Goal: Task Accomplishment & Management: Manage account settings

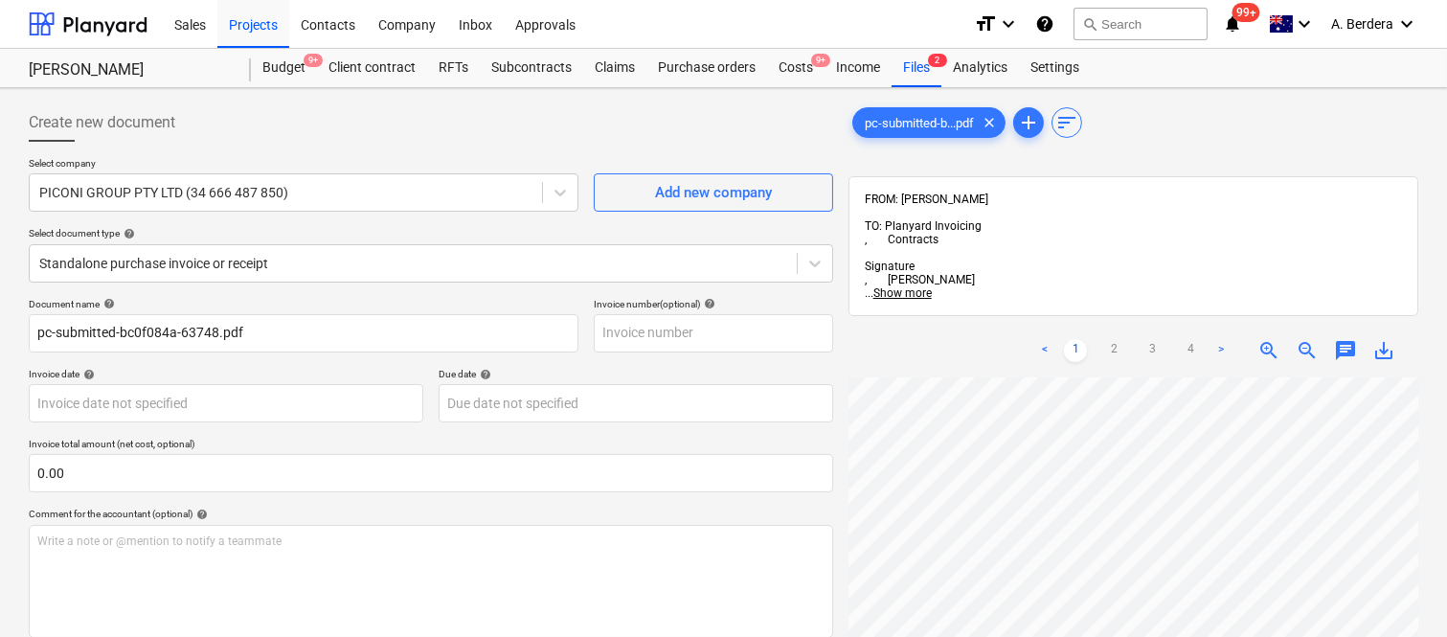
scroll to position [68, 575]
drag, startPoint x: 0, startPoint y: 0, endPoint x: 929, endPoint y: 61, distance: 930.8
click at [929, 61] on span "2" at bounding box center [937, 60] width 19 height 13
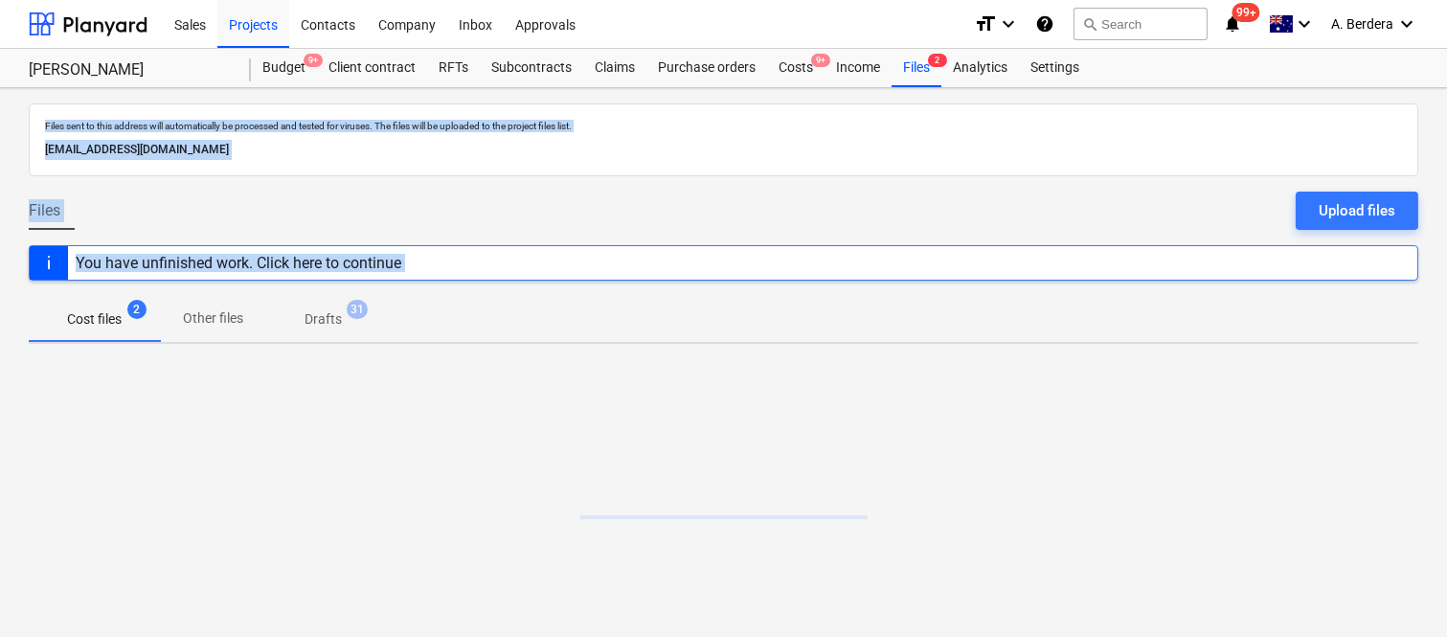
click at [833, 196] on div "Files Upload files" at bounding box center [723, 219] width 1389 height 54
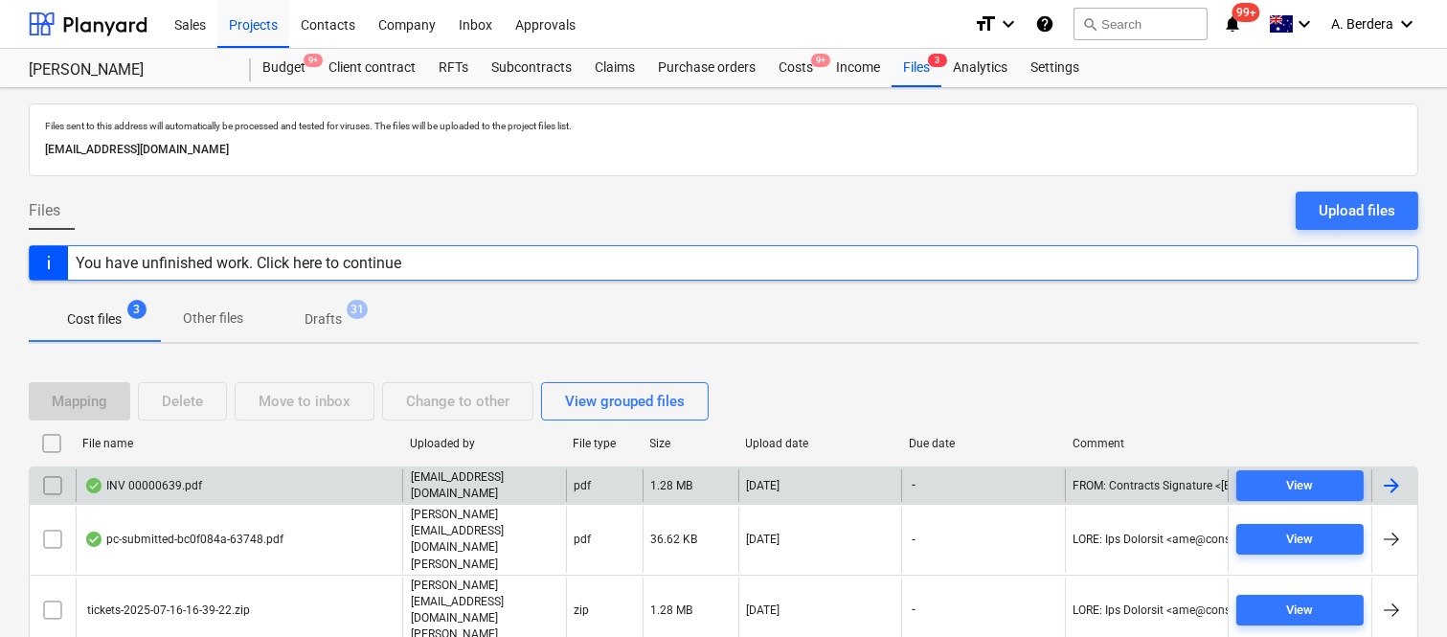
click at [311, 502] on div "INV 00000639.pdf" at bounding box center [239, 485] width 327 height 33
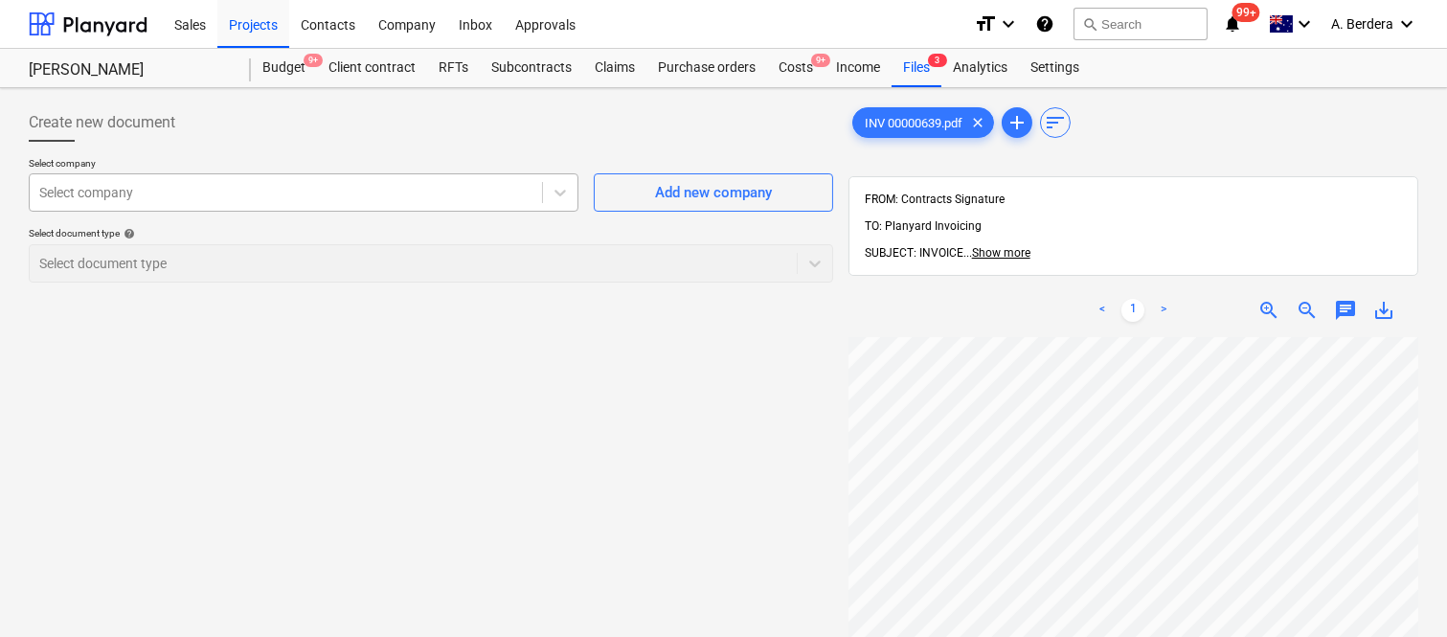
click at [215, 176] on div "Select company" at bounding box center [304, 192] width 550 height 38
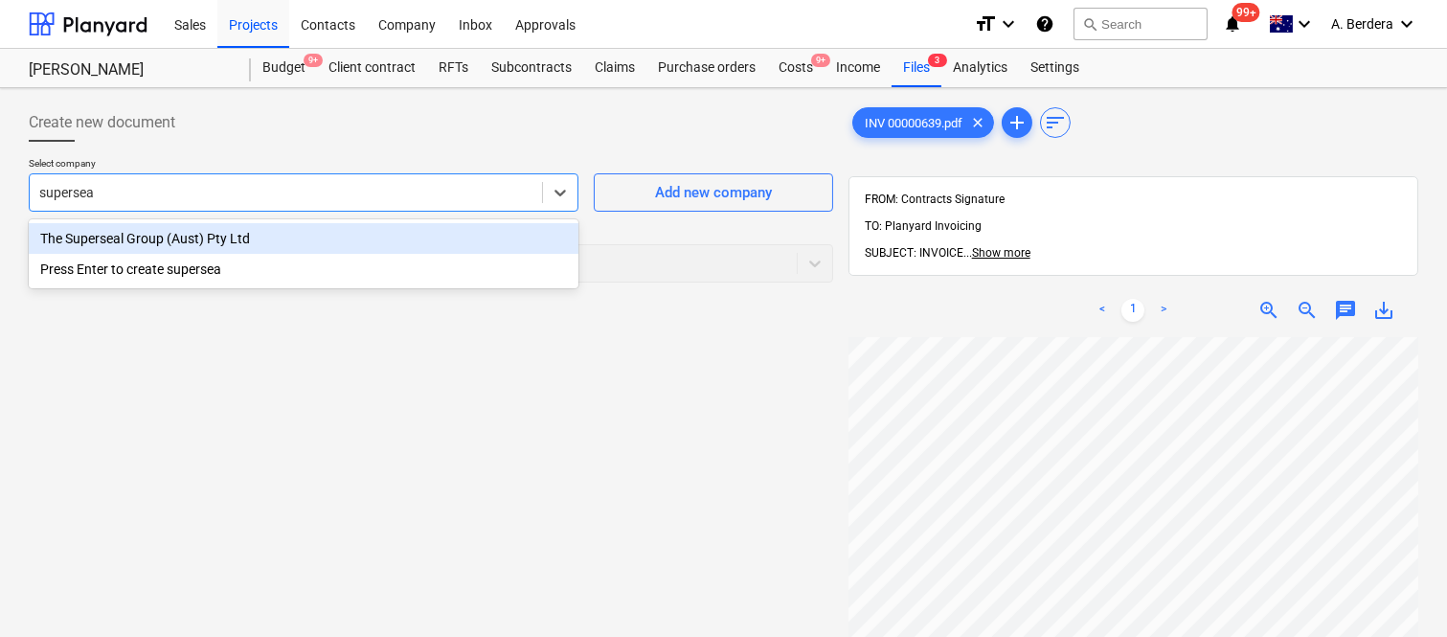
type input "superseal"
click at [215, 228] on div "The Superseal Group (Aust) Pty Ltd" at bounding box center [304, 238] width 550 height 31
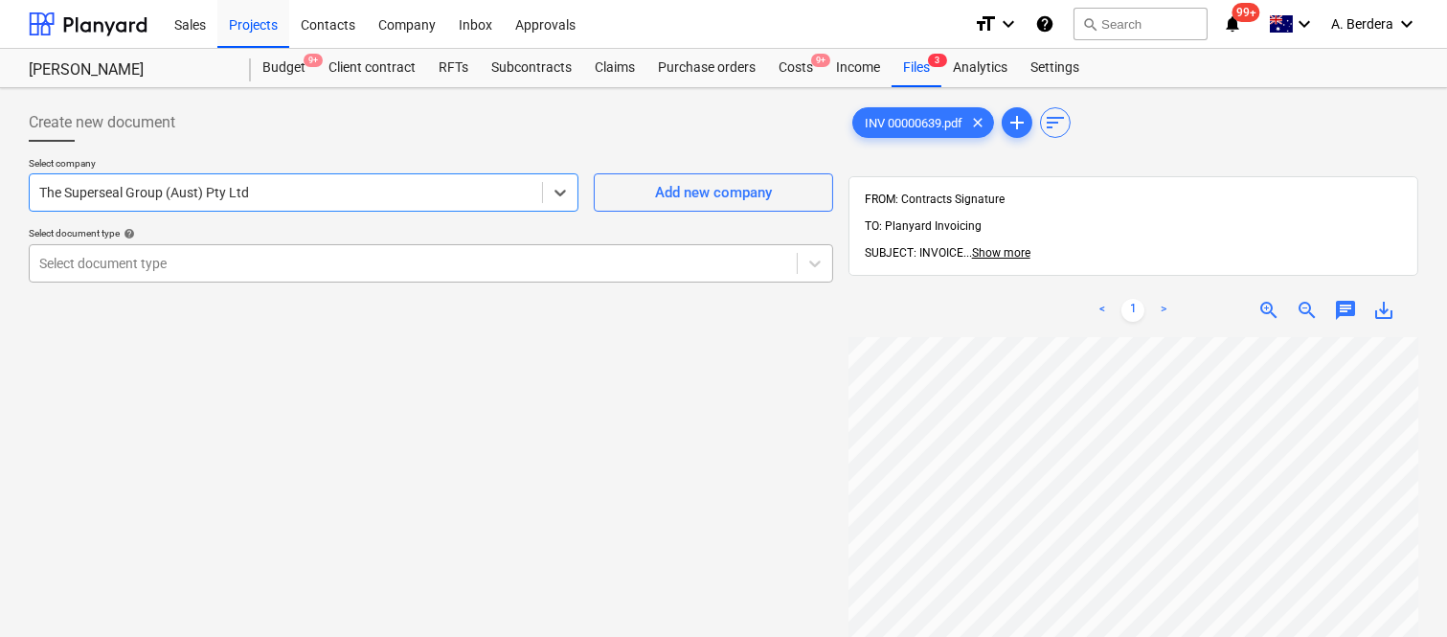
click at [223, 251] on div "Select document type" at bounding box center [413, 263] width 767 height 27
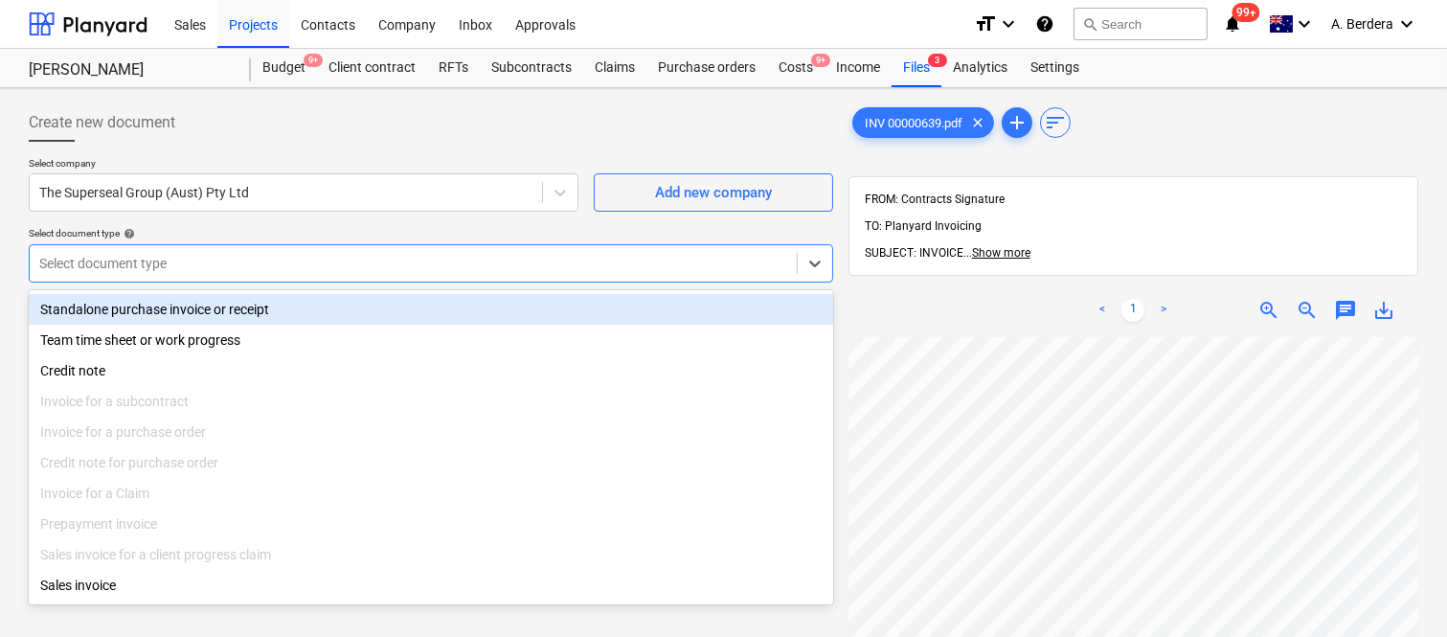
click at [230, 308] on div "Standalone purchase invoice or receipt" at bounding box center [431, 309] width 804 height 31
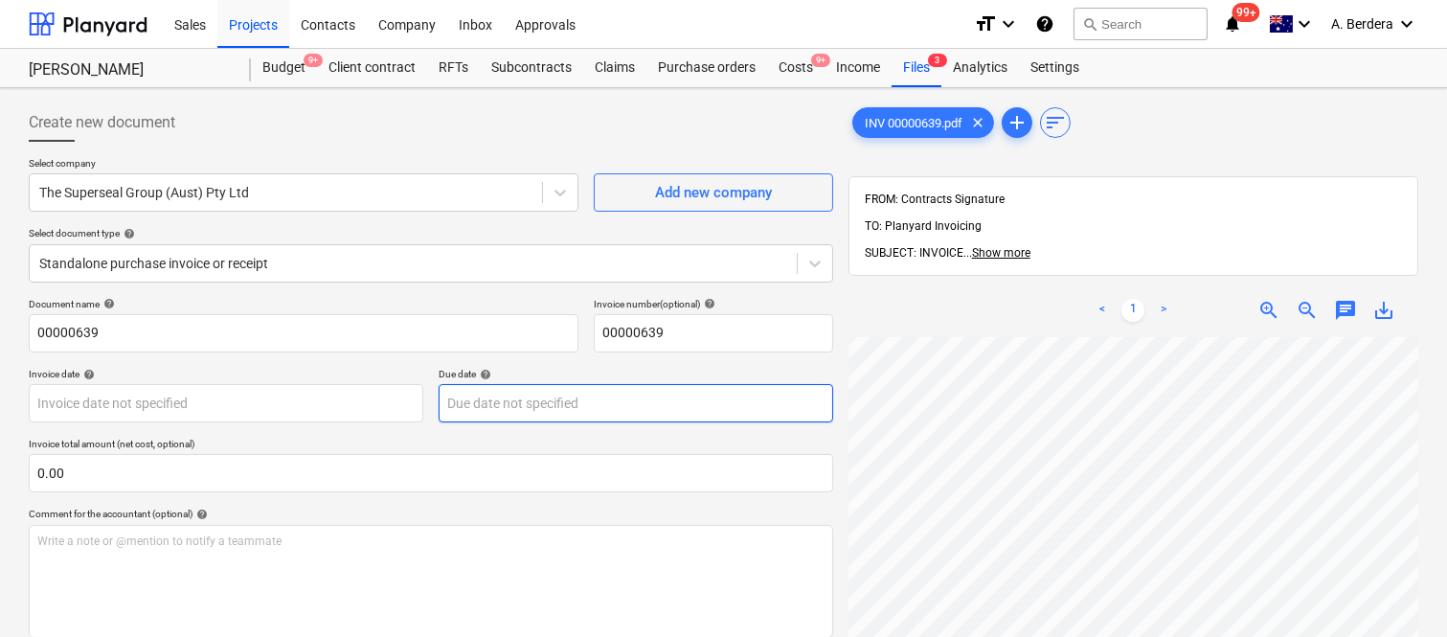
scroll to position [41, 425]
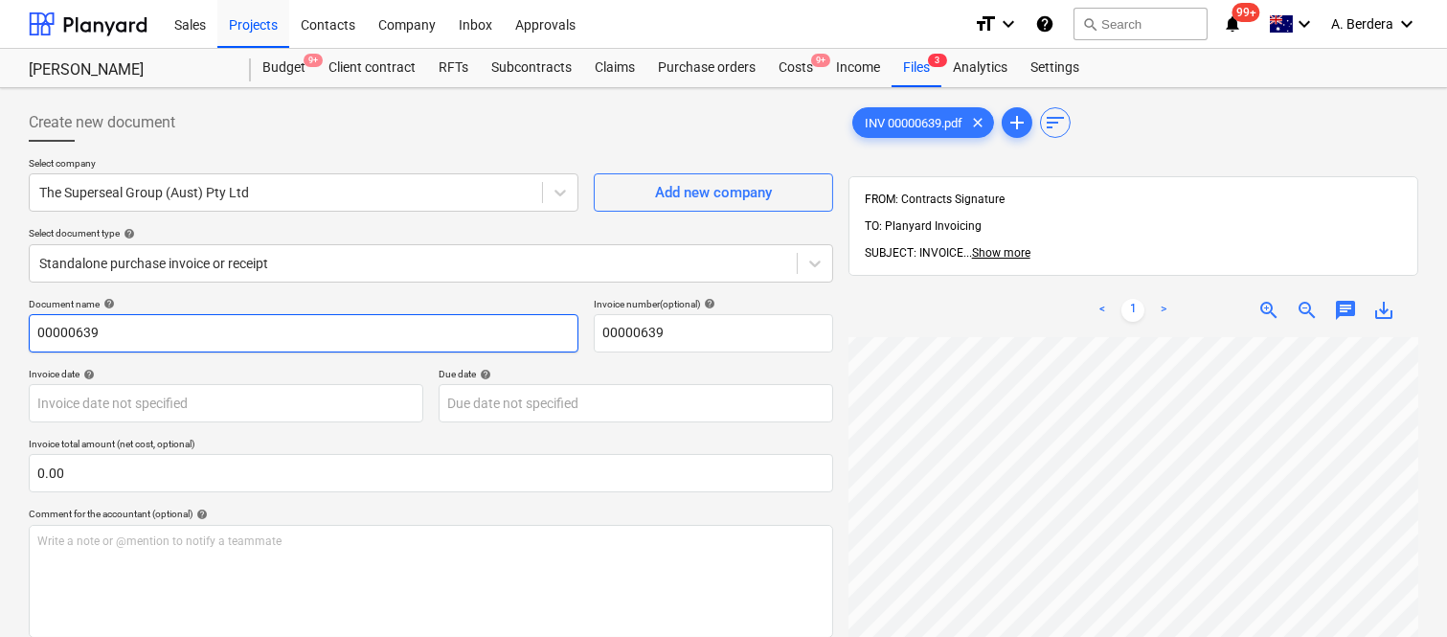
click at [32, 330] on input "00000639" at bounding box center [304, 333] width 550 height 38
type input "THE SUPERSEAL INV- 00000639"
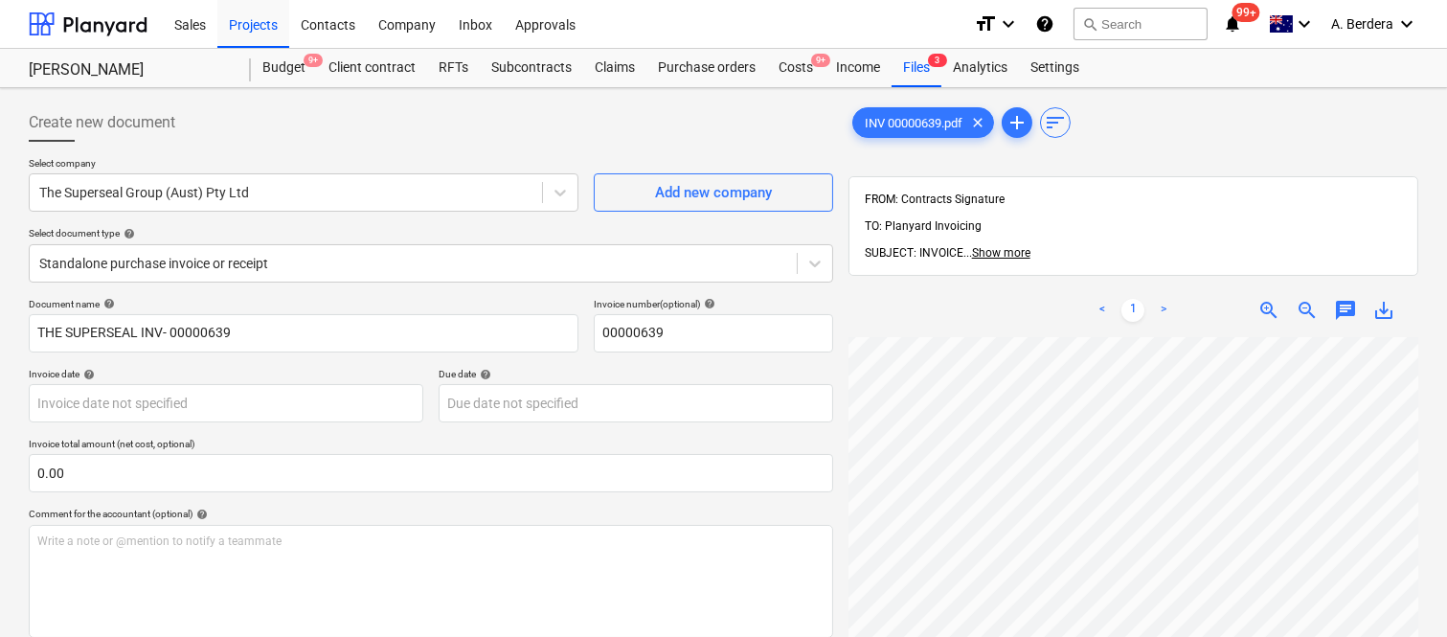
click at [1115, 283] on div "< 1 > zoom_in zoom_out chat 0 save_alt" at bounding box center [1133, 601] width 570 height 637
click at [365, 393] on body "Sales Projects Contacts Company Inbox Approvals format_size keyboard_arrow_down…" at bounding box center [723, 318] width 1447 height 637
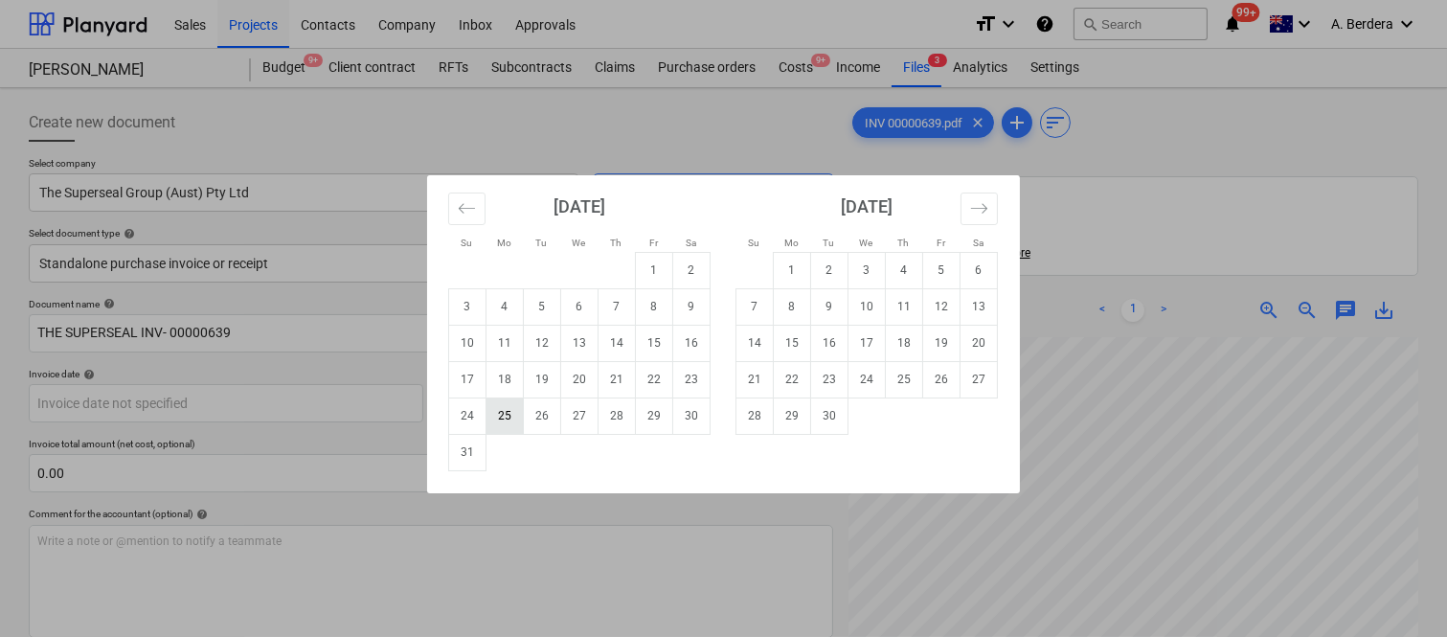
click at [511, 426] on td "25" at bounding box center [504, 415] width 37 height 36
type input "[DATE]"
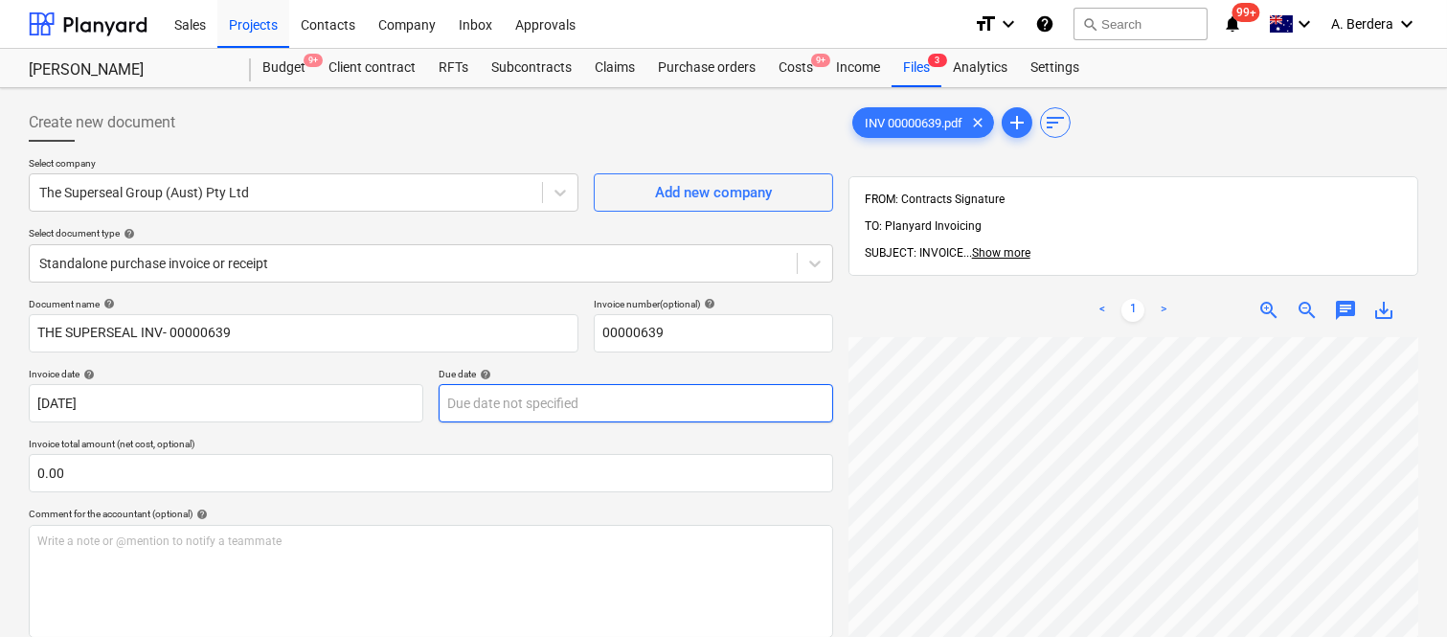
click at [553, 399] on body "Sales Projects Contacts Company Inbox Approvals format_size keyboard_arrow_down…" at bounding box center [723, 318] width 1447 height 637
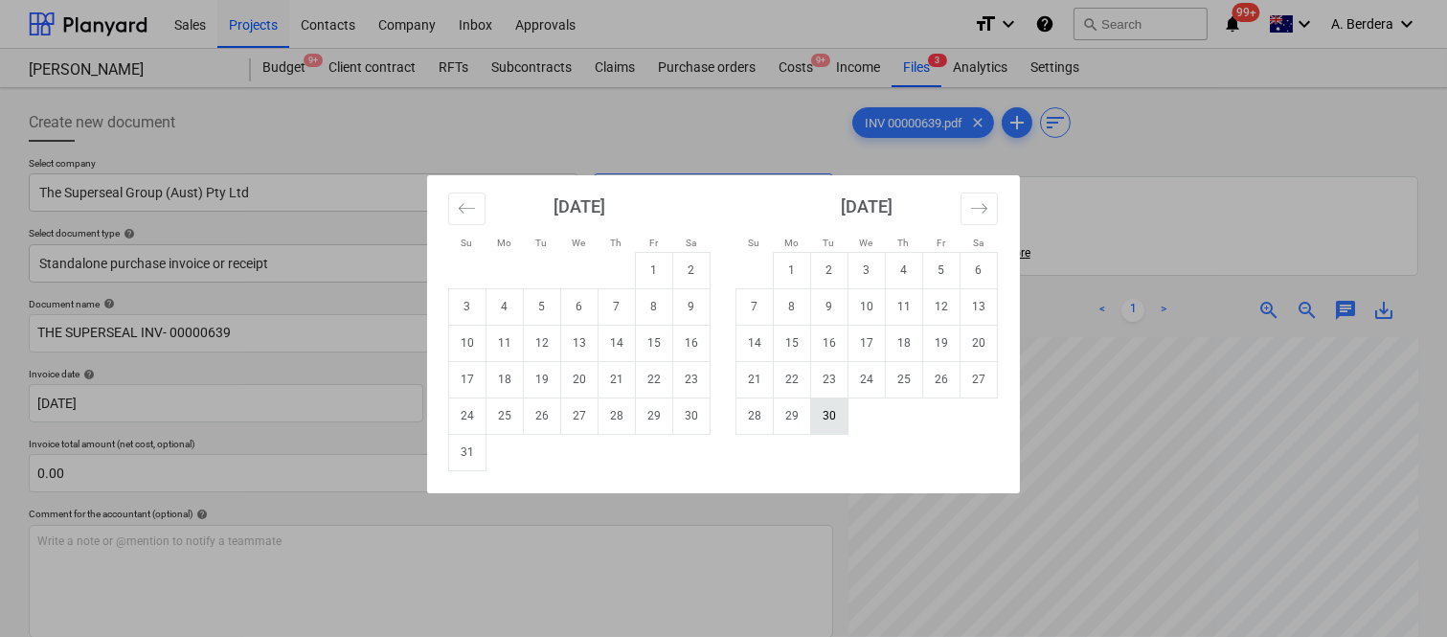
click at [828, 418] on td "30" at bounding box center [829, 415] width 37 height 36
type input "[DATE]"
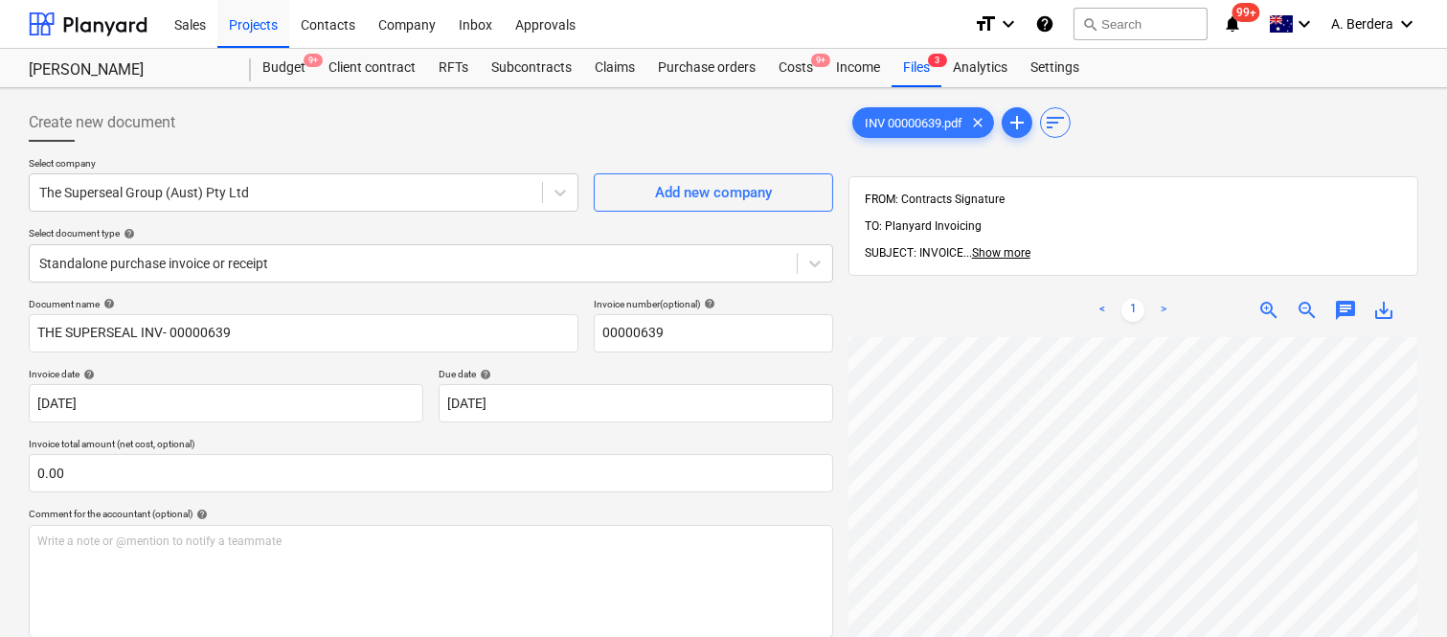
scroll to position [840, 437]
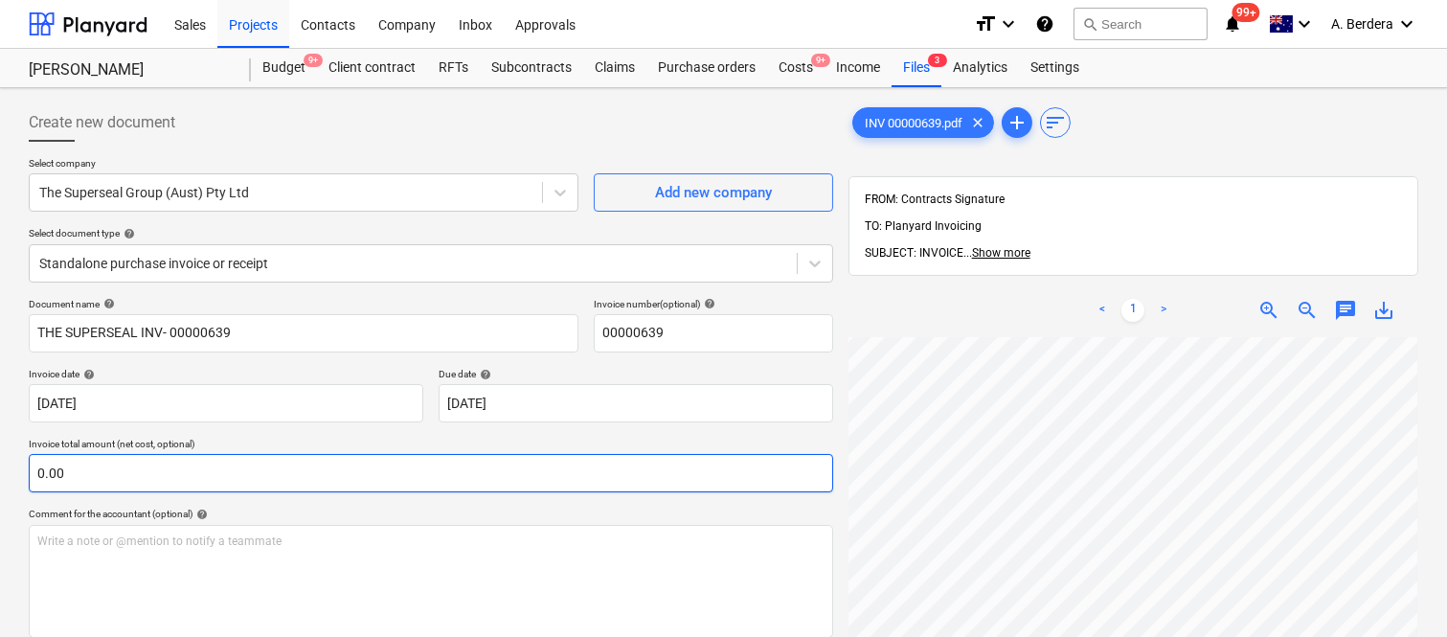
click at [101, 480] on input "0.00" at bounding box center [431, 473] width 804 height 38
paste input "40,050"
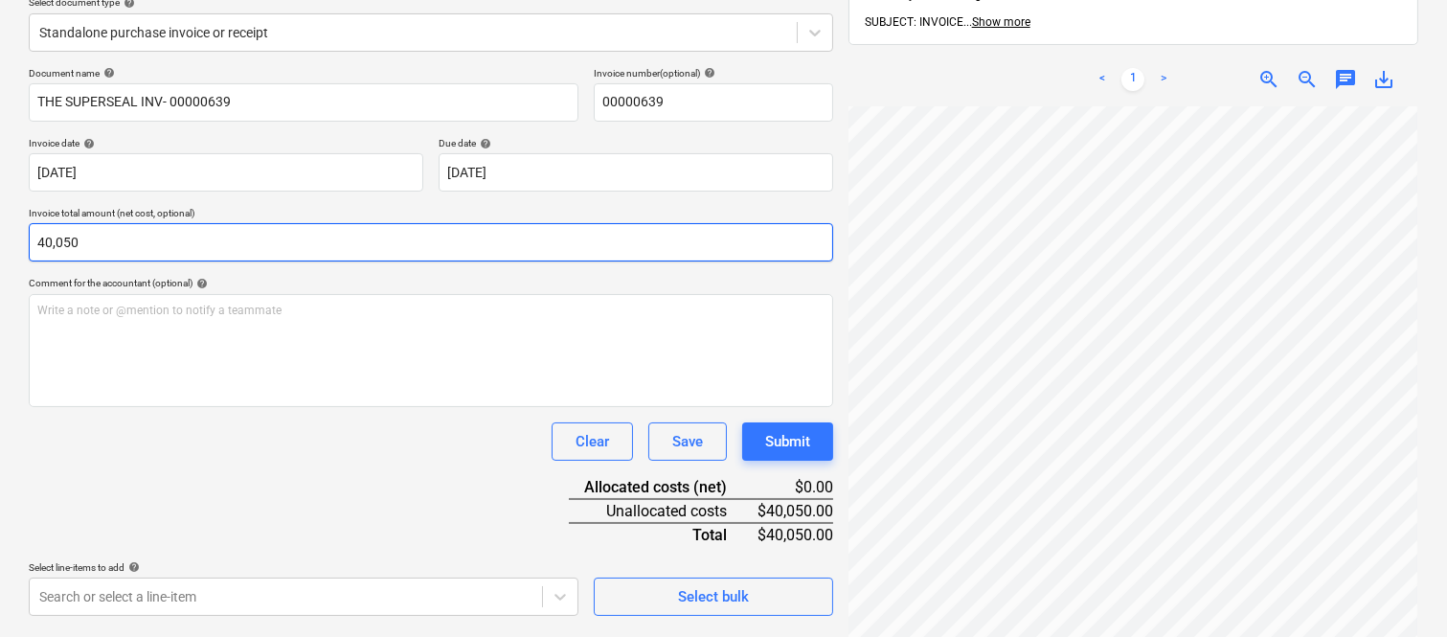
scroll to position [273, 0]
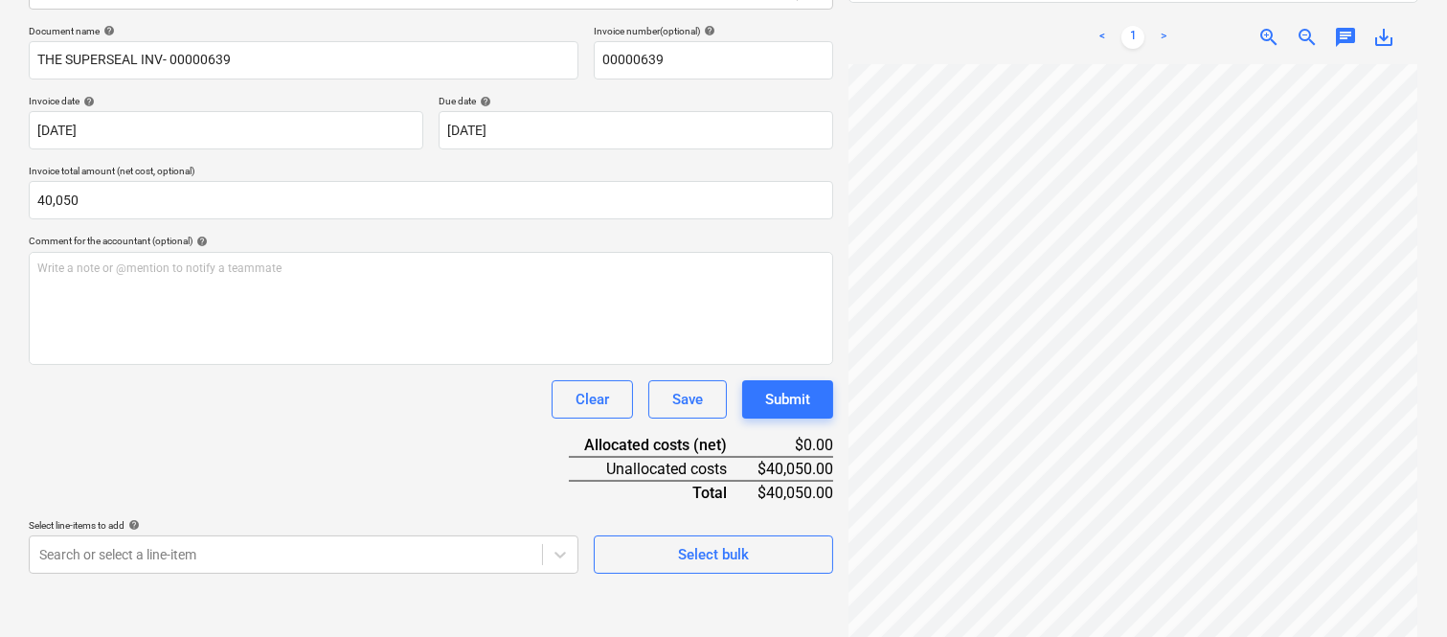
type input "40,050.00"
click at [410, 416] on div "Clear Save Submit" at bounding box center [431, 399] width 804 height 38
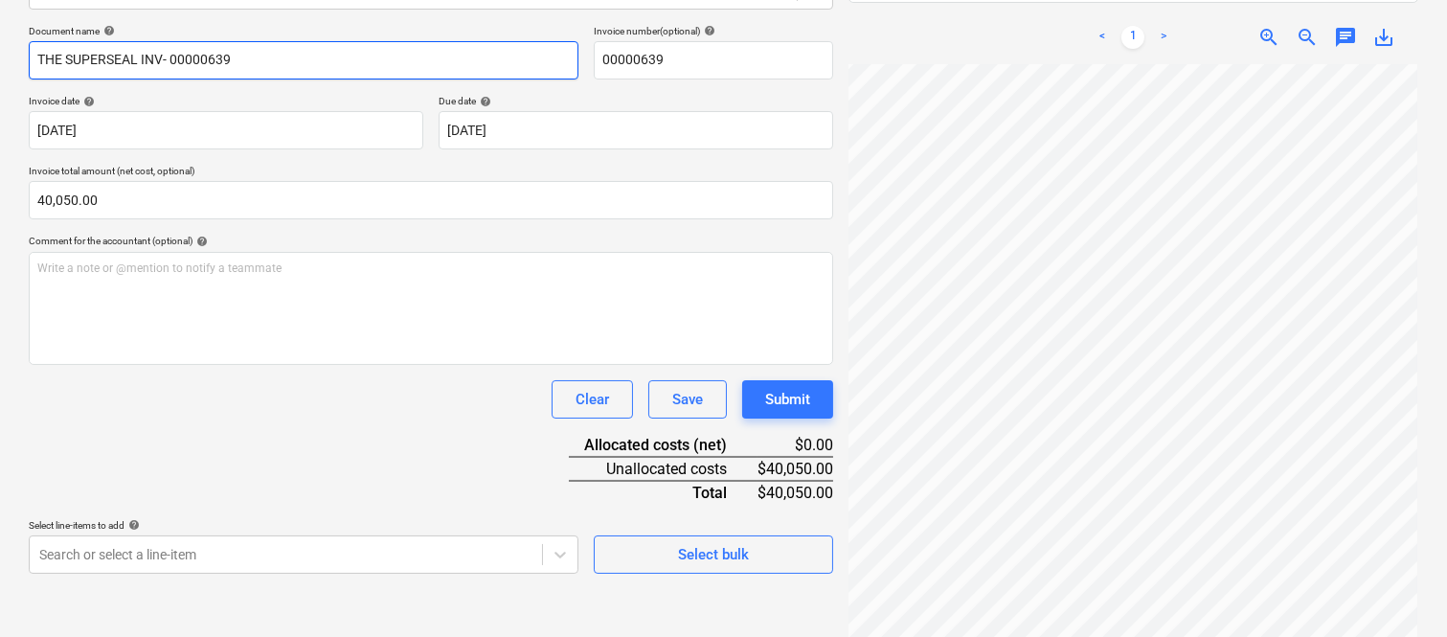
click at [141, 54] on input "THE SUPERSEAL INV- 00000639" at bounding box center [304, 60] width 550 height 38
click at [136, 54] on input "THE SUPERSEAL INV- 00000639" at bounding box center [304, 60] width 550 height 38
type input "SUPERSEAL GROUP CLAIM 05 INV- 00000639"
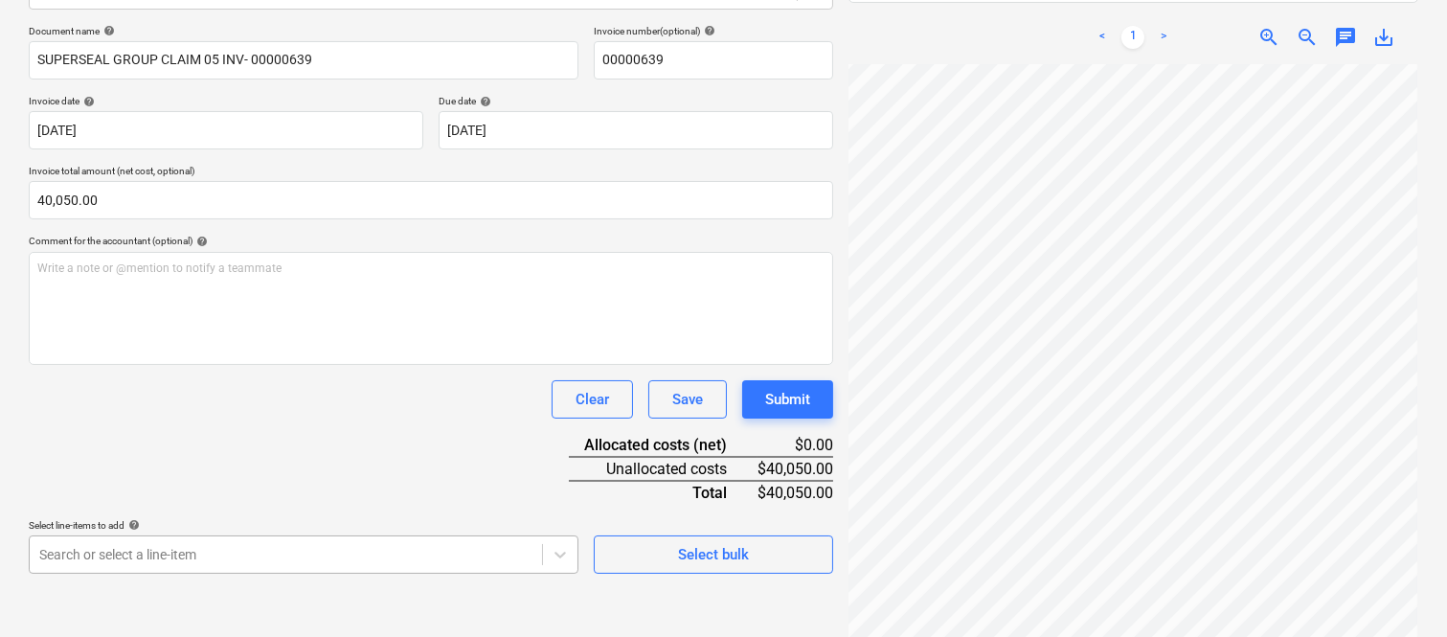
click at [239, 364] on body "Sales Projects Contacts Company Inbox Approvals format_size keyboard_arrow_down…" at bounding box center [723, 45] width 1447 height 637
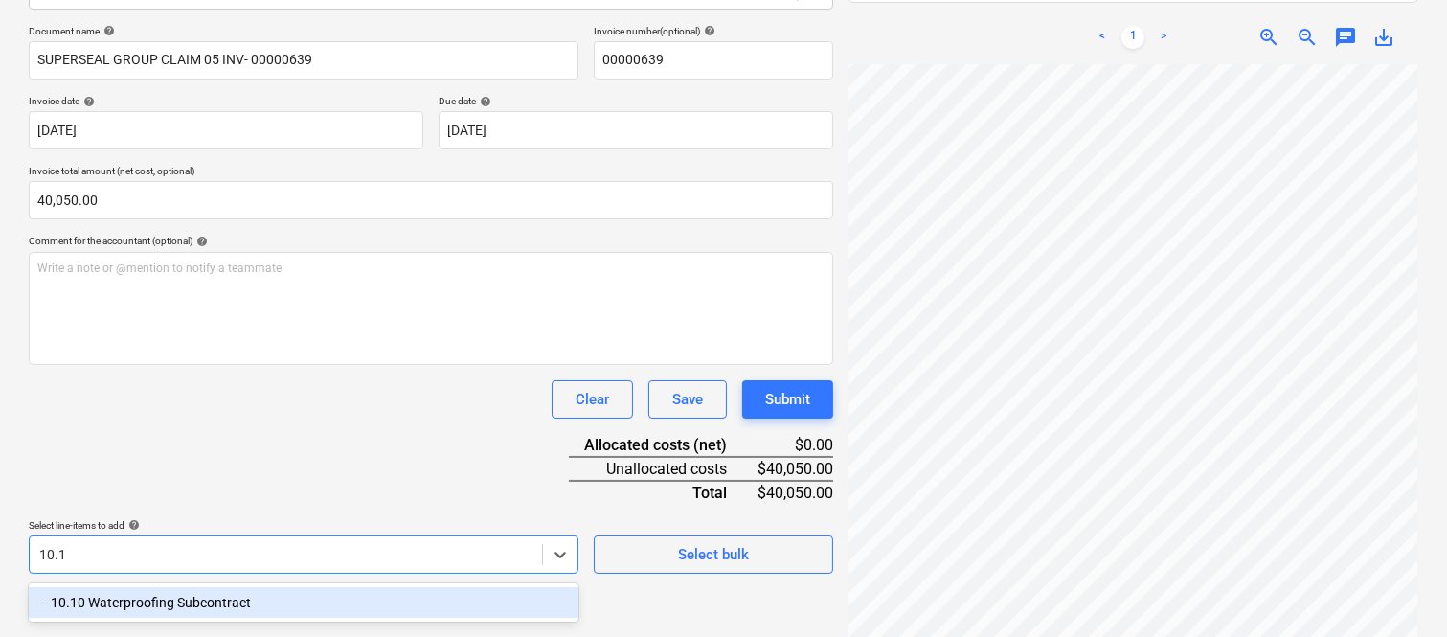
type input "10.10"
click at [271, 591] on div "-- 10.10 Waterproofing Subcontract" at bounding box center [304, 602] width 550 height 31
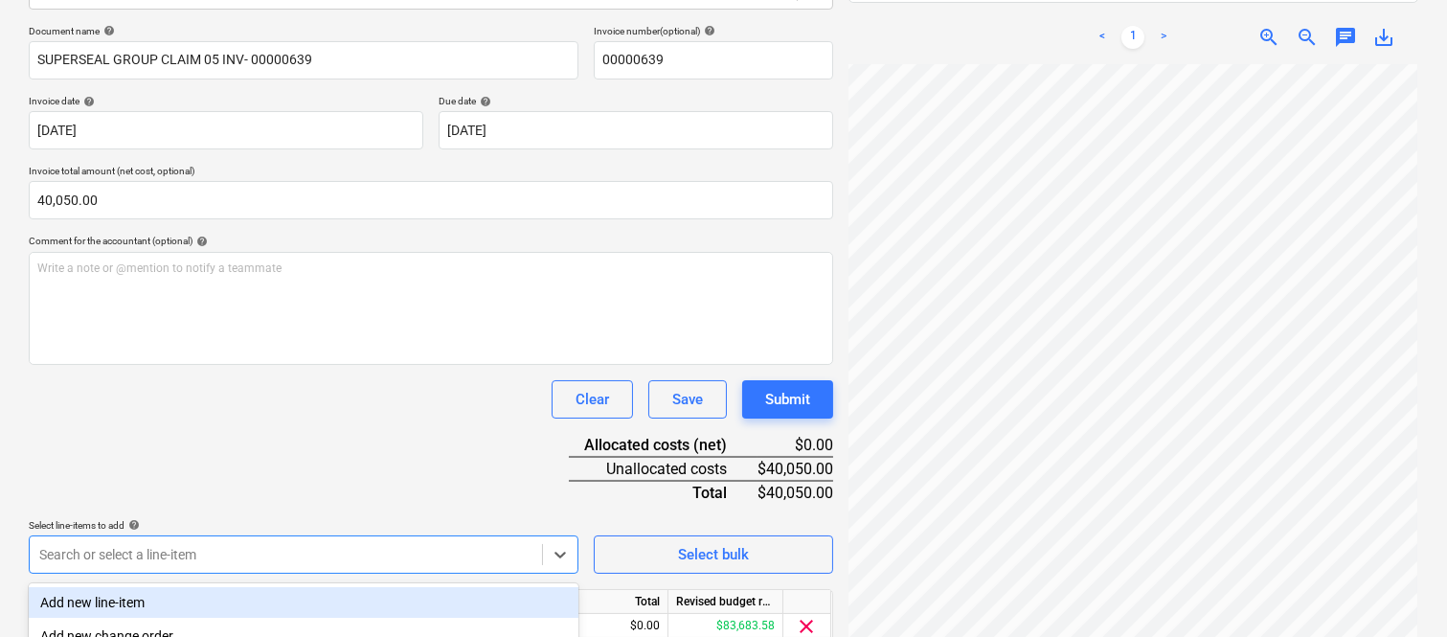
click at [247, 397] on div "Clear Save Submit" at bounding box center [431, 399] width 804 height 38
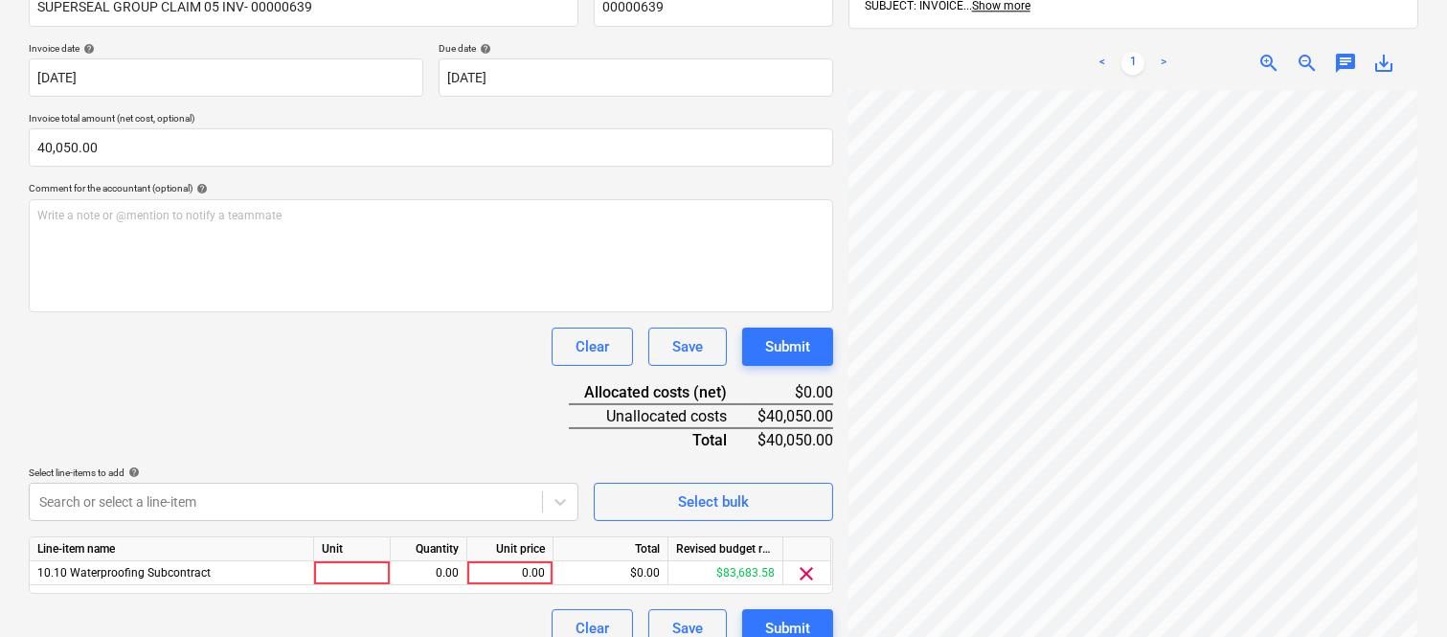
scroll to position [351, 0]
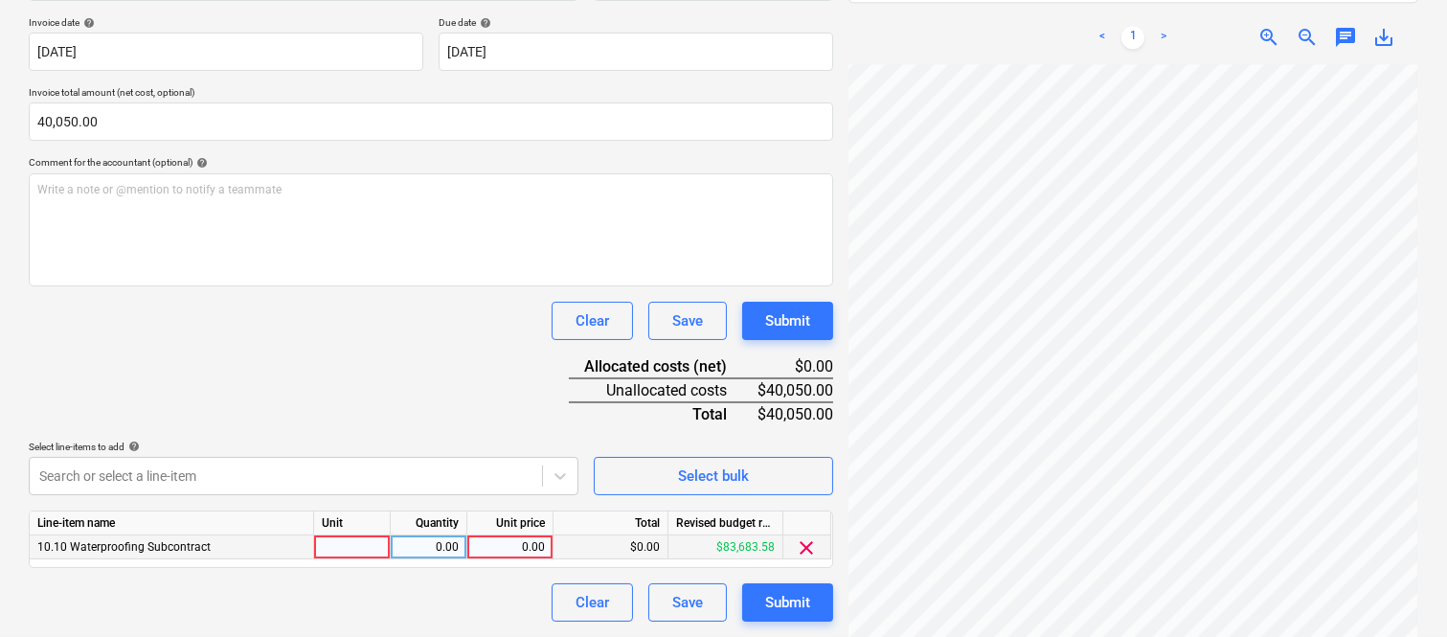
click at [339, 550] on div at bounding box center [352, 547] width 77 height 24
type input "INVOICE"
click at [450, 547] on div "0.00" at bounding box center [428, 547] width 60 height 24
type input "1"
click at [492, 546] on div "0.00" at bounding box center [510, 547] width 70 height 24
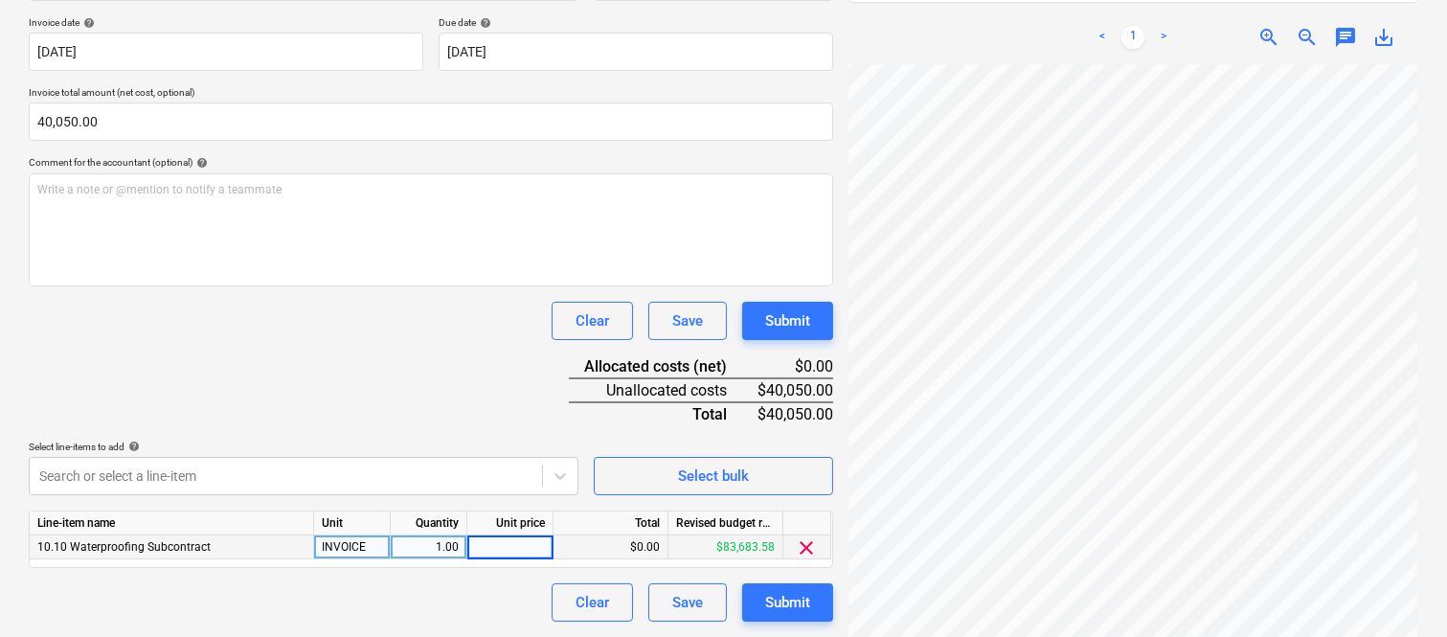
type input "40,050"
click at [399, 362] on div "Document name help SUPERSEAL GROUP CLAIM 05 INV- 00000639 Invoice number (optio…" at bounding box center [431, 283] width 804 height 675
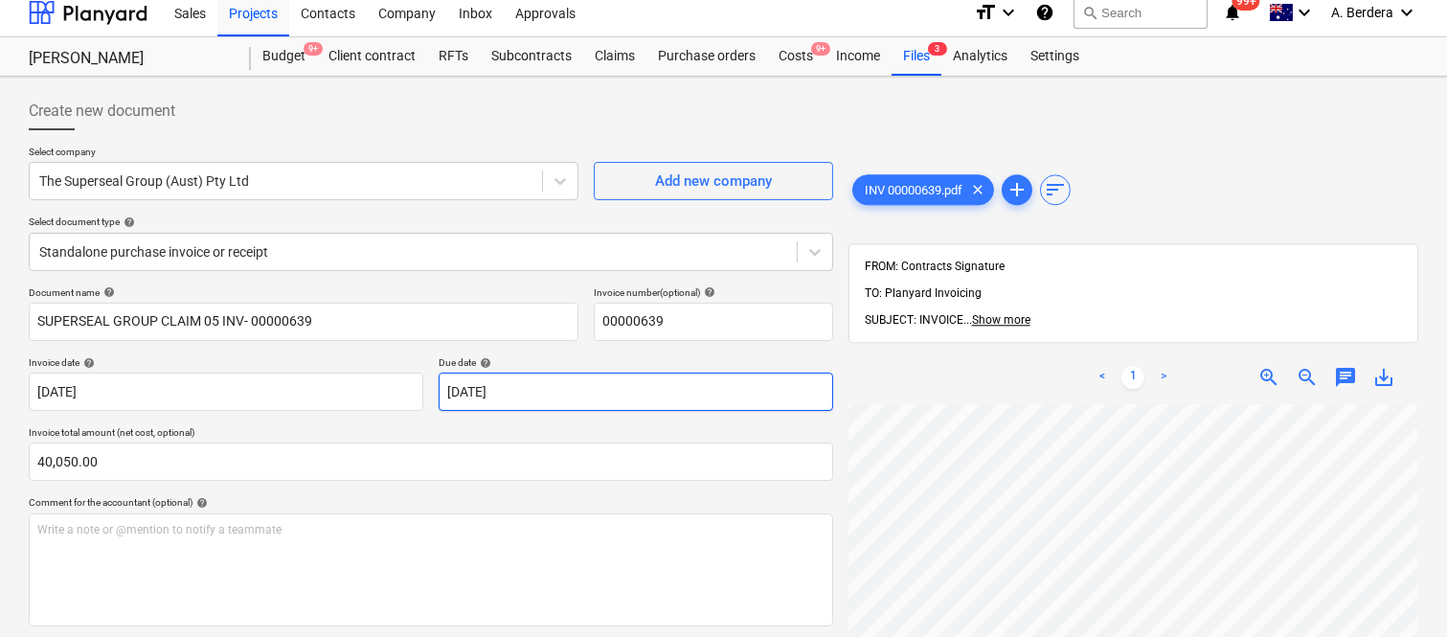
scroll to position [0, 0]
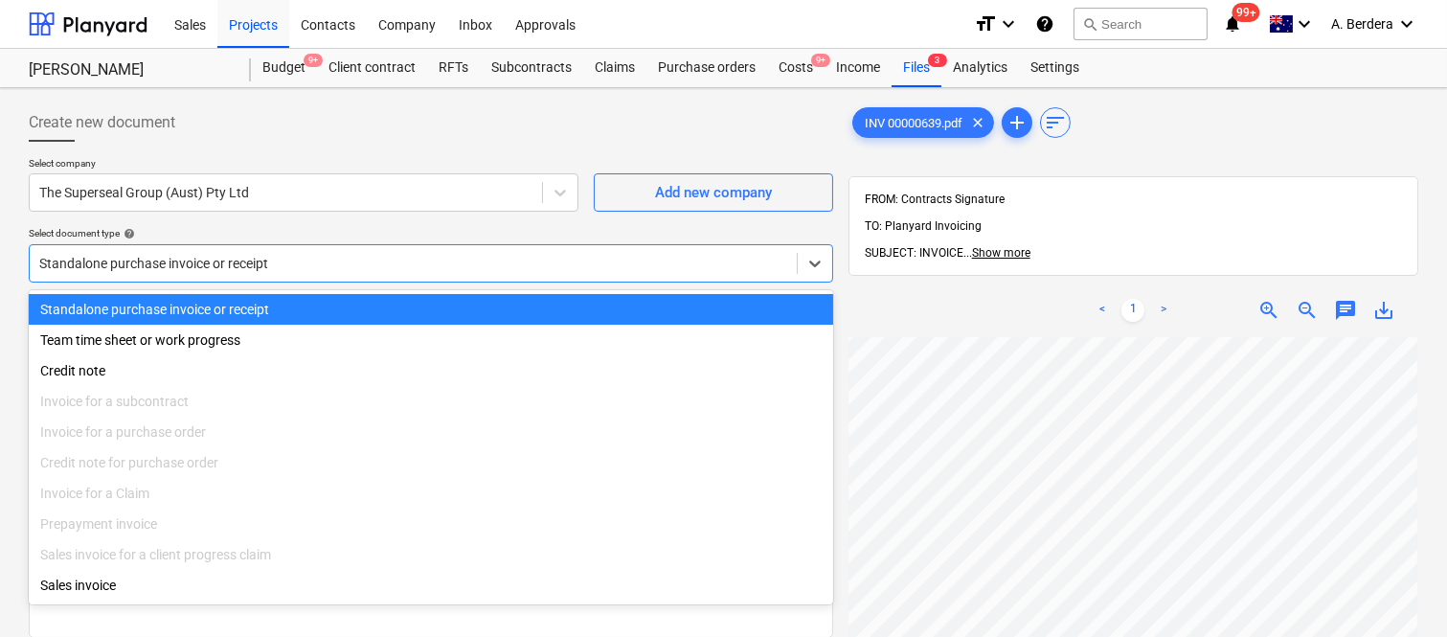
click at [377, 254] on div at bounding box center [413, 263] width 748 height 19
click at [394, 314] on div "Standalone purchase invoice or receipt" at bounding box center [431, 309] width 804 height 31
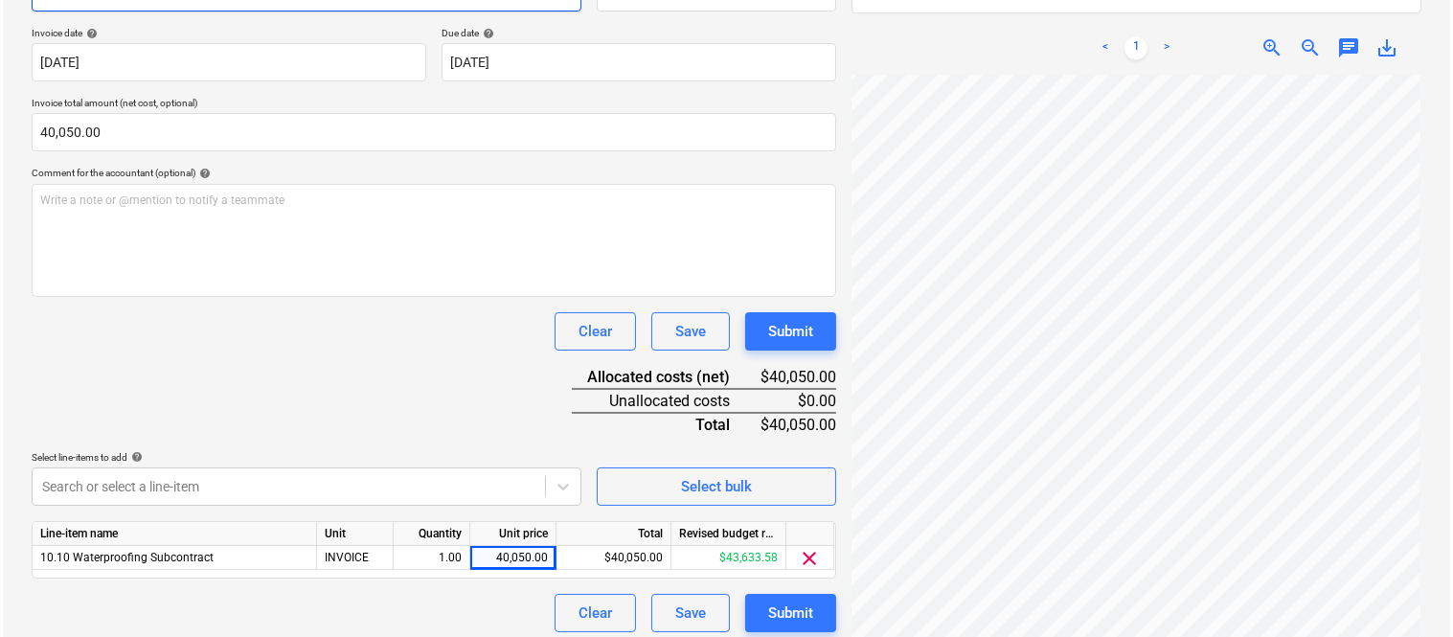
scroll to position [351, 0]
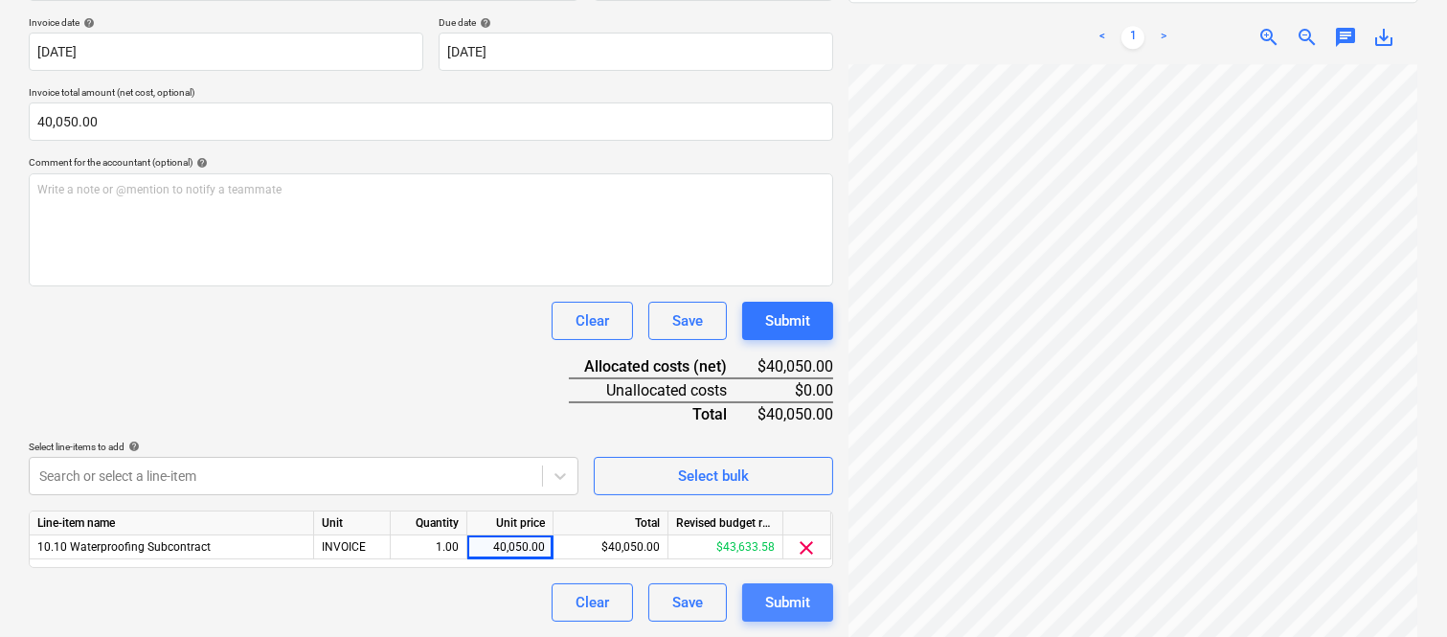
click at [780, 597] on div "Submit" at bounding box center [787, 602] width 45 height 25
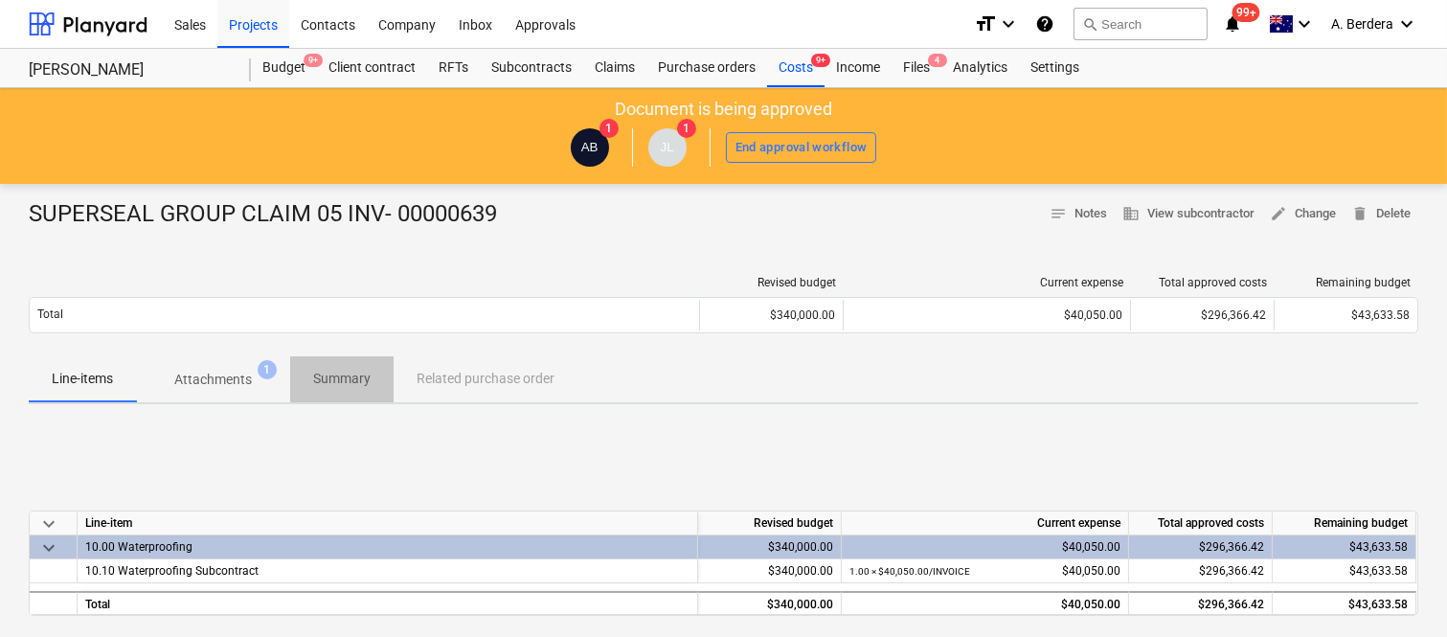
click at [352, 373] on p "Summary" at bounding box center [341, 379] width 57 height 20
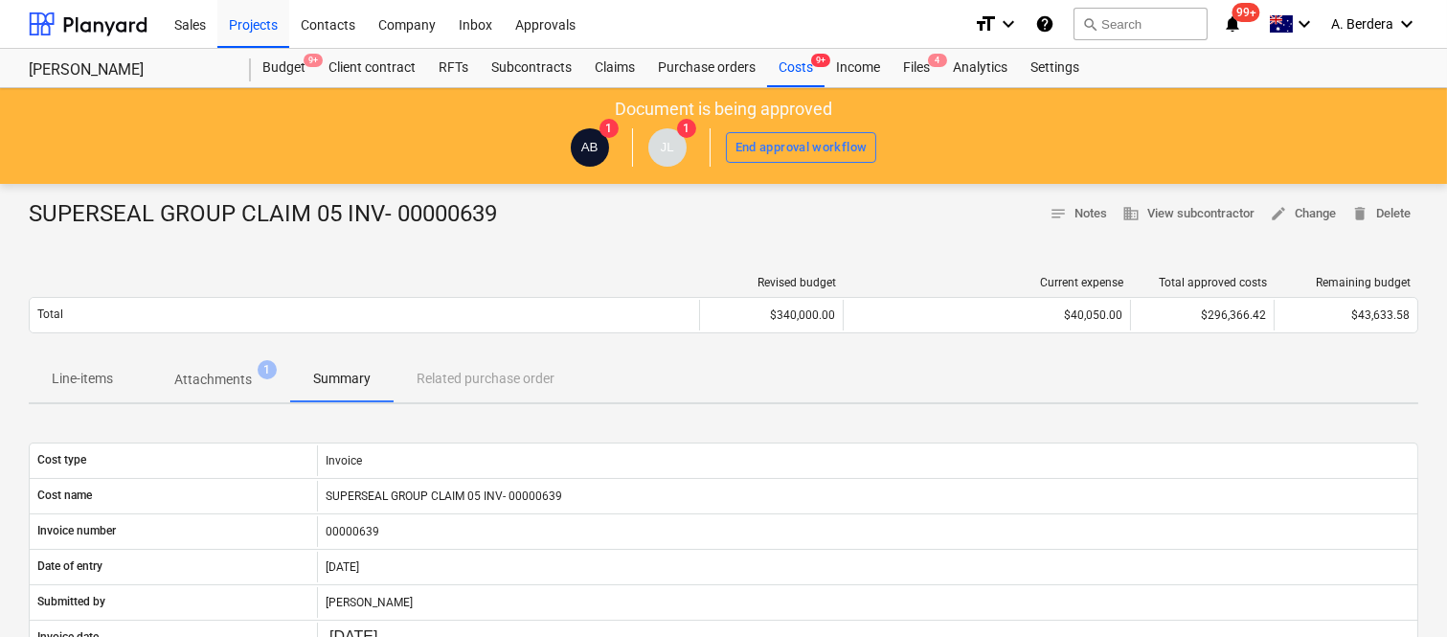
click at [224, 357] on button "Attachments 1" at bounding box center [213, 379] width 154 height 46
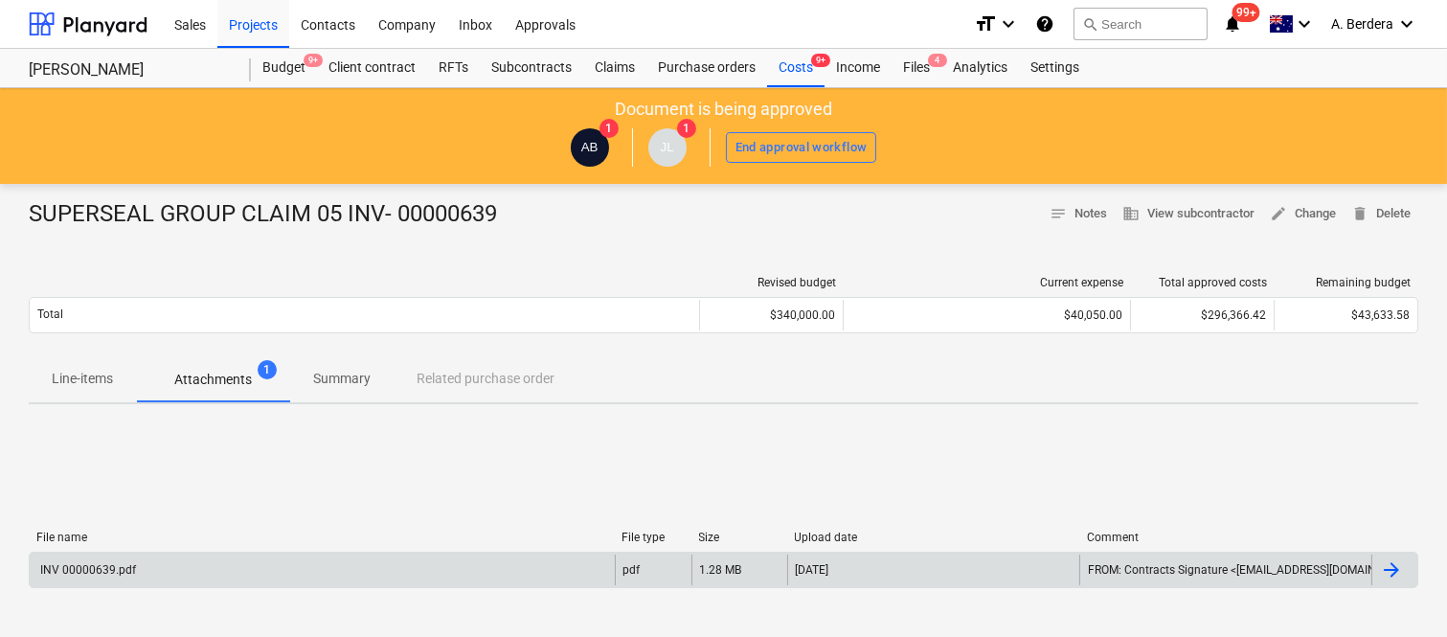
click at [421, 569] on div "INV 00000639.pdf" at bounding box center [322, 569] width 585 height 31
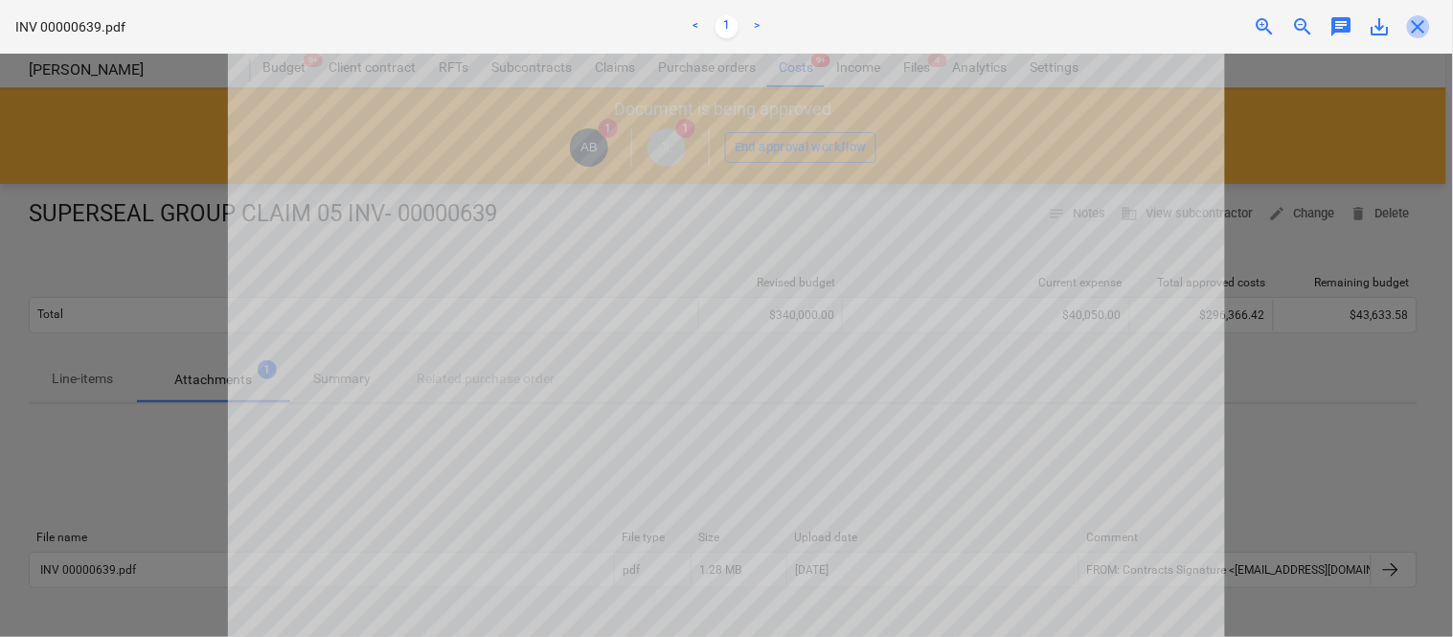
click at [1413, 25] on span "close" at bounding box center [1418, 26] width 23 height 23
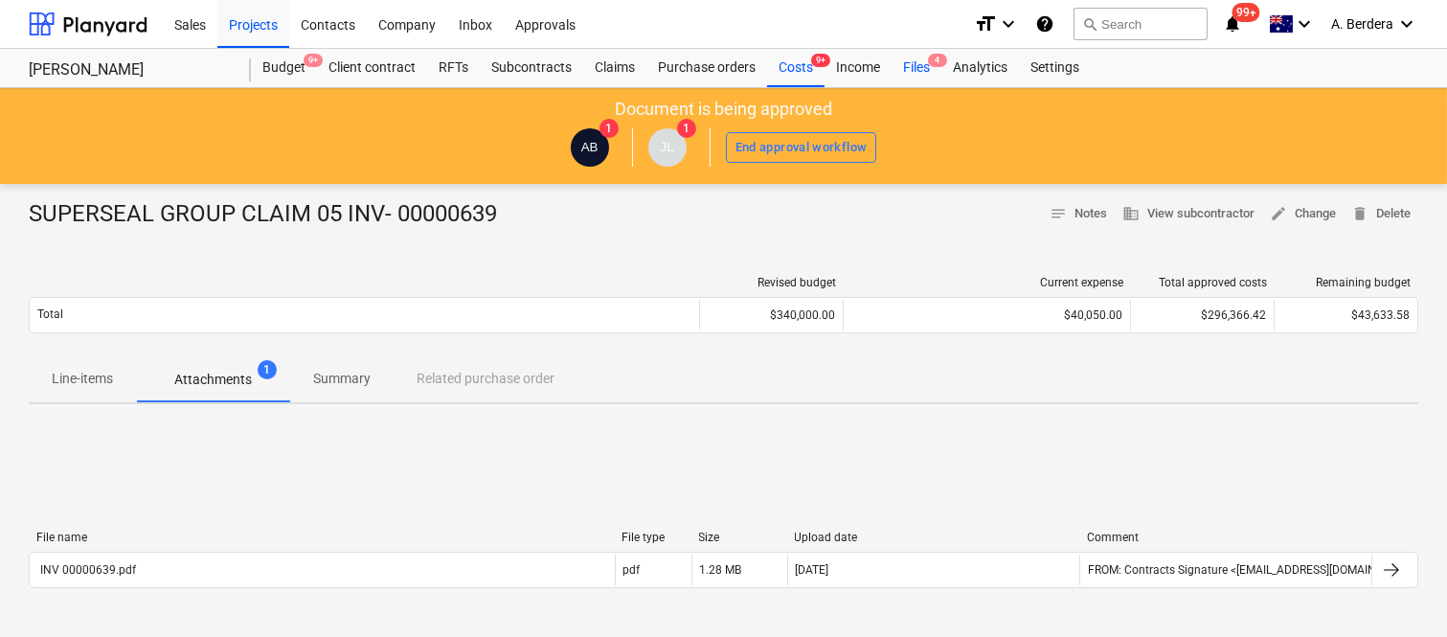
click at [914, 71] on div "Files 4" at bounding box center [916, 68] width 50 height 38
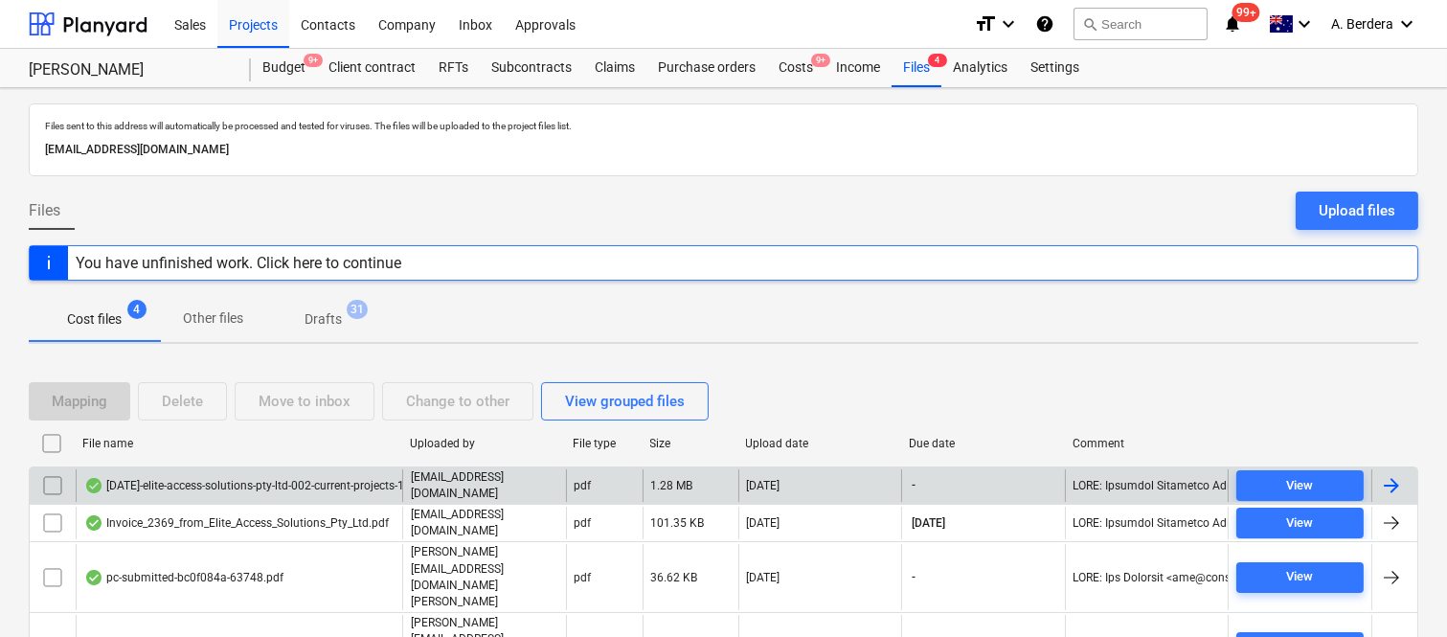
click at [274, 492] on div "[DATE]-elite-access-solutions-pty-ltd-002-current-projects-121-oxlade-dr-signat…" at bounding box center [239, 485] width 327 height 33
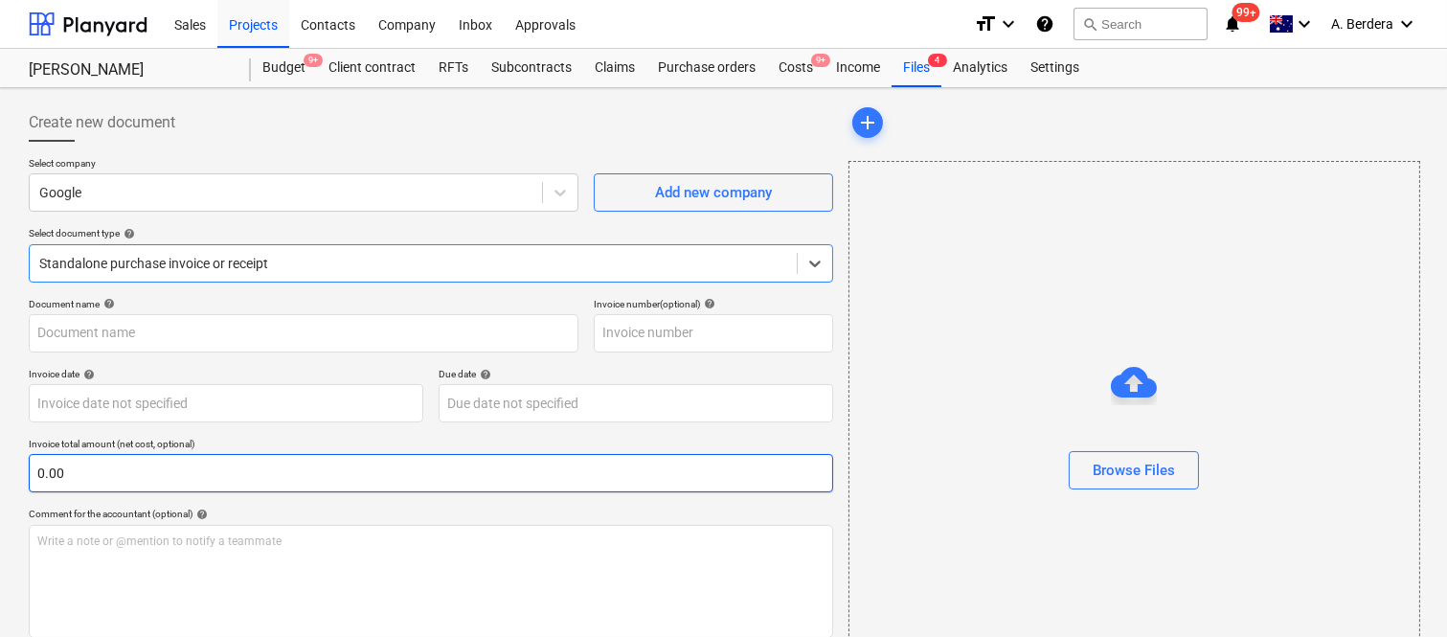
type input "2"
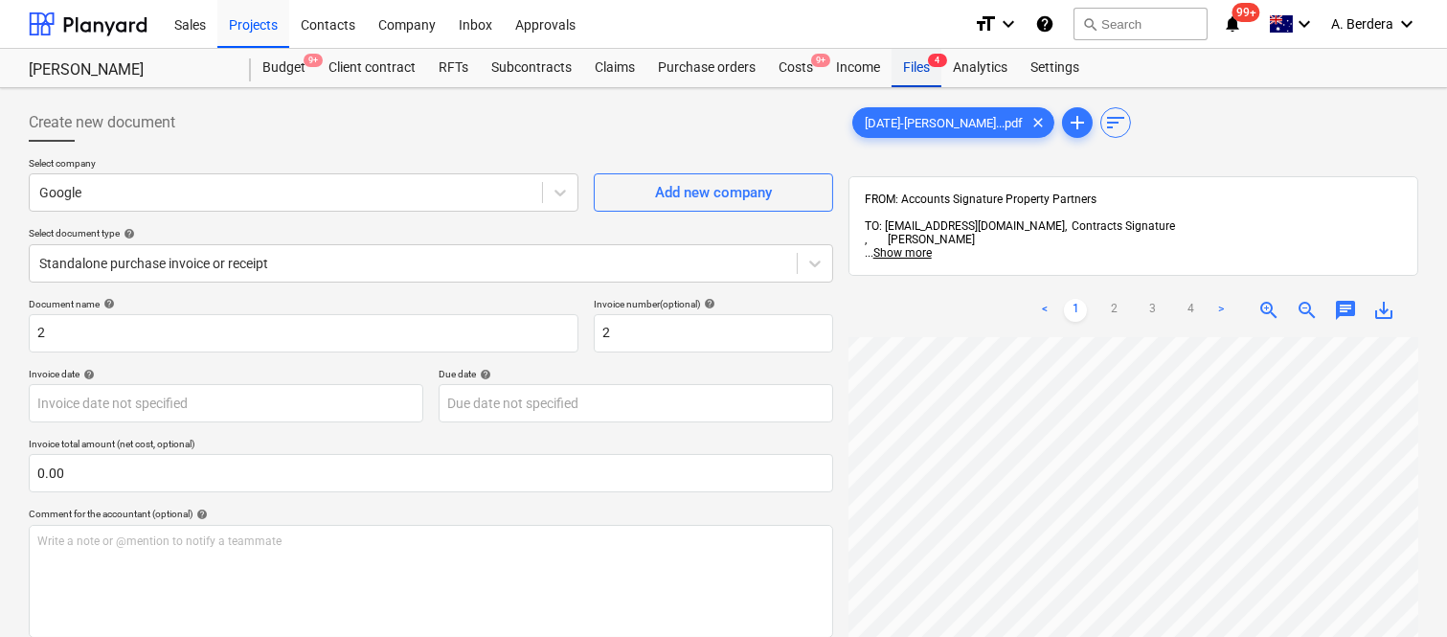
click at [905, 73] on div "Files 4" at bounding box center [916, 68] width 50 height 38
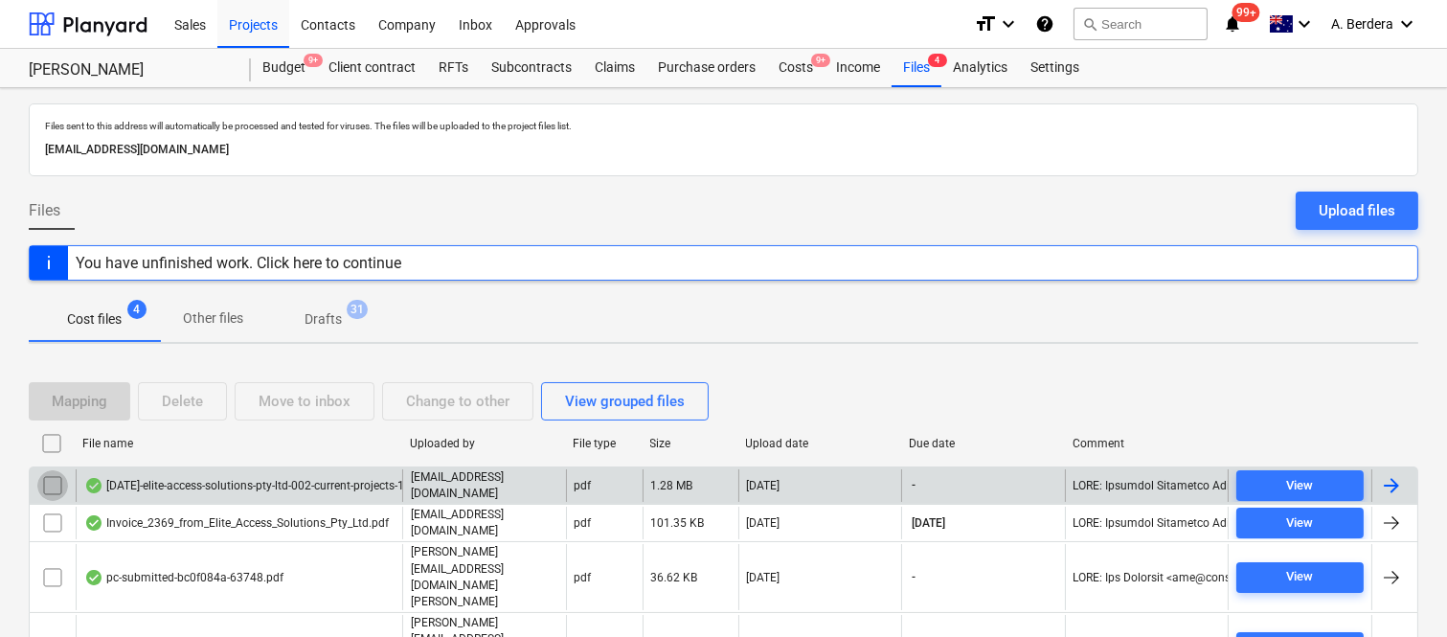
click at [51, 481] on input "checkbox" at bounding box center [52, 485] width 31 height 31
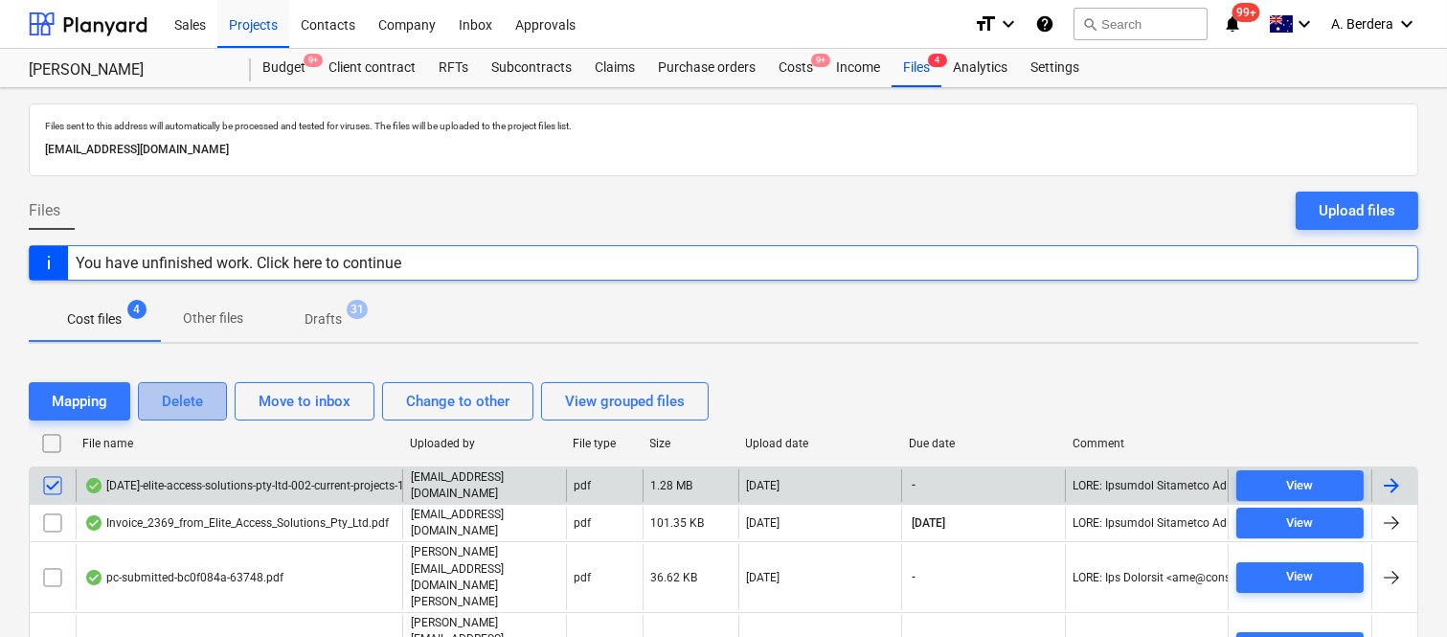
click at [179, 396] on div "Delete" at bounding box center [182, 401] width 41 height 25
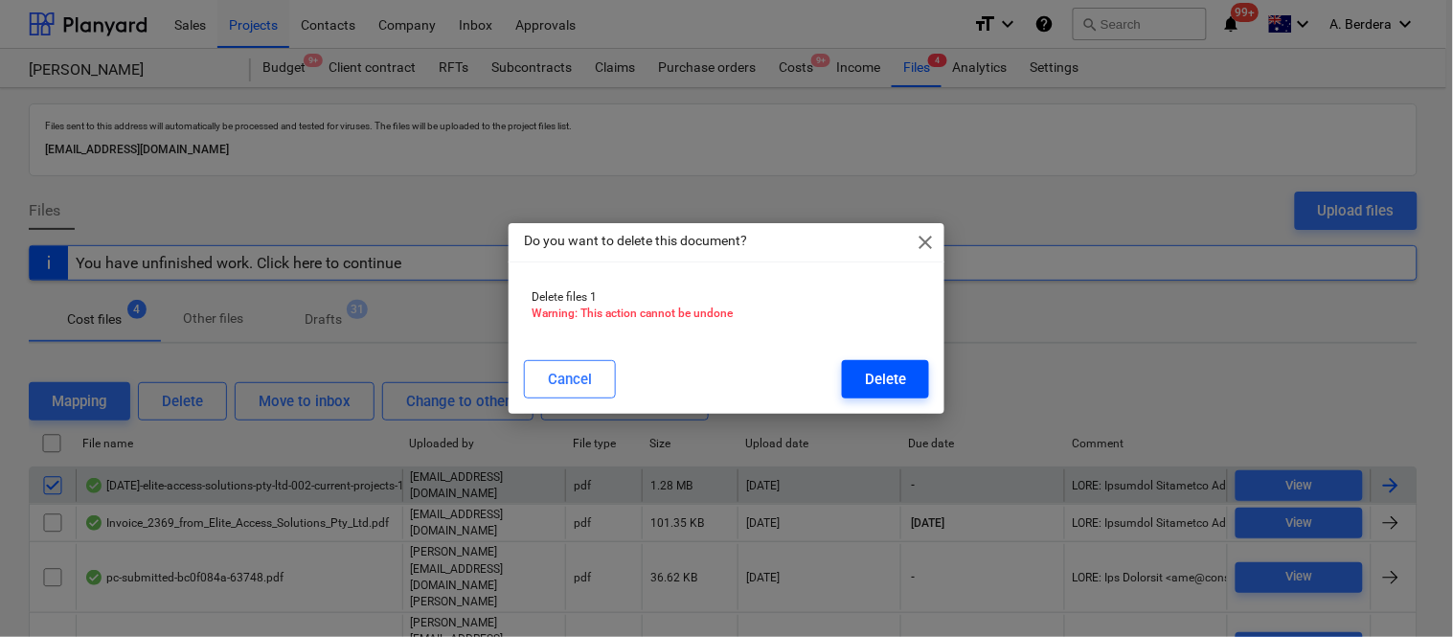
click at [864, 373] on button "Delete" at bounding box center [885, 379] width 87 height 38
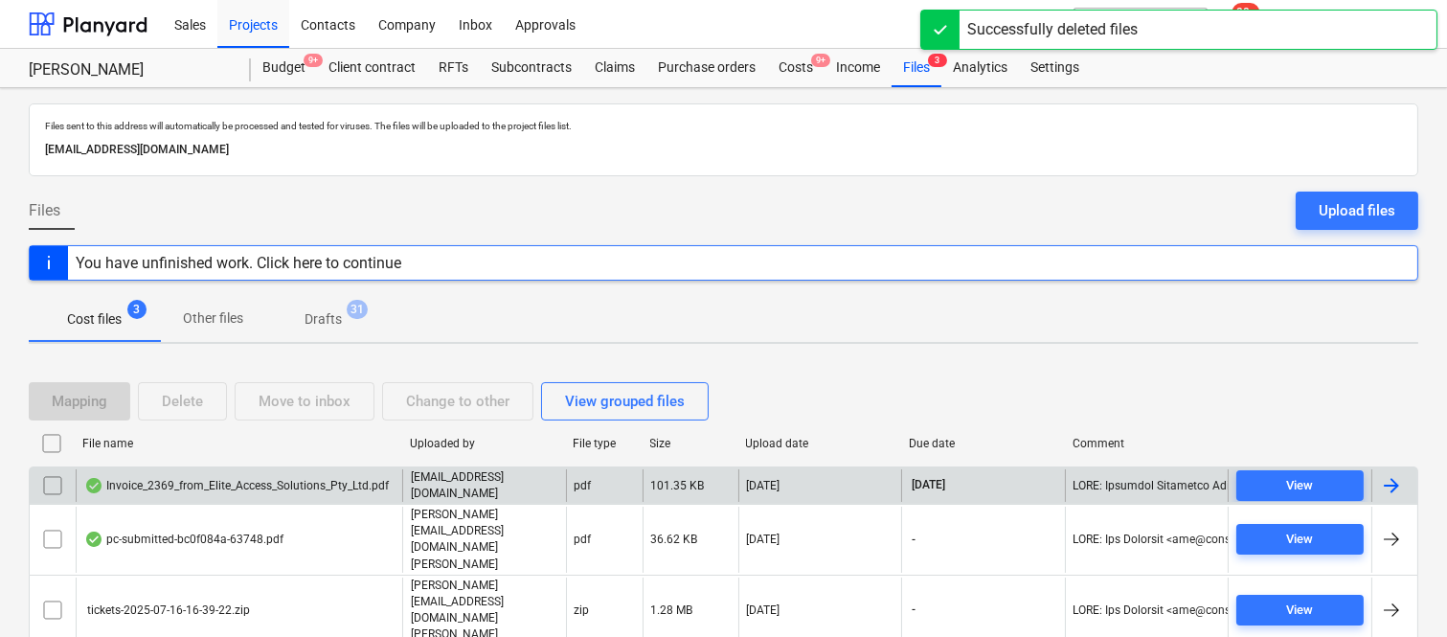
click at [345, 493] on div "Invoice_2369_from_Elite_Access_Solutions_Pty_Ltd.pdf" at bounding box center [236, 485] width 304 height 15
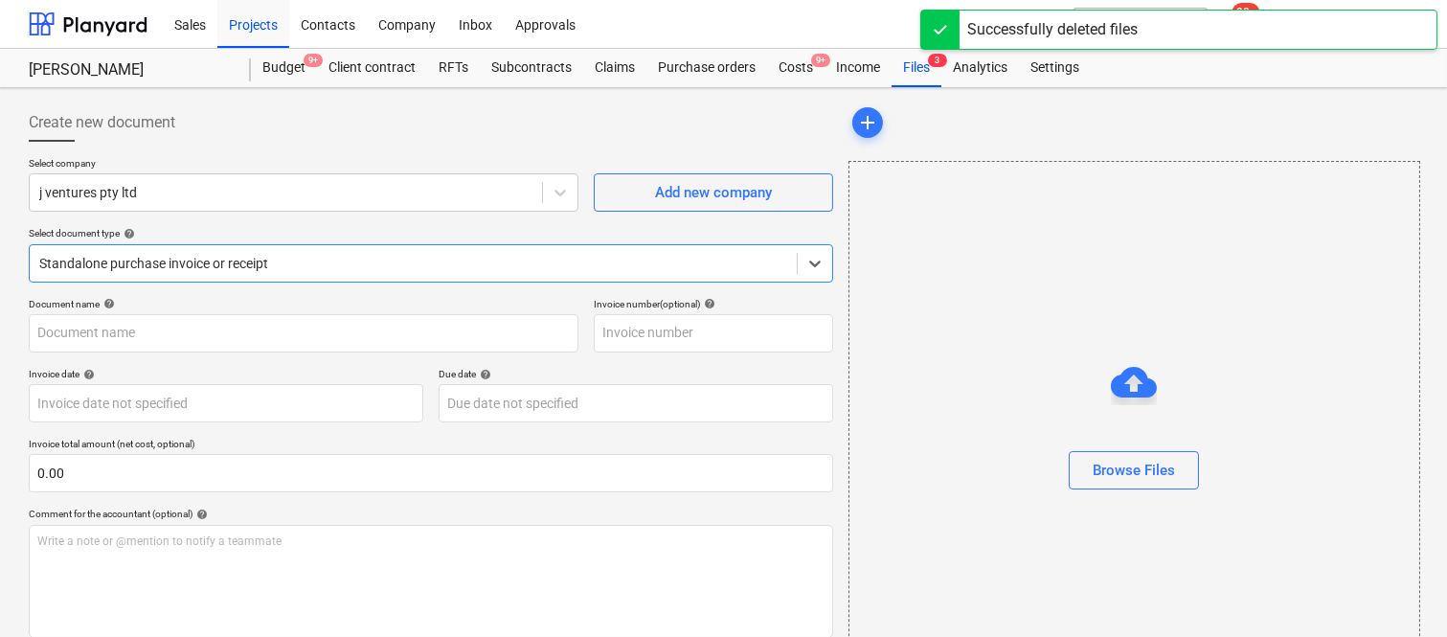
type input "2369"
type input "[DATE]"
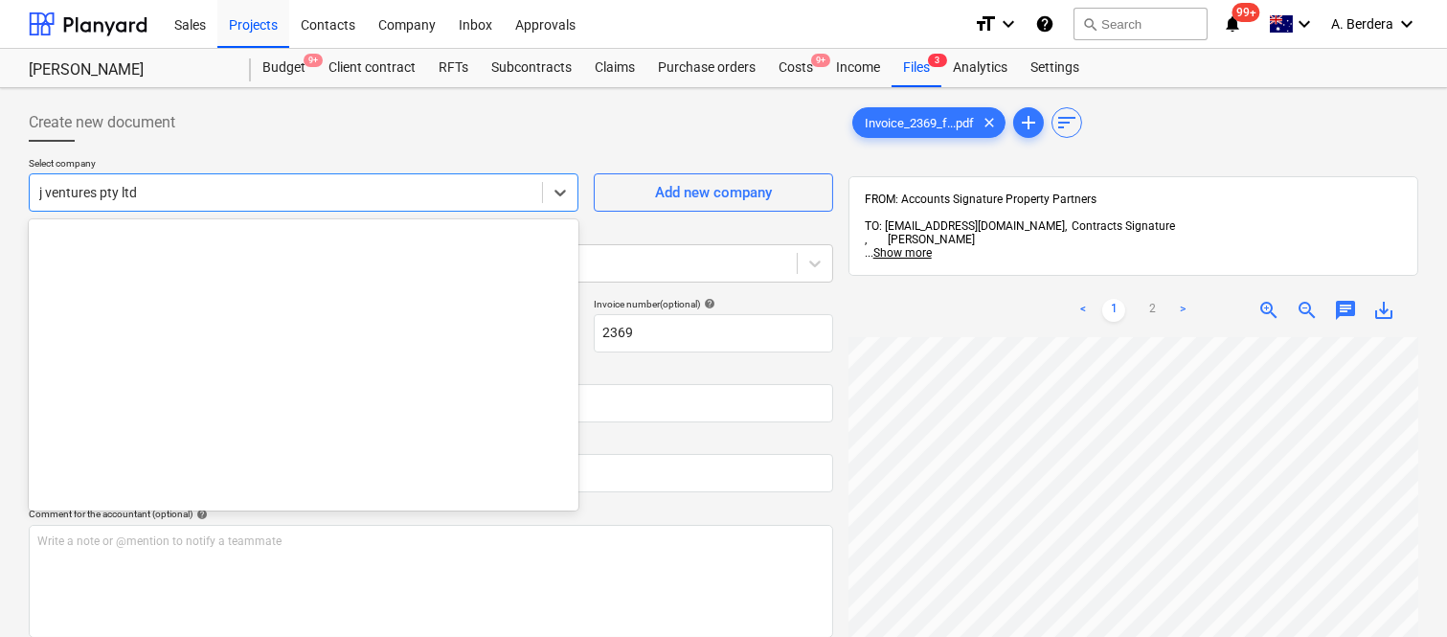
click at [391, 192] on div at bounding box center [285, 192] width 493 height 19
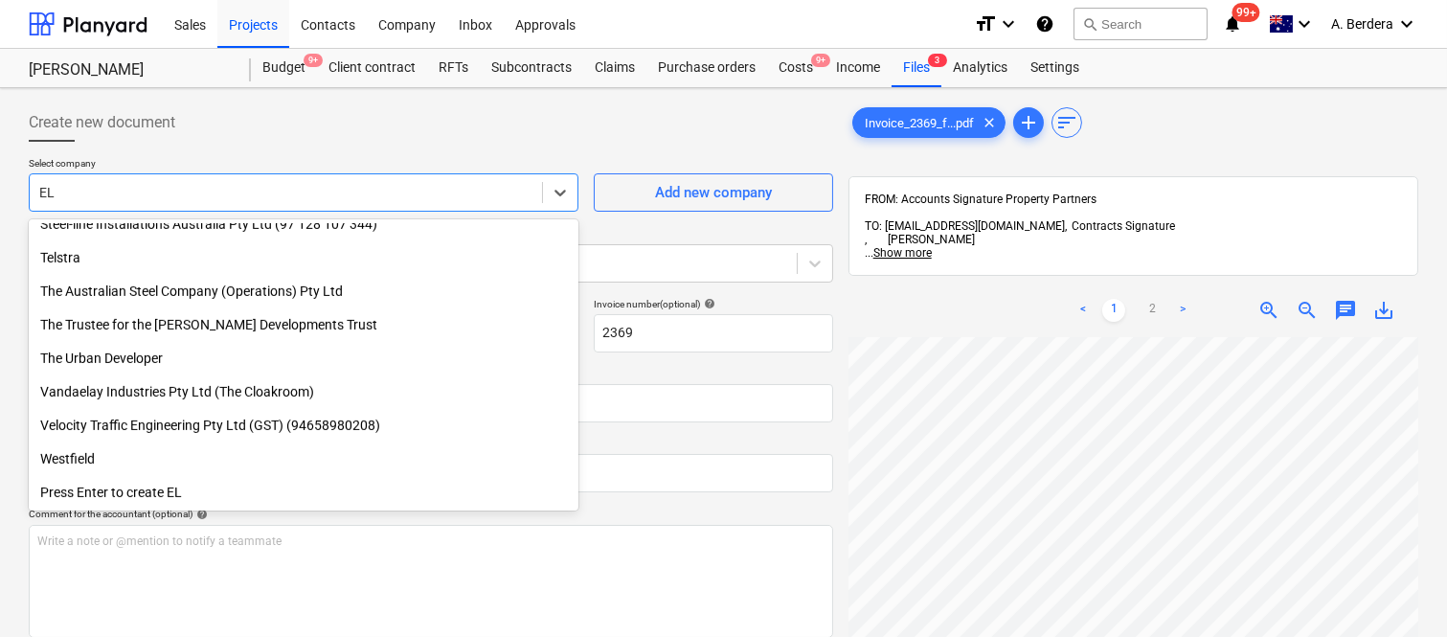
scroll to position [1791, 0]
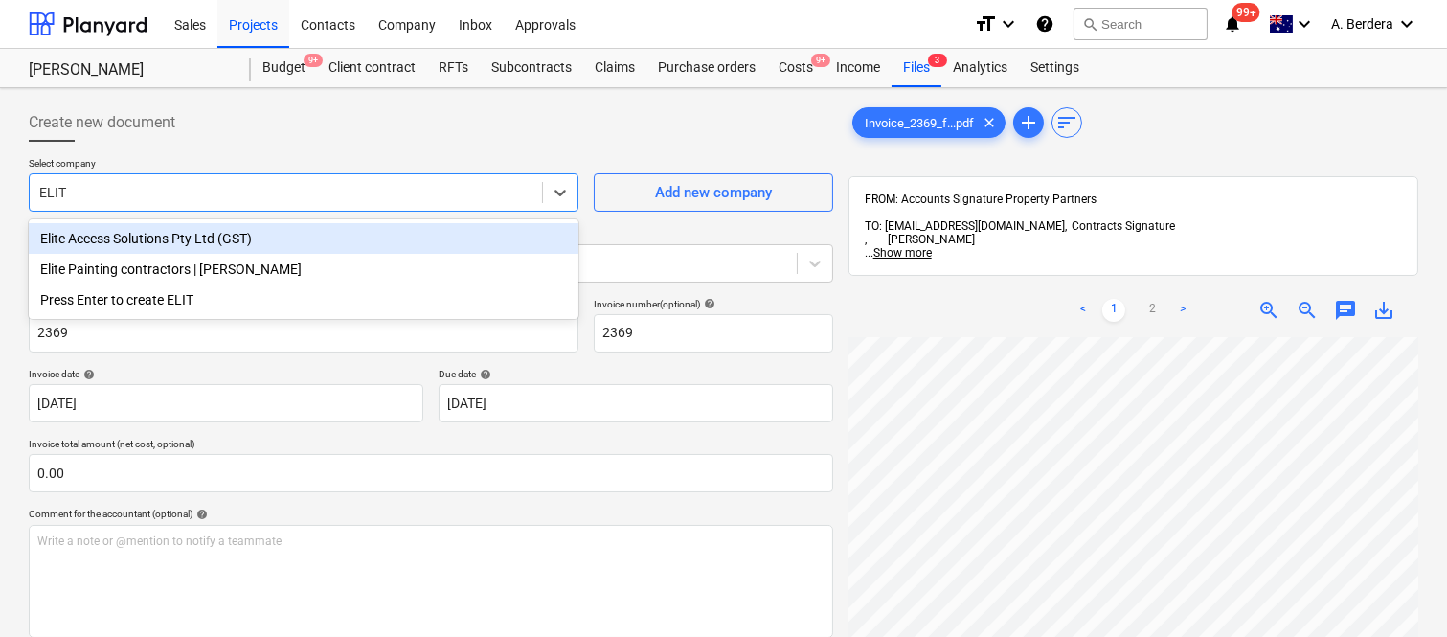
type input "ELITE"
click at [328, 242] on div "Elite Access Solutions Pty Ltd (GST)" at bounding box center [304, 238] width 550 height 31
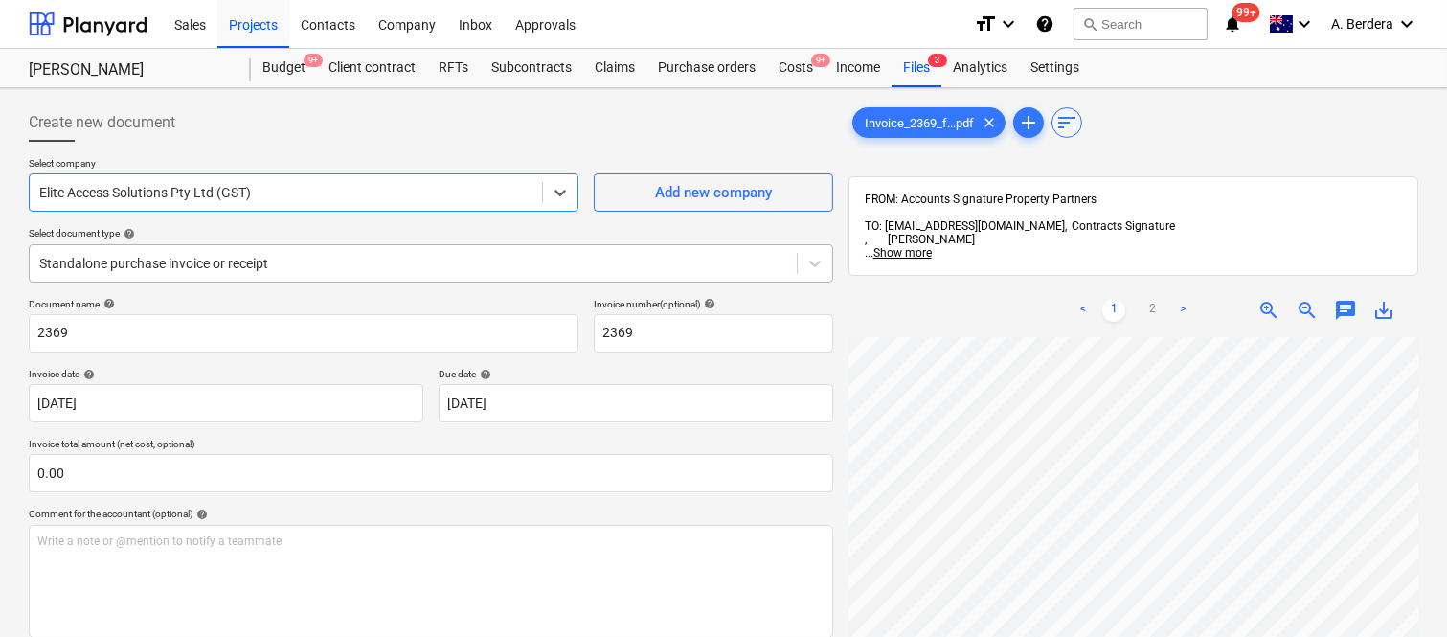
click at [341, 255] on div at bounding box center [413, 263] width 748 height 19
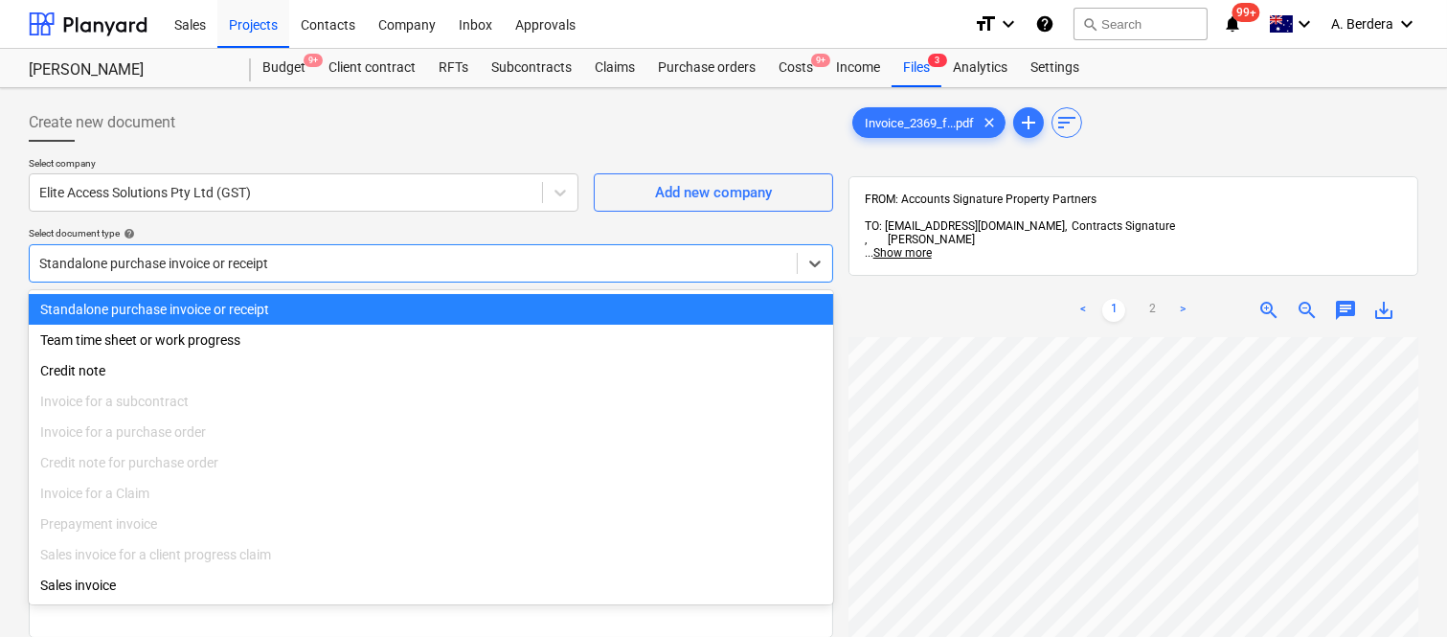
click at [350, 309] on div "Standalone purchase invoice or receipt" at bounding box center [431, 309] width 804 height 31
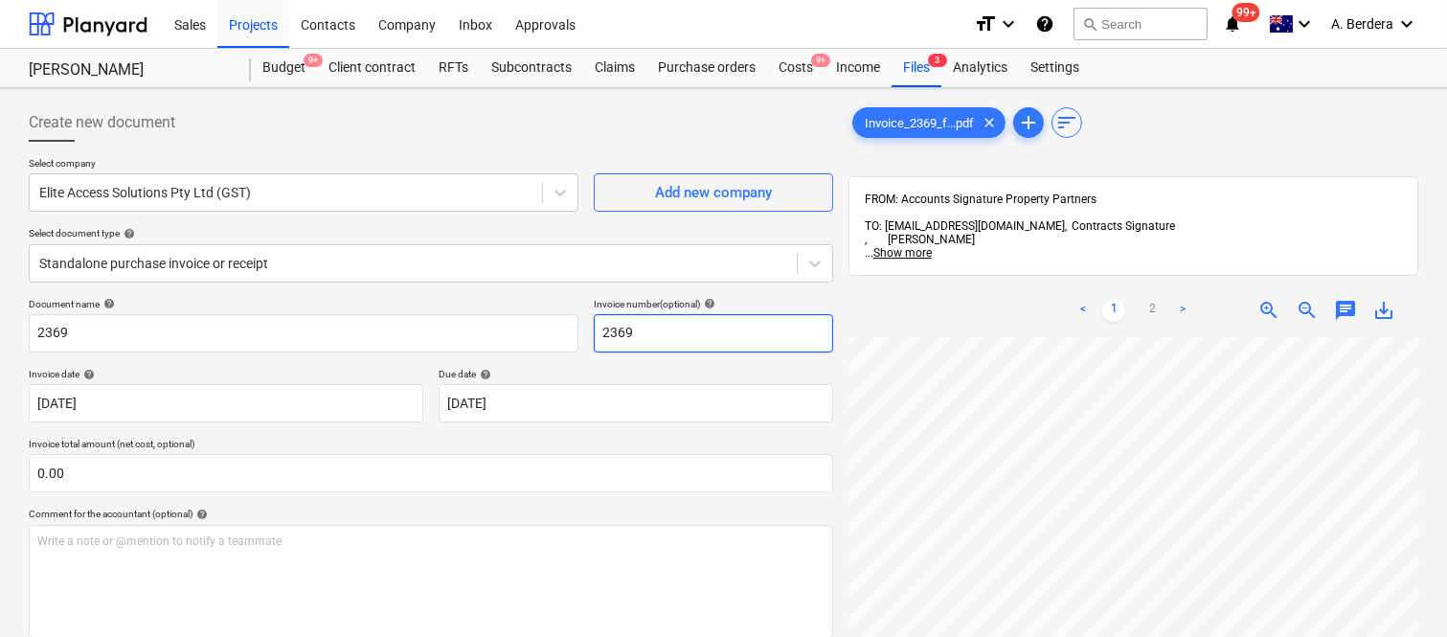
scroll to position [144, 464]
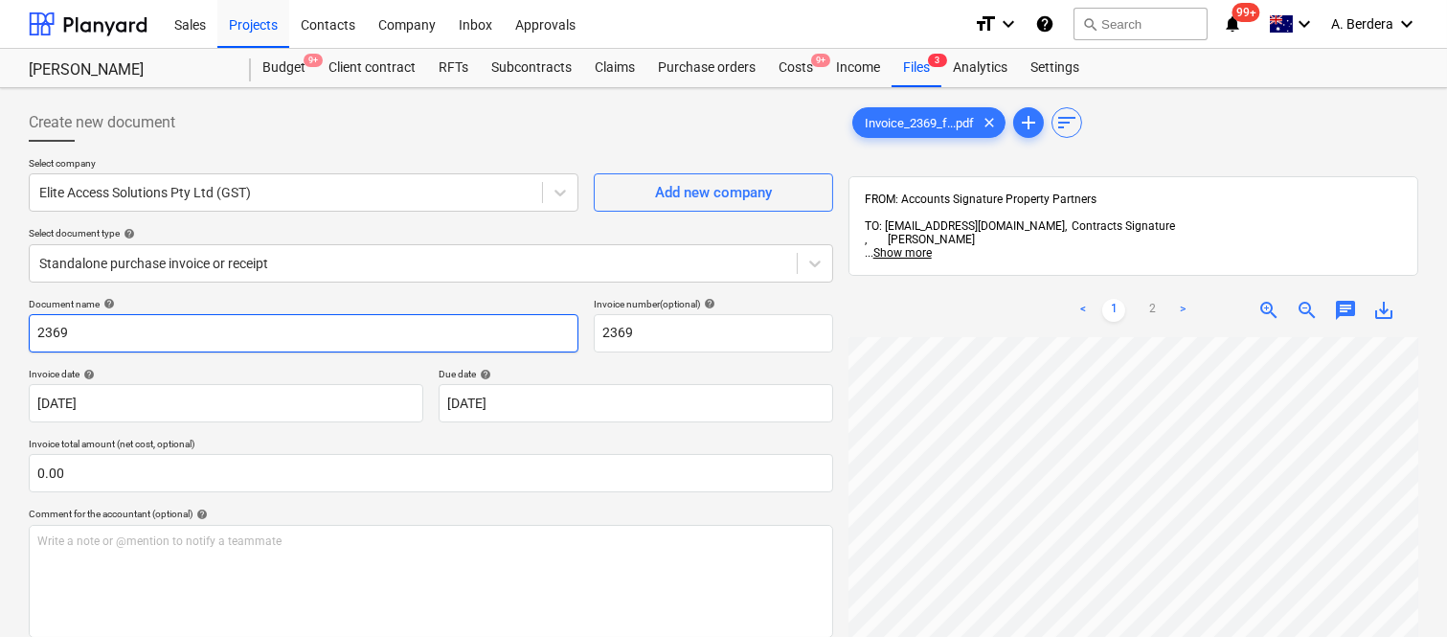
click at [33, 327] on input "2369" at bounding box center [304, 333] width 550 height 38
type input "ELITE ACCESS SOLUTIONS INV- 2369"
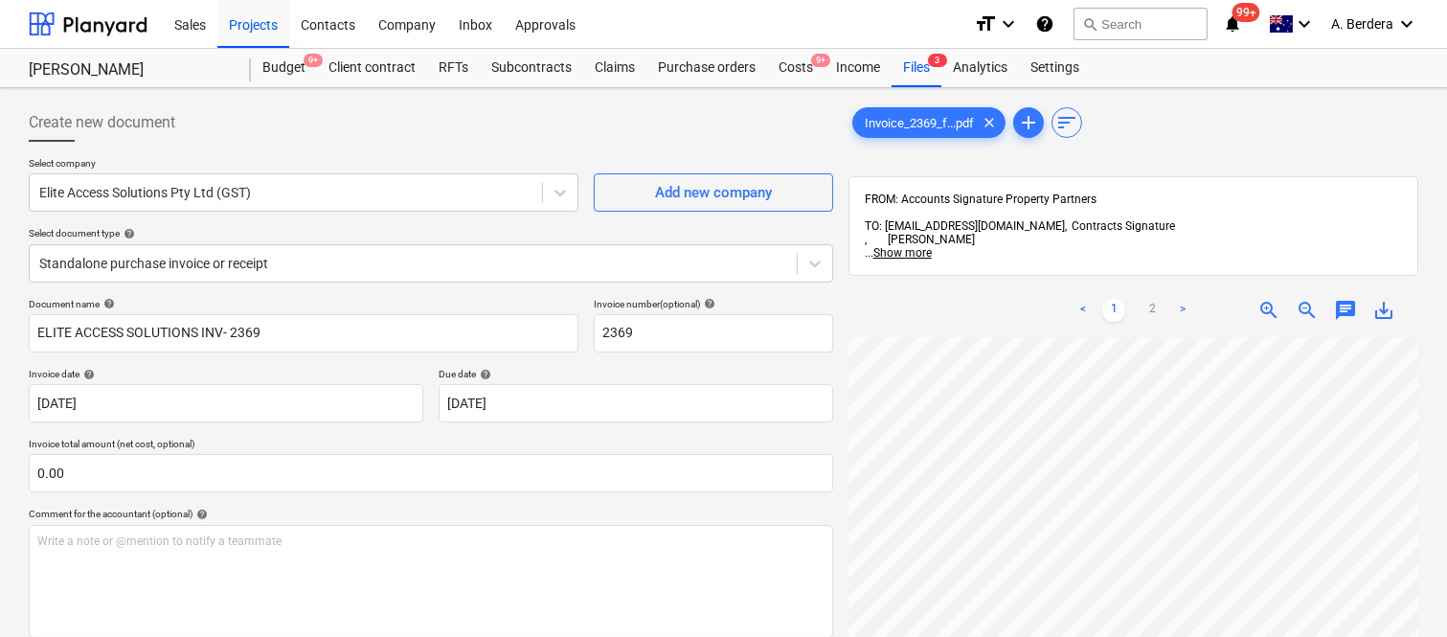
scroll to position [252, 456]
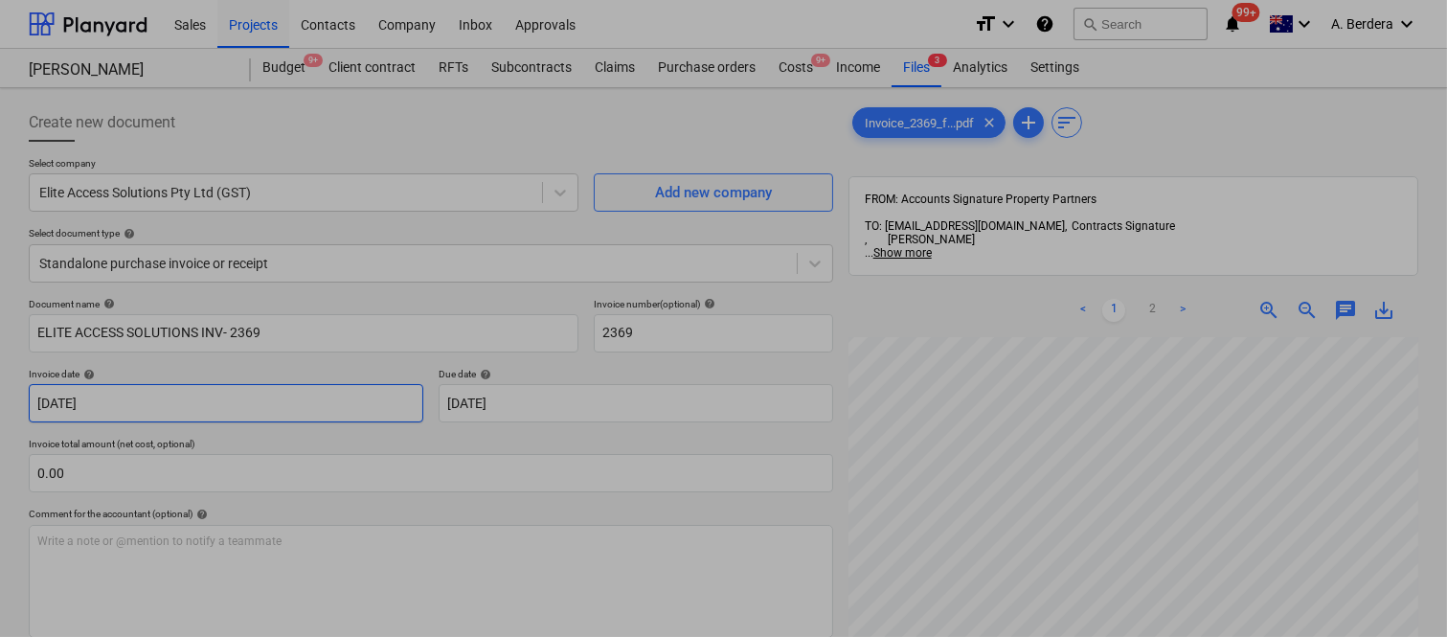
click at [218, 398] on body "Sales Projects Contacts Company Inbox Approvals format_size keyboard_arrow_down…" at bounding box center [723, 318] width 1447 height 637
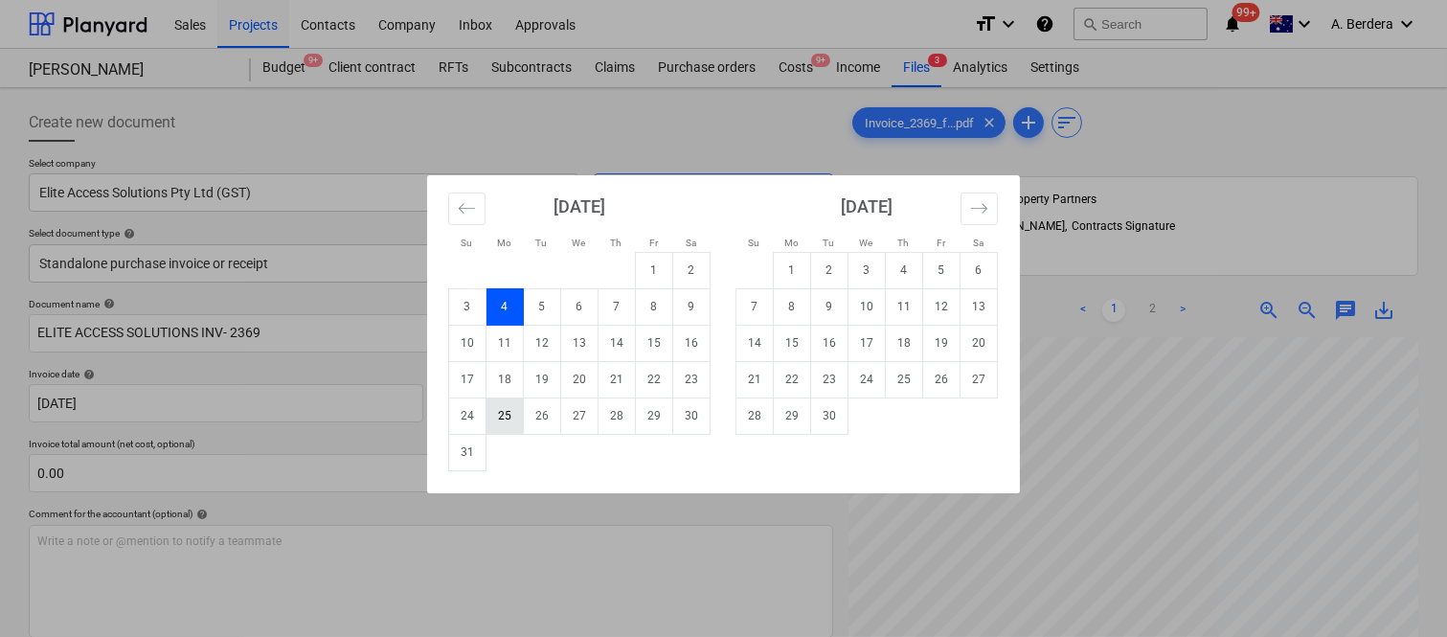
click at [511, 423] on td "25" at bounding box center [504, 415] width 37 height 36
type input "[DATE]"
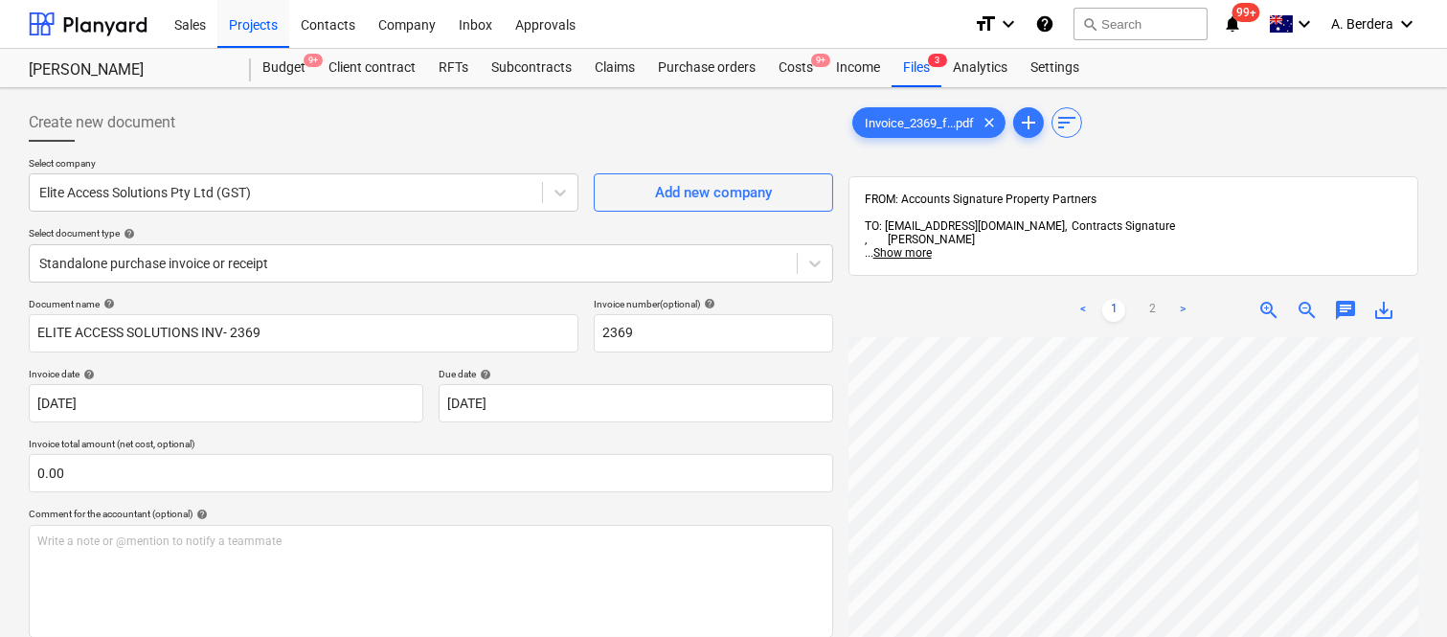
scroll to position [273, 0]
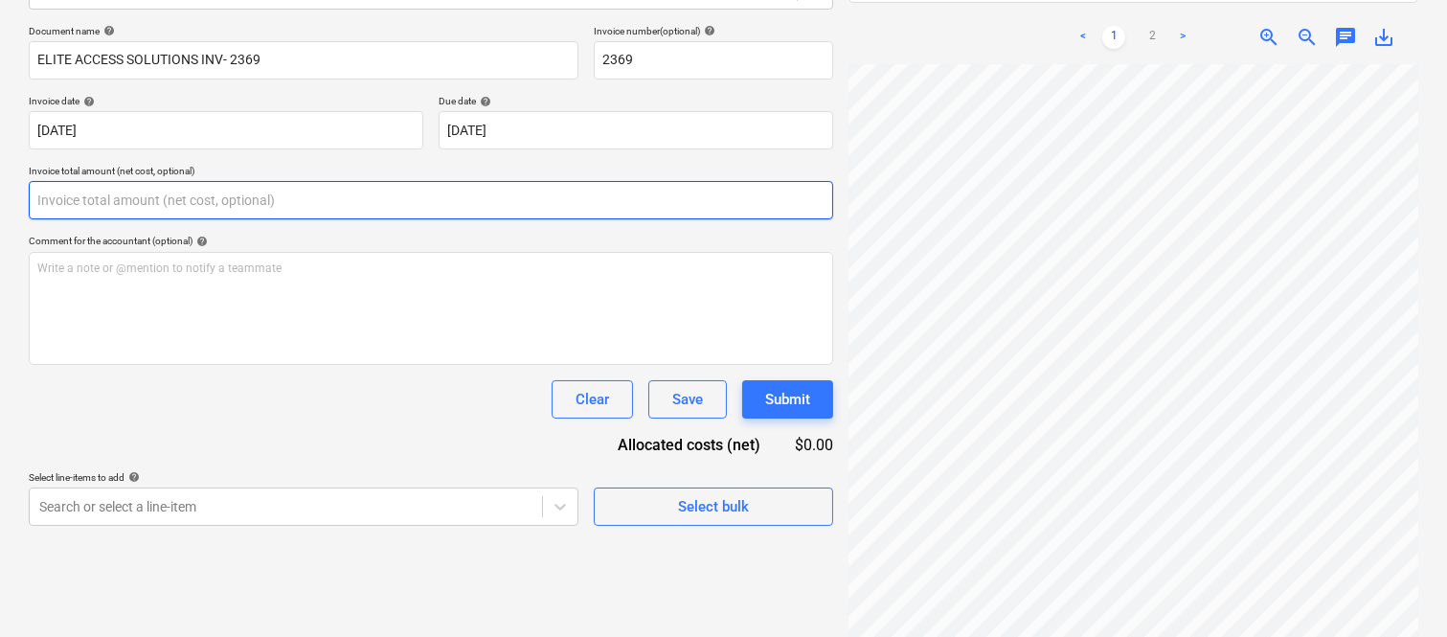
click at [129, 207] on input "text" at bounding box center [431, 200] width 804 height 38
paste input "49,828"
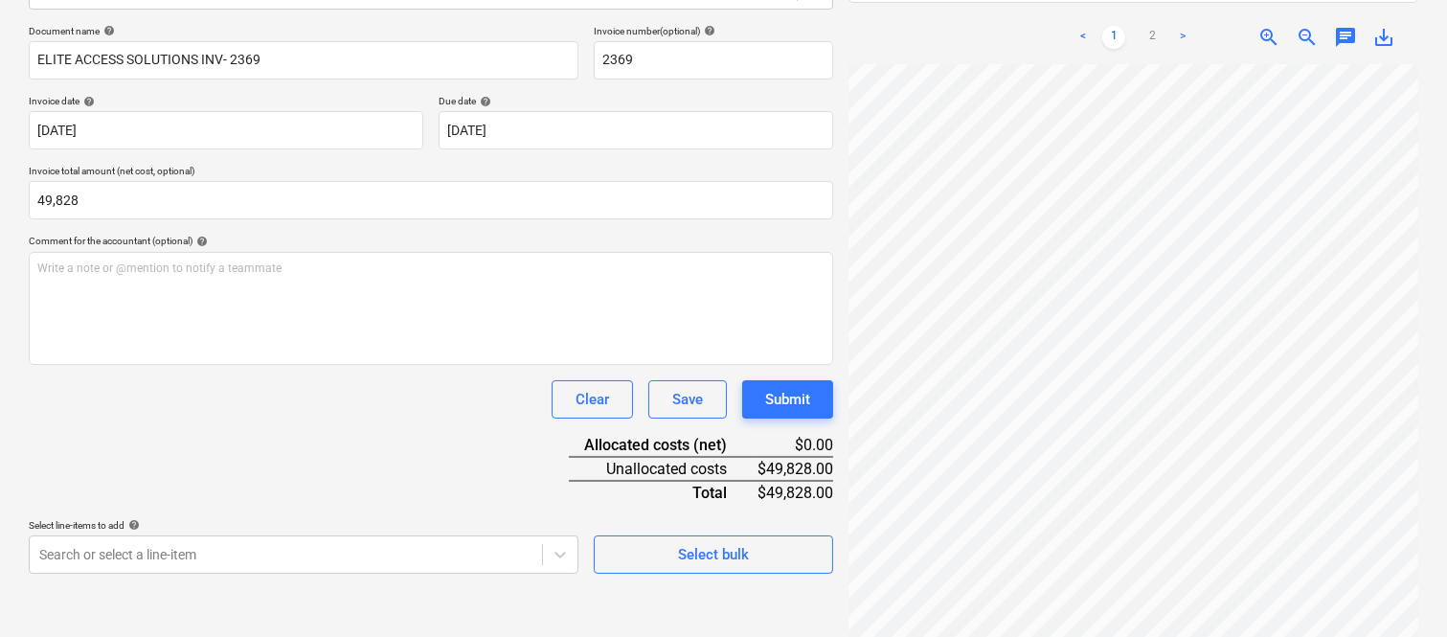
type input "49,828.00"
click at [215, 418] on div "Document name help ELITE ACCESS SOLUTIONS INV- 2369 Invoice number (optional) h…" at bounding box center [431, 299] width 804 height 549
click at [112, 364] on body "Sales Projects Contacts Company Inbox Approvals format_size keyboard_arrow_down…" at bounding box center [723, 45] width 1447 height 637
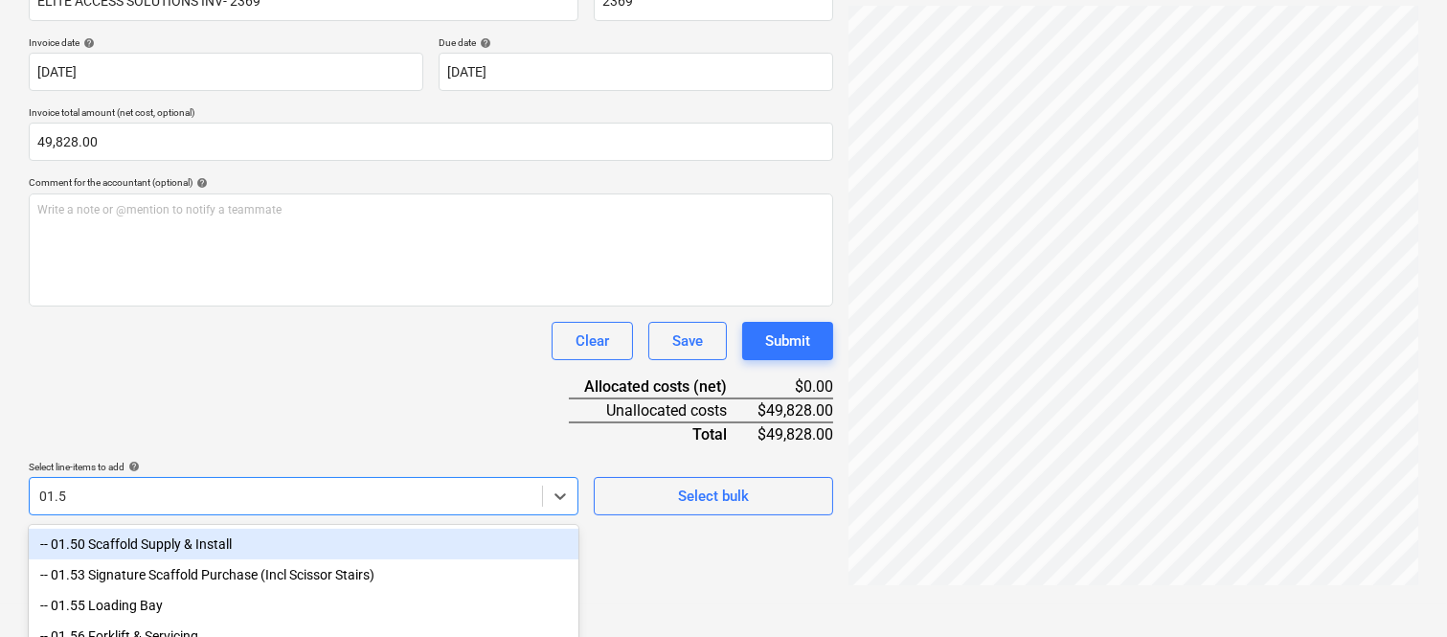
type input "01.50"
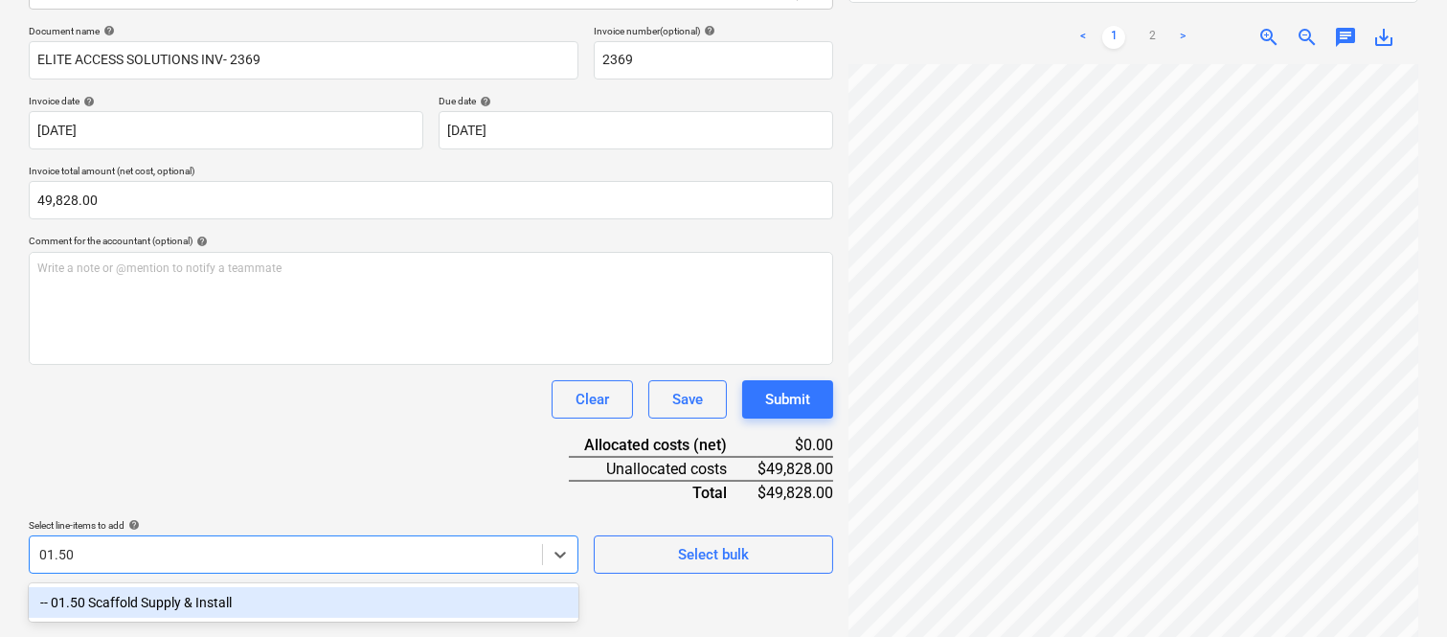
drag, startPoint x: 150, startPoint y: 599, endPoint x: 220, endPoint y: 375, distance: 234.7
click at [151, 601] on div "-- 01.50 Scaffold Supply & Install" at bounding box center [304, 602] width 550 height 31
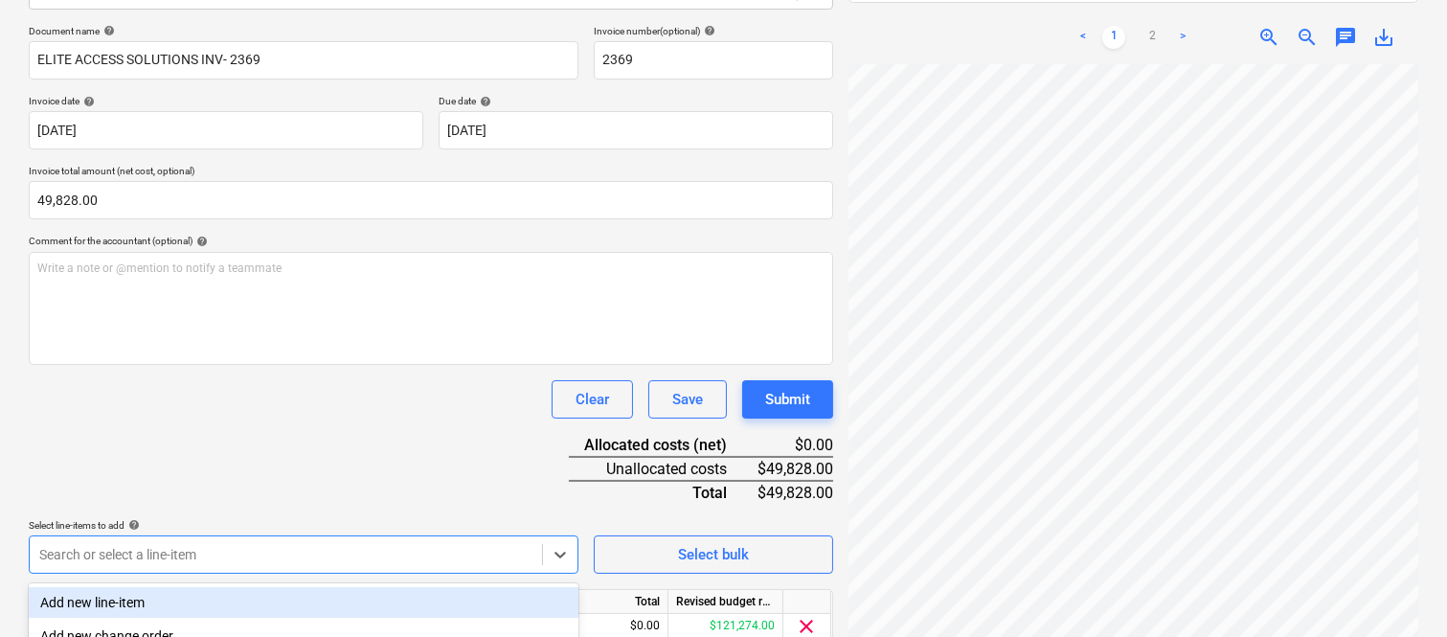
click at [220, 375] on div "Document name help ELITE ACCESS SOLUTIONS INV- 2369 Invoice number (optional) h…" at bounding box center [431, 362] width 804 height 675
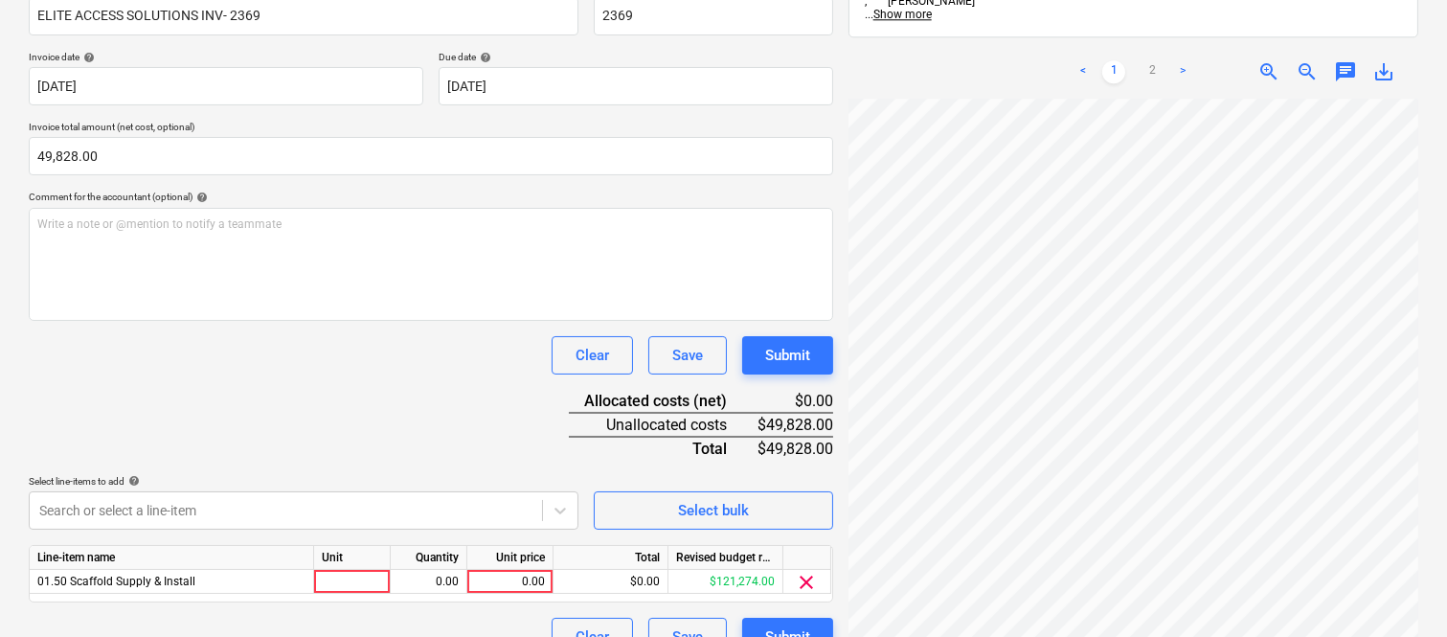
scroll to position [351, 0]
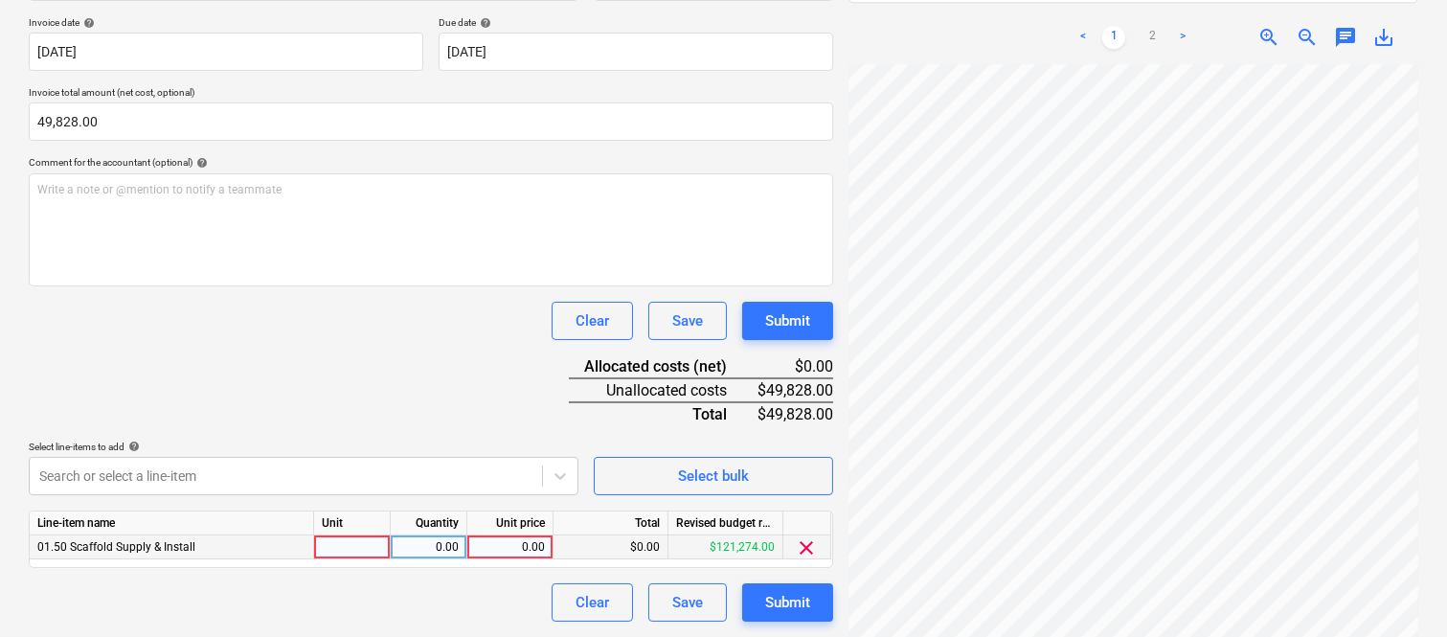
click at [349, 552] on div at bounding box center [352, 547] width 77 height 24
type input "INVOICE"
click at [424, 541] on div "0.00" at bounding box center [428, 547] width 60 height 24
type input "1"
click at [534, 544] on div "0.00" at bounding box center [510, 547] width 70 height 24
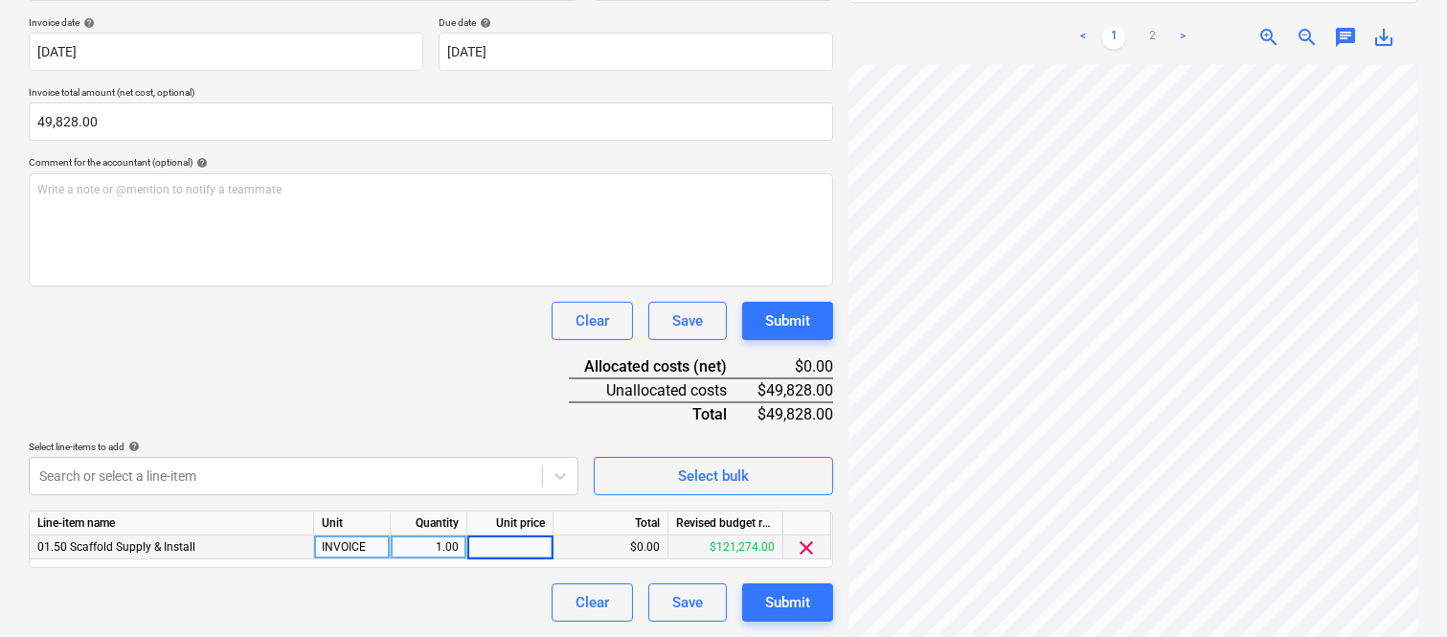
type input "49,828"
click at [214, 376] on div "Document name help ELITE ACCESS SOLUTIONS INV- 2369 Invoice number (optional) h…" at bounding box center [431, 283] width 804 height 675
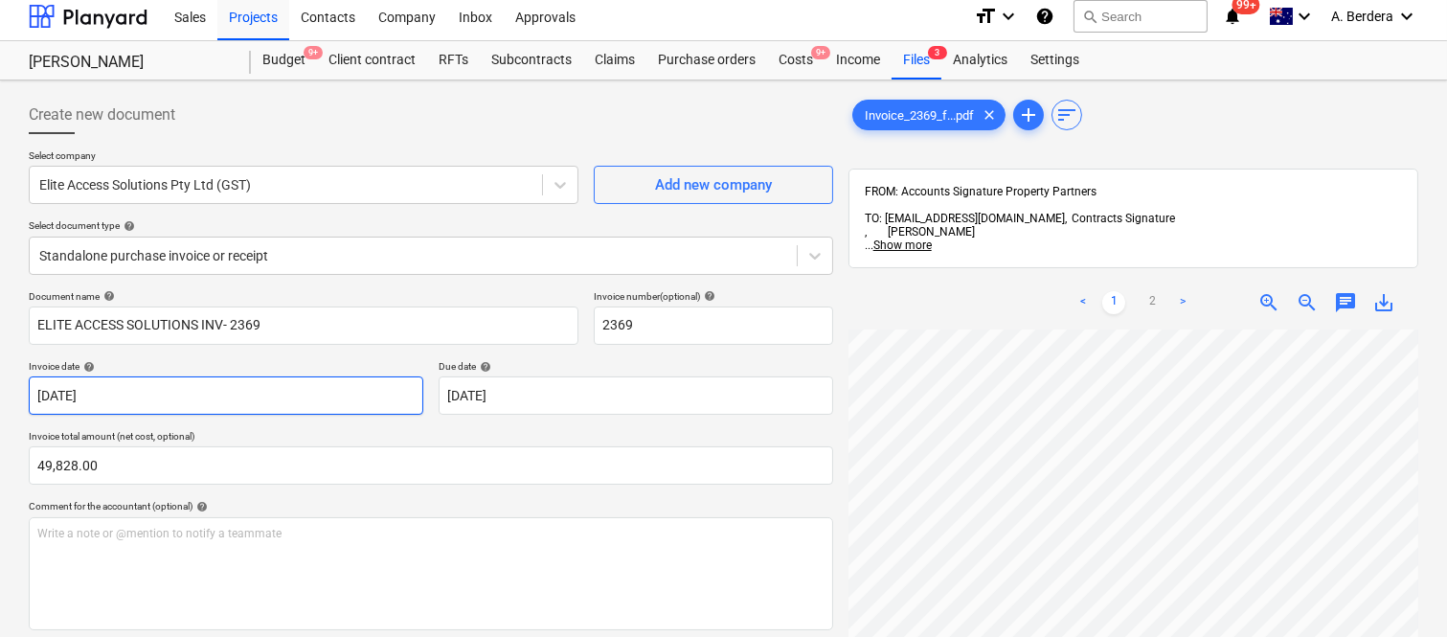
scroll to position [0, 0]
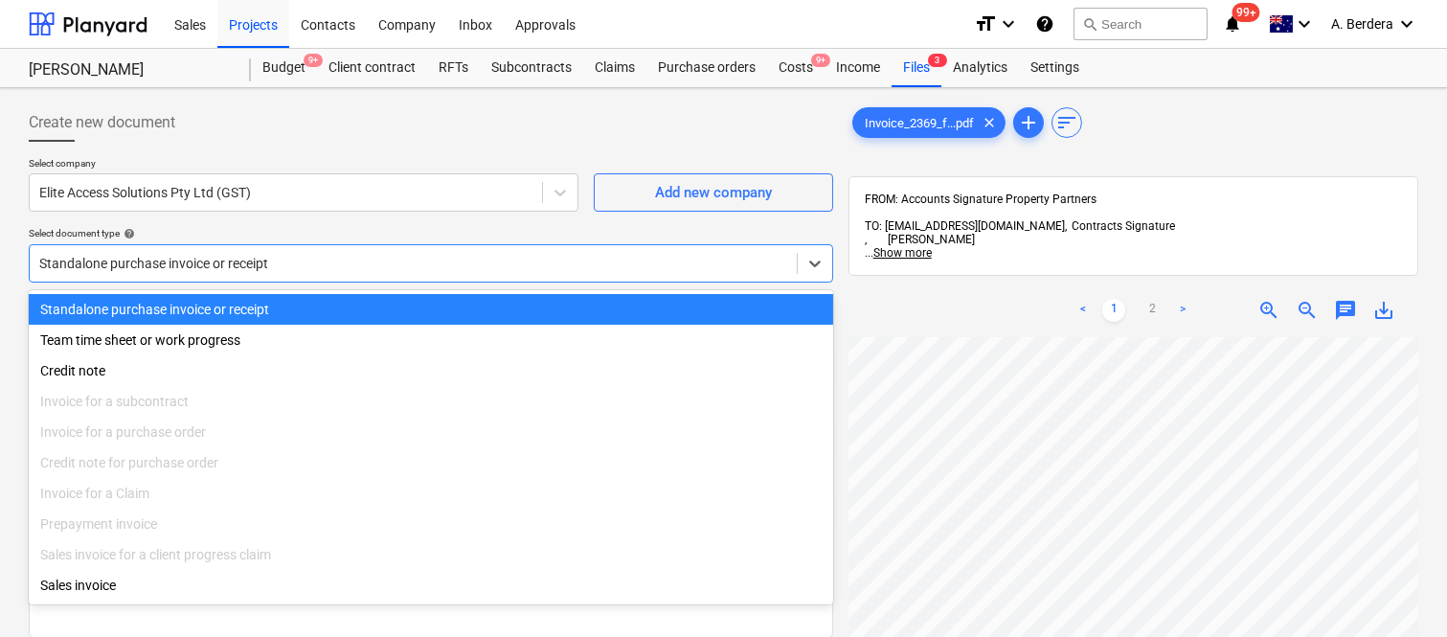
click at [282, 250] on div "Standalone purchase invoice or receipt" at bounding box center [413, 263] width 767 height 27
click at [304, 304] on div "Standalone purchase invoice or receipt" at bounding box center [431, 309] width 804 height 31
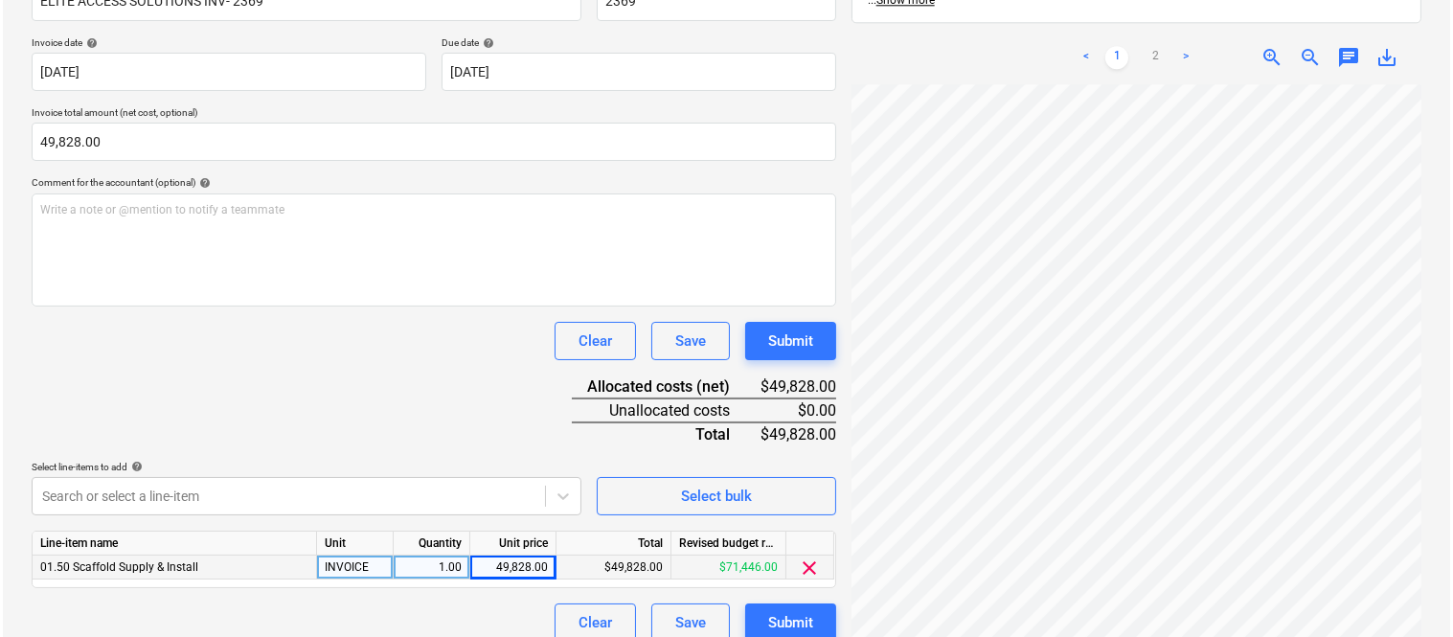
scroll to position [351, 0]
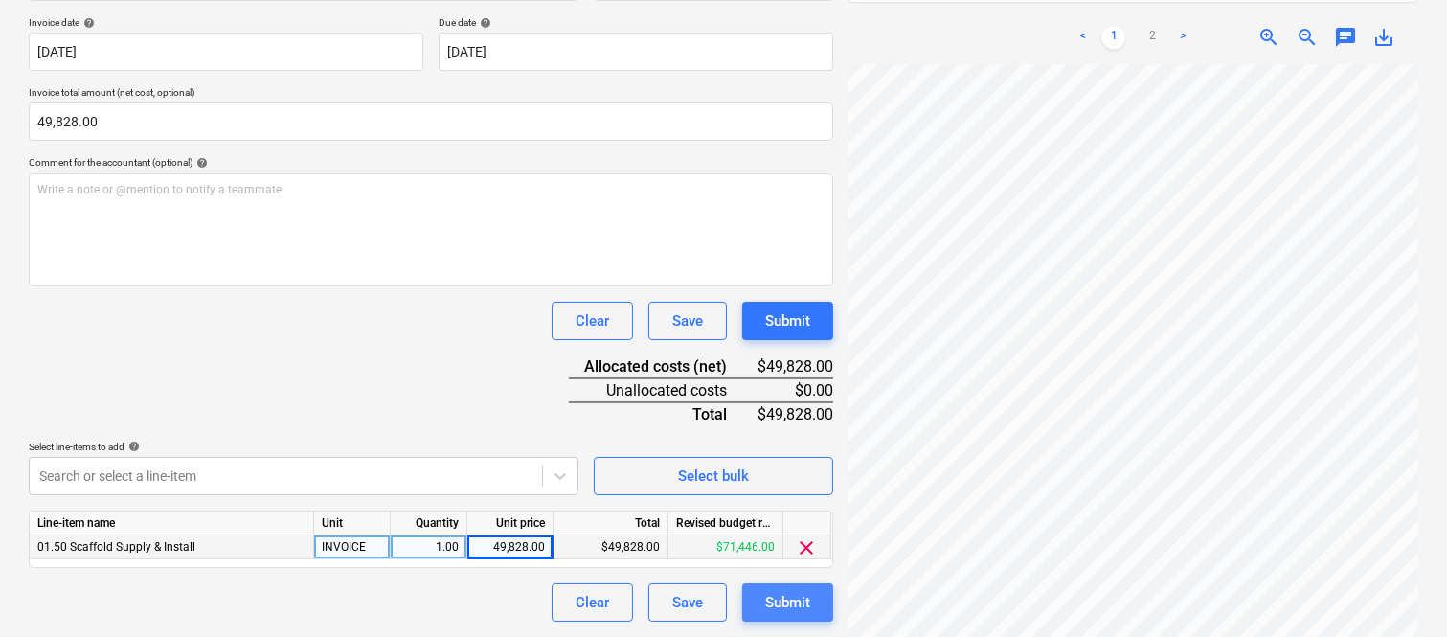
click at [776, 610] on div "Submit" at bounding box center [787, 602] width 45 height 25
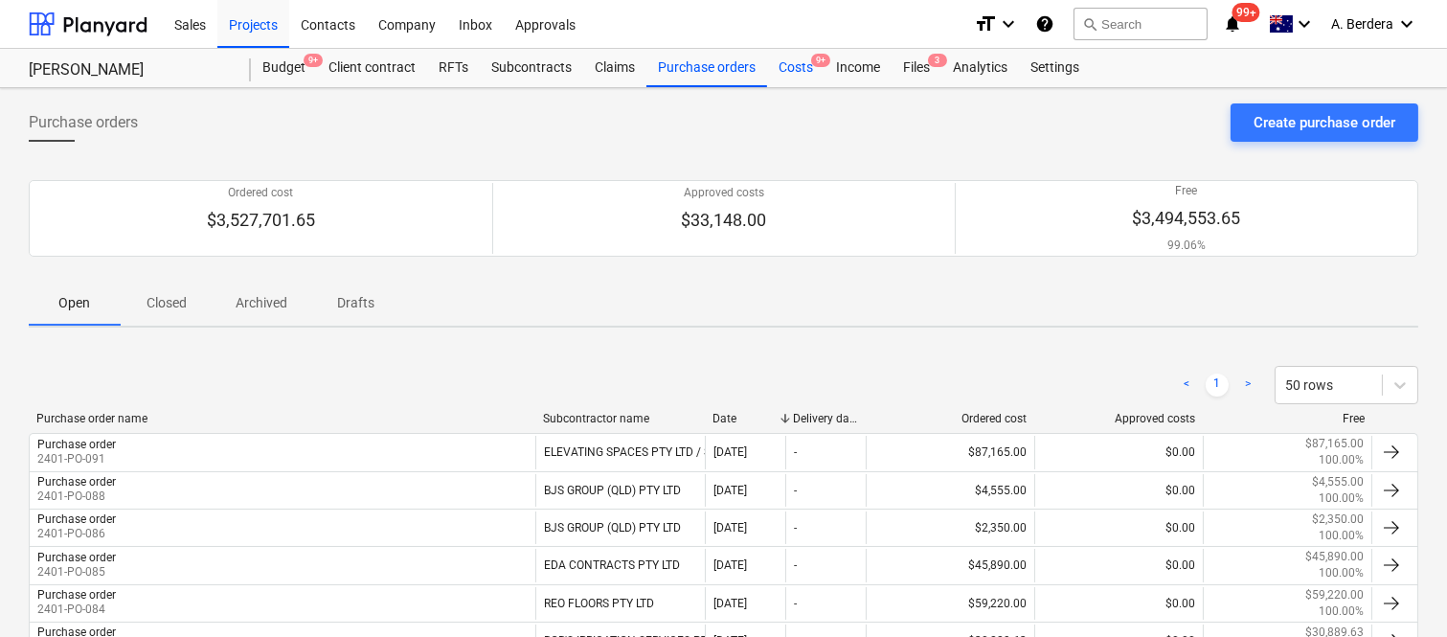
click at [792, 64] on div "Costs 9+" at bounding box center [795, 68] width 57 height 38
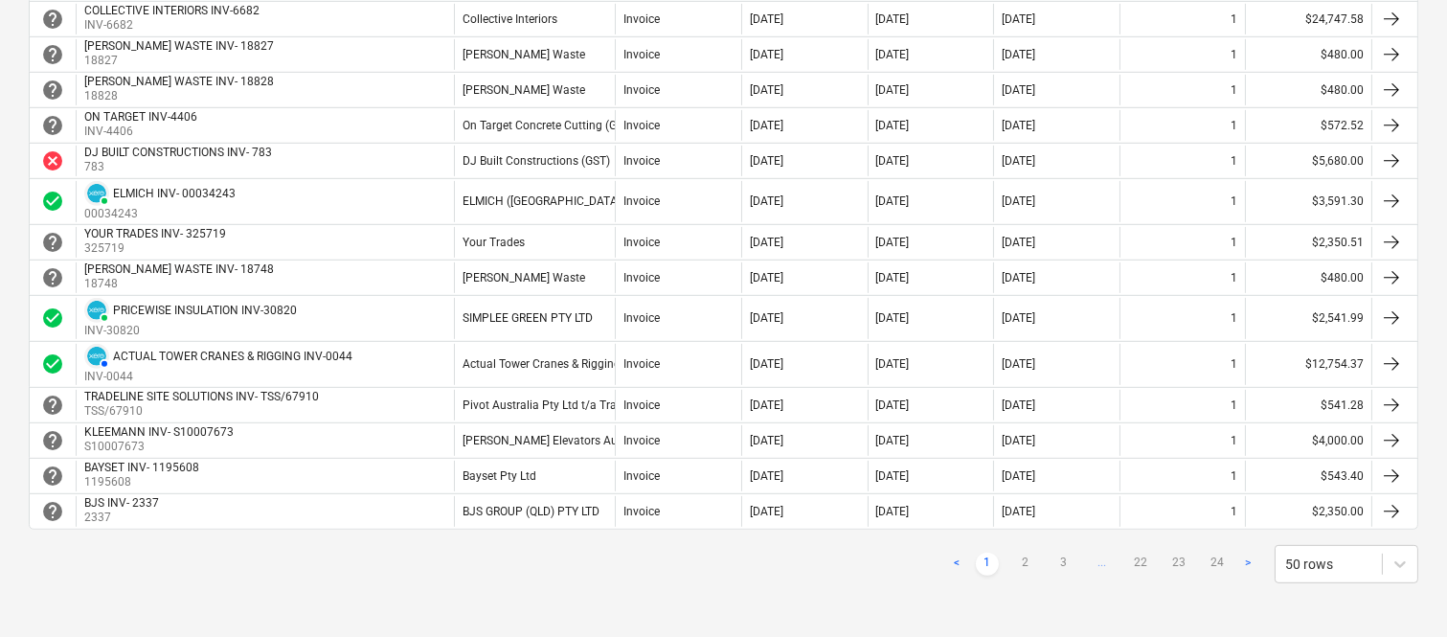
scroll to position [1812, 0]
click at [1025, 558] on link "2" at bounding box center [1025, 563] width 23 height 23
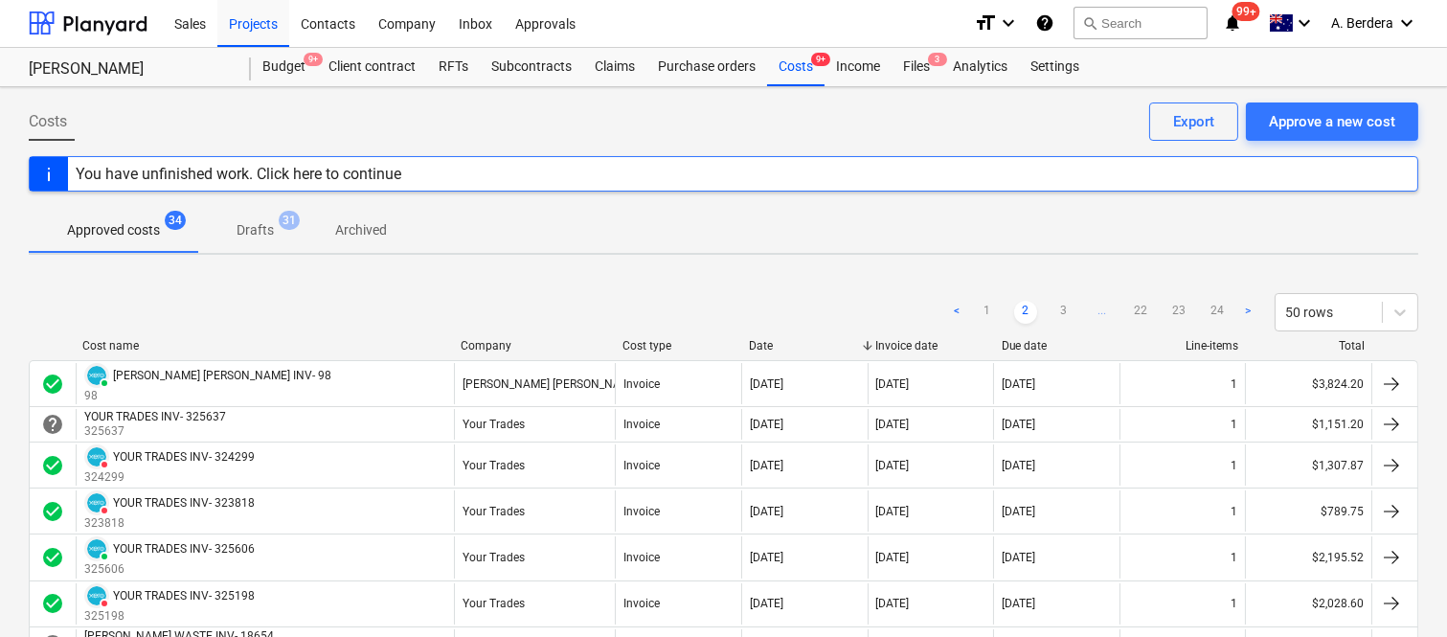
scroll to position [0, 0]
click at [1063, 318] on link "3" at bounding box center [1063, 313] width 23 height 23
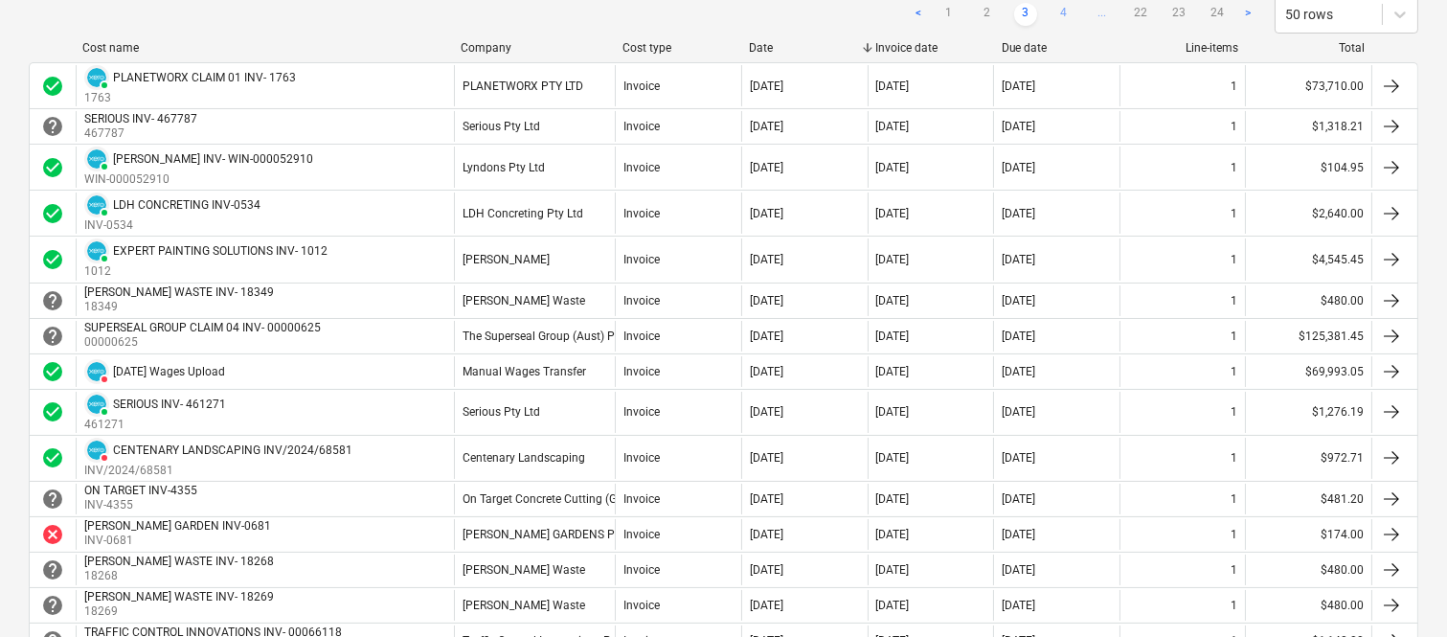
scroll to position [298, 0]
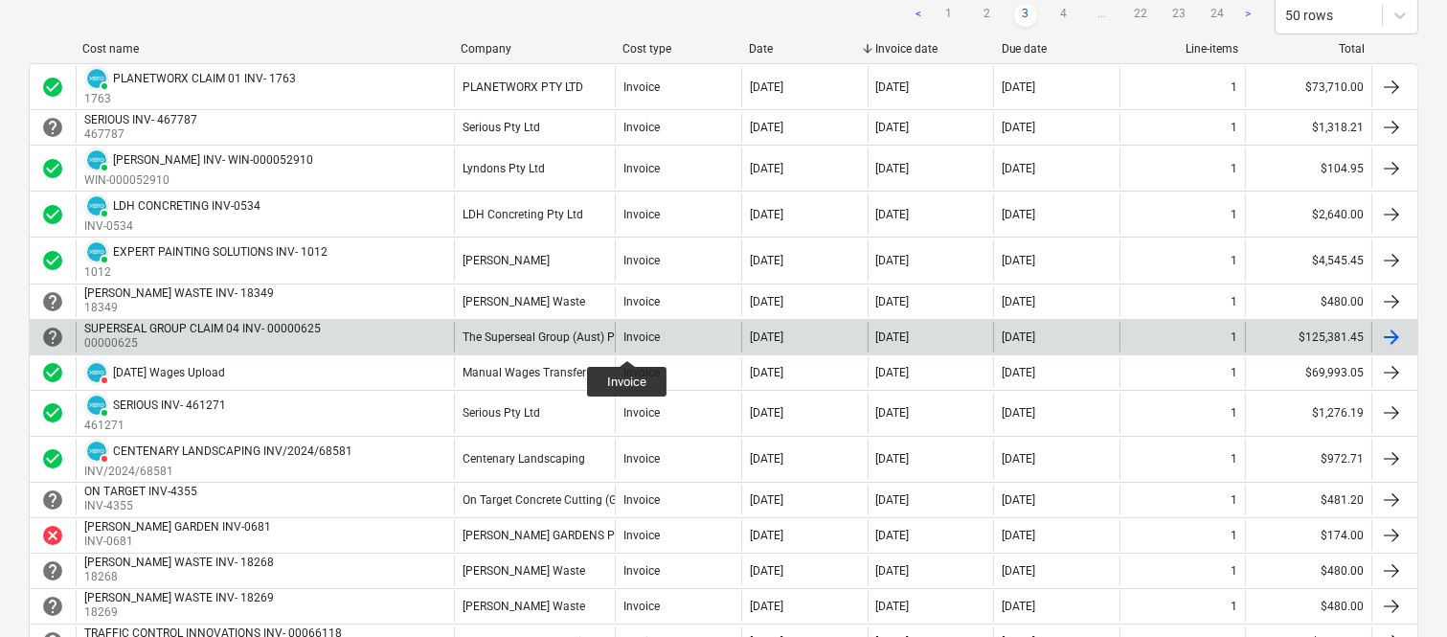
click at [627, 343] on div "Invoice" at bounding box center [641, 336] width 36 height 13
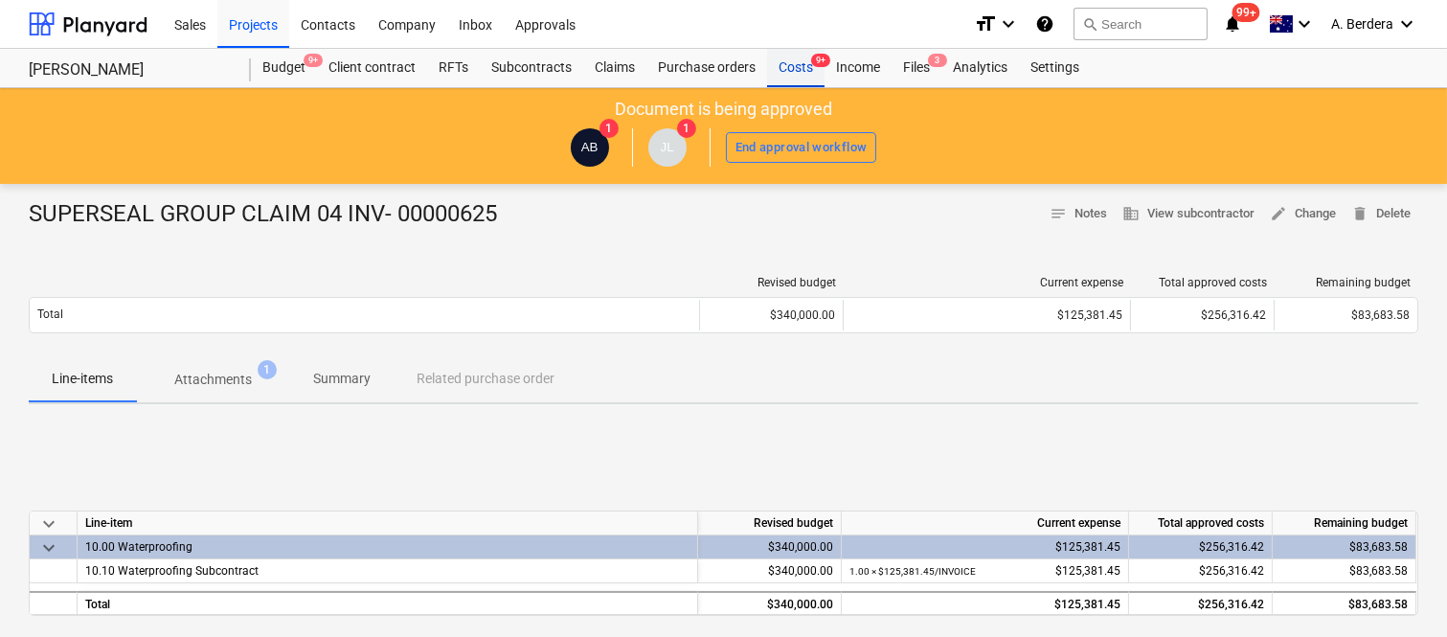
click at [809, 79] on div "Costs 9+" at bounding box center [795, 68] width 57 height 38
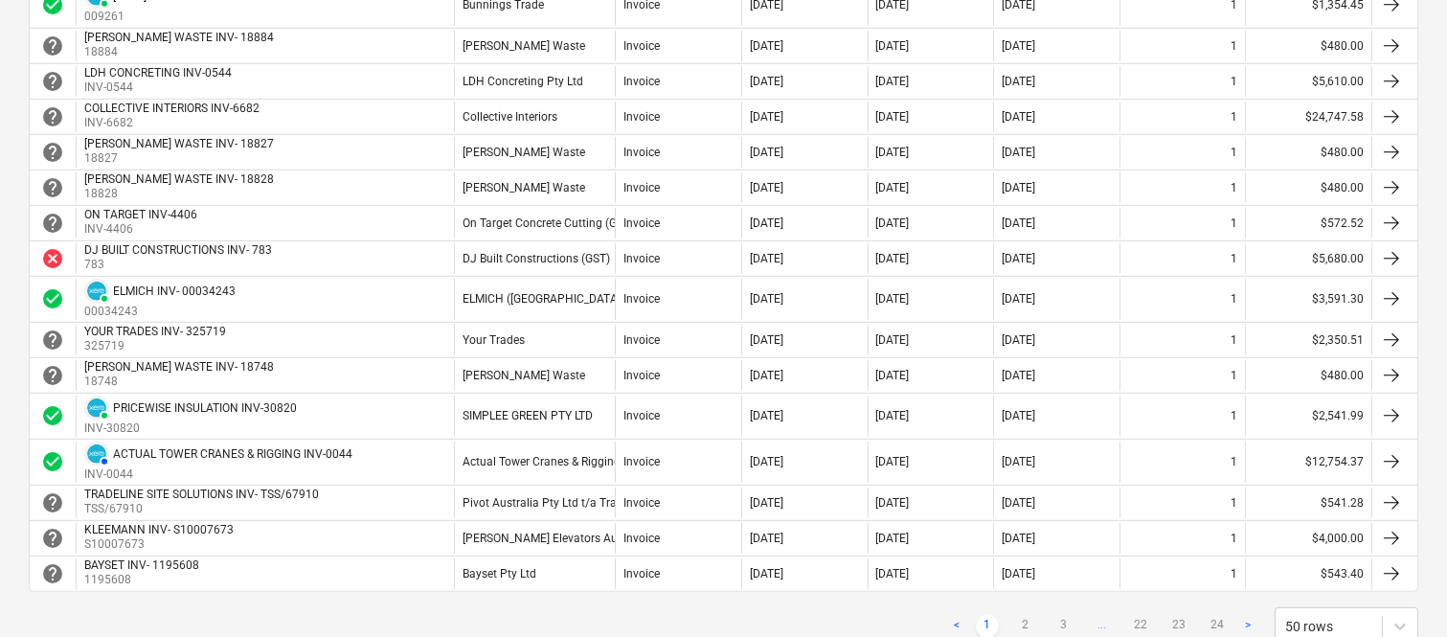
scroll to position [1787, 0]
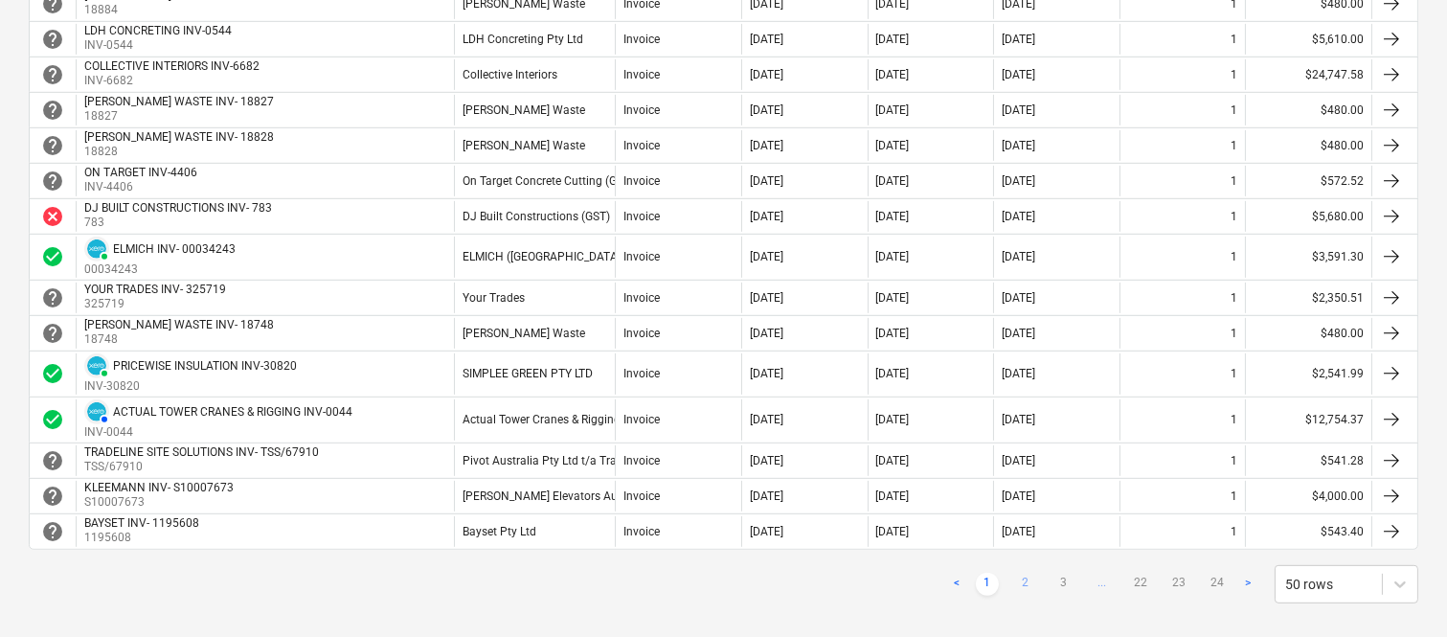
click at [1030, 582] on link "2" at bounding box center [1025, 584] width 23 height 23
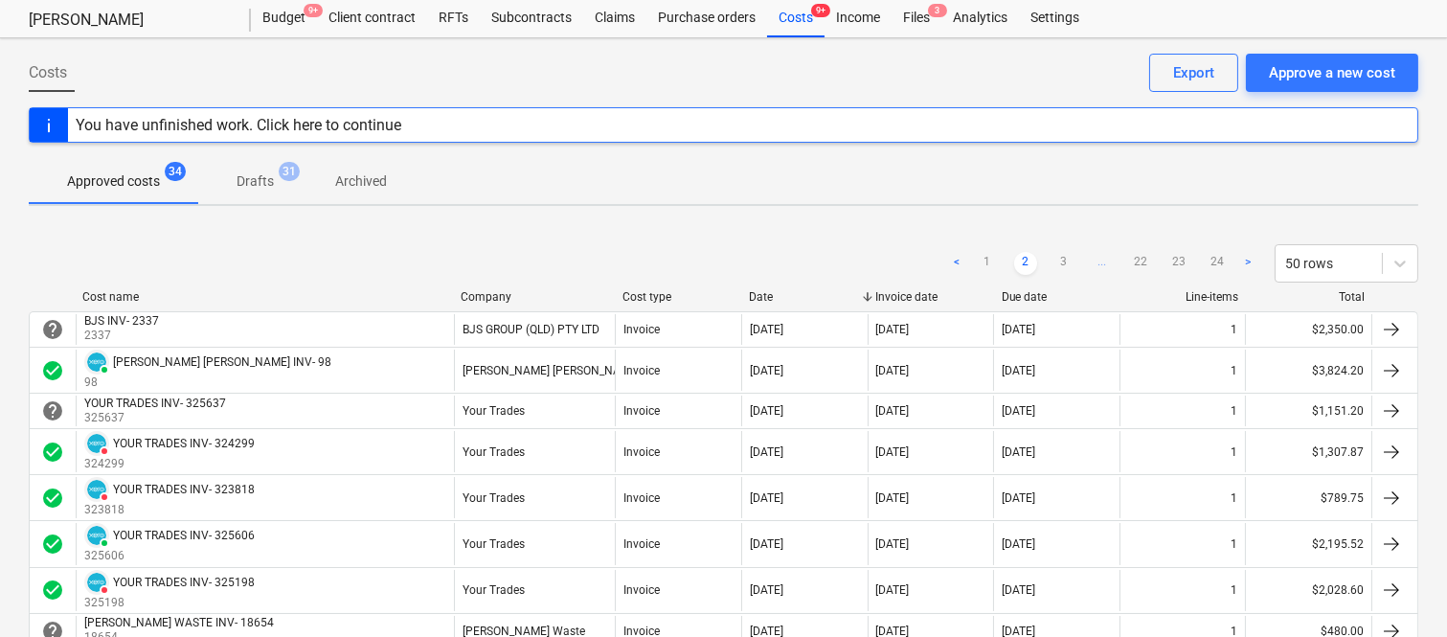
scroll to position [5, 0]
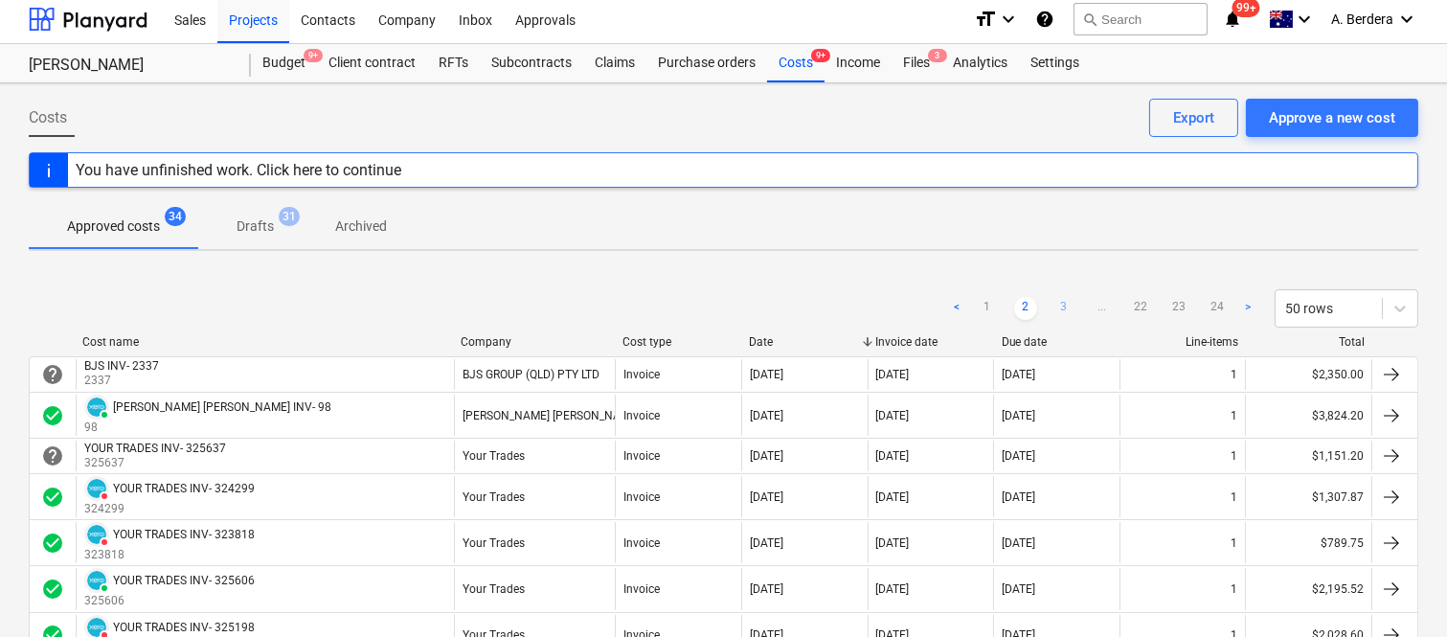
click at [1061, 304] on link "3" at bounding box center [1063, 308] width 23 height 23
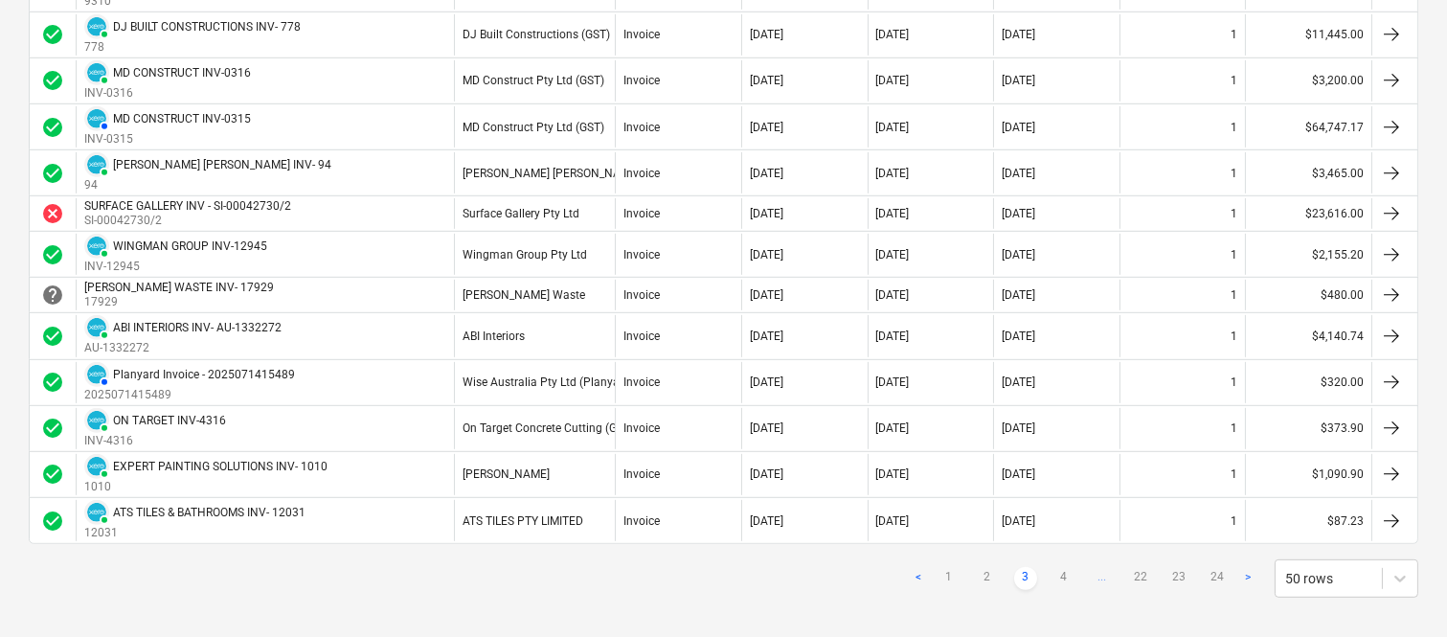
scroll to position [1897, 0]
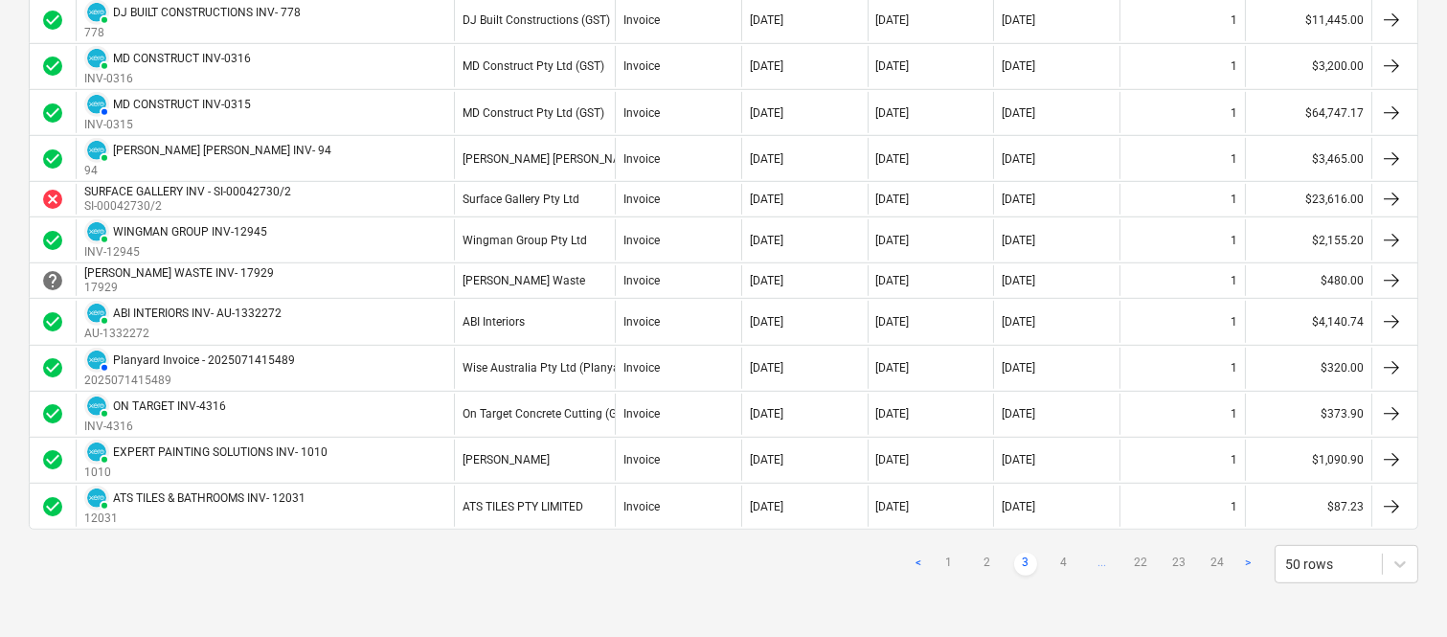
click at [1058, 565] on link "4" at bounding box center [1063, 563] width 23 height 23
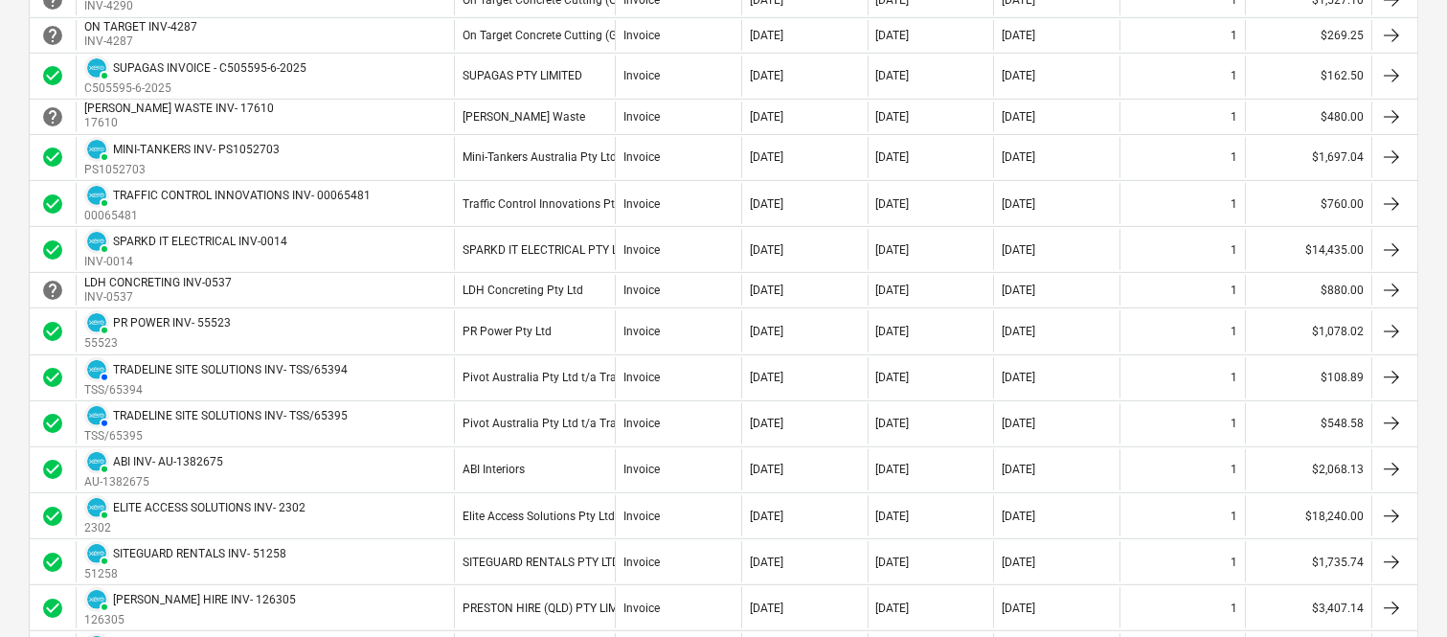
scroll to position [1269, 0]
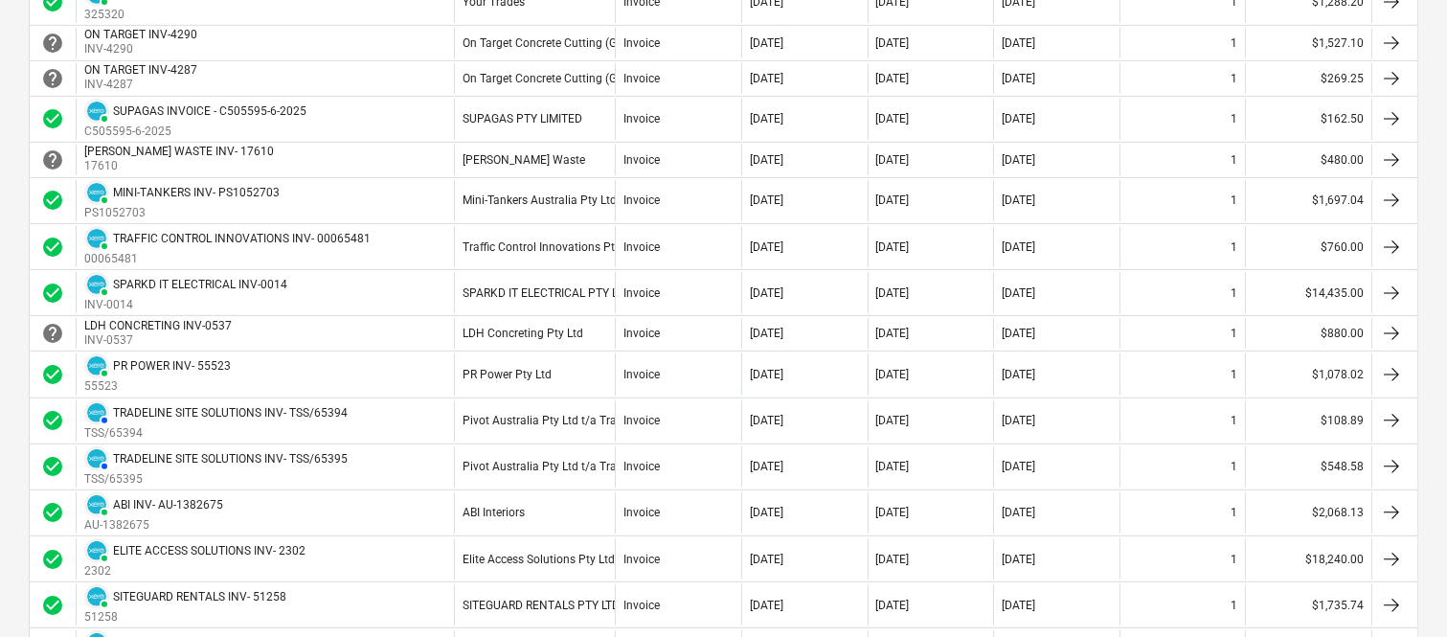
click at [1035, 562] on div "14 Jul 2025" at bounding box center [1019, 558] width 34 height 13
